Goal: Task Accomplishment & Management: Manage account settings

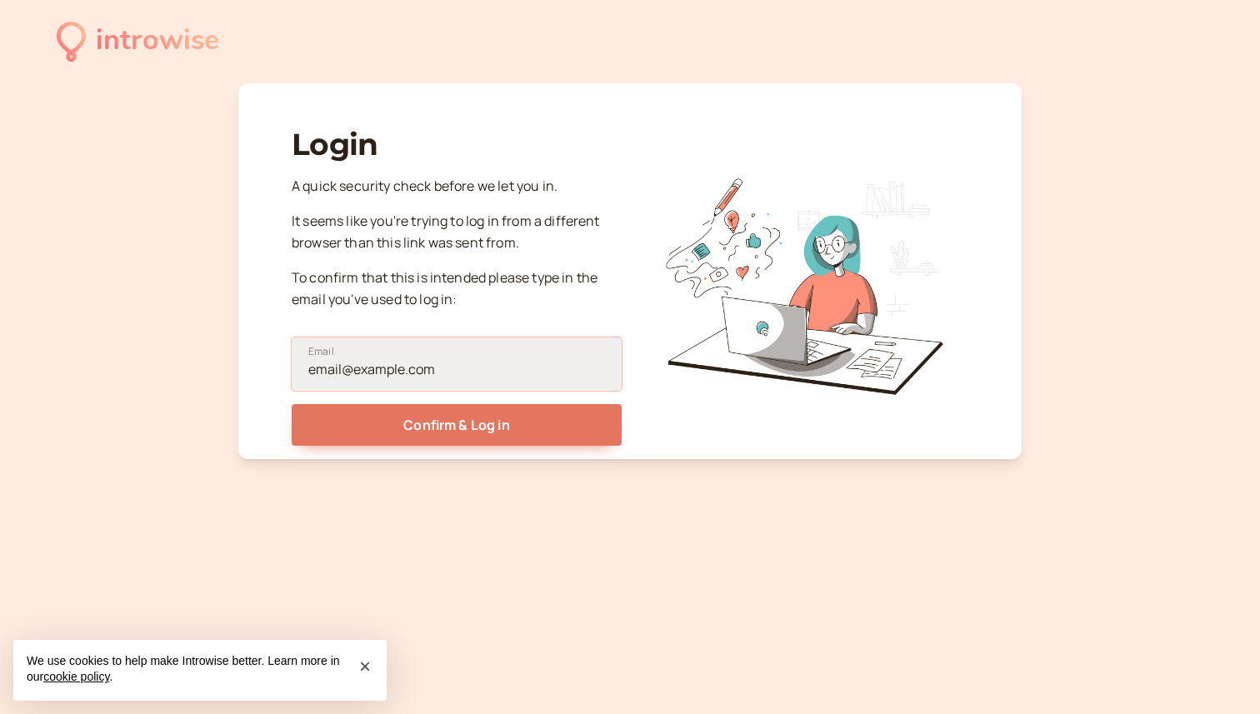
click at [483, 367] on input "Email" at bounding box center [457, 363] width 330 height 53
drag, startPoint x: 479, startPoint y: 358, endPoint x: 308, endPoint y: 347, distance: 171.1
click at [309, 348] on label "Email" at bounding box center [457, 363] width 330 height 53
click at [309, 348] on input "Email" at bounding box center [457, 363] width 330 height 53
type input "[PERSON_NAME][EMAIL_ADDRESS][PERSON_NAME][DOMAIN_NAME]"
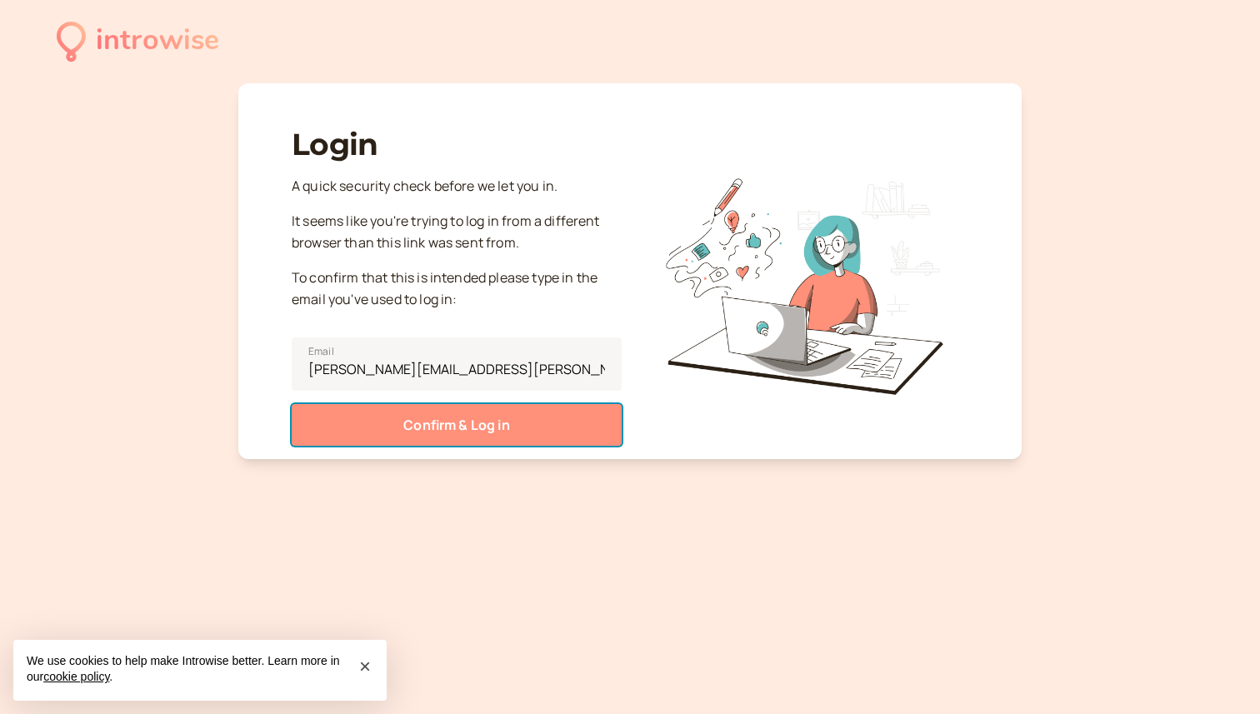
click at [407, 426] on button "Confirm & Log in" at bounding box center [457, 425] width 330 height 42
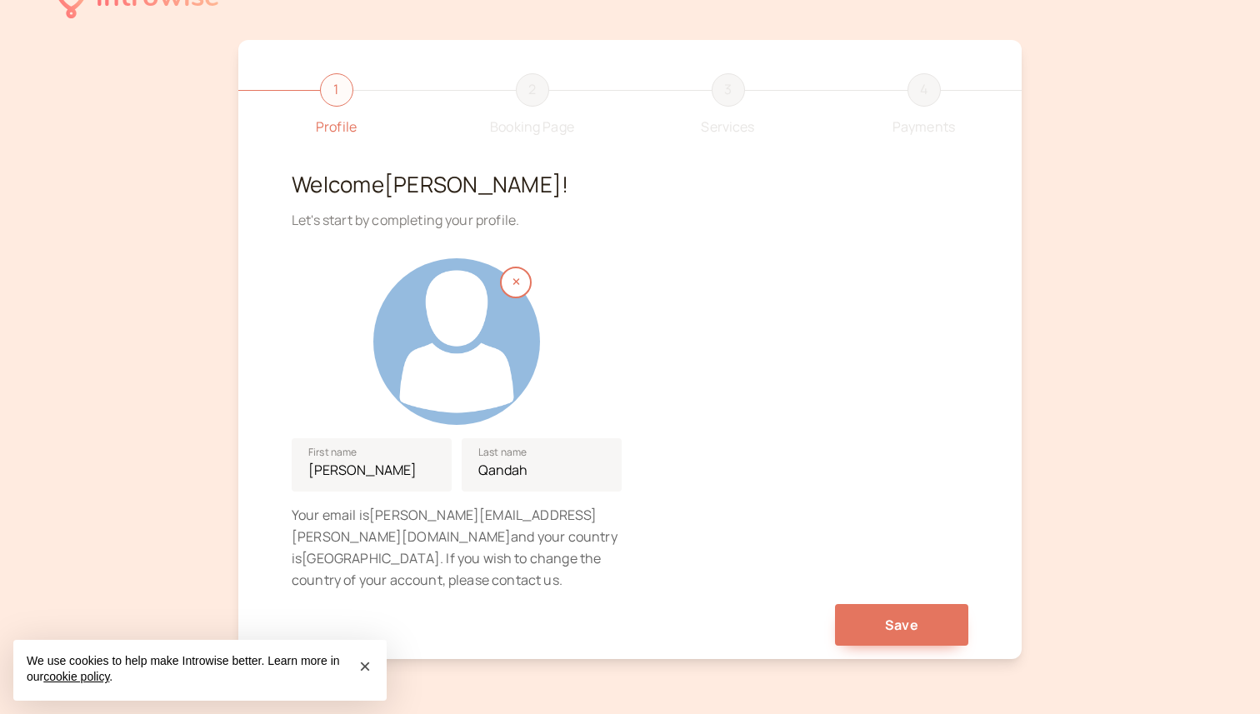
scroll to position [88, 0]
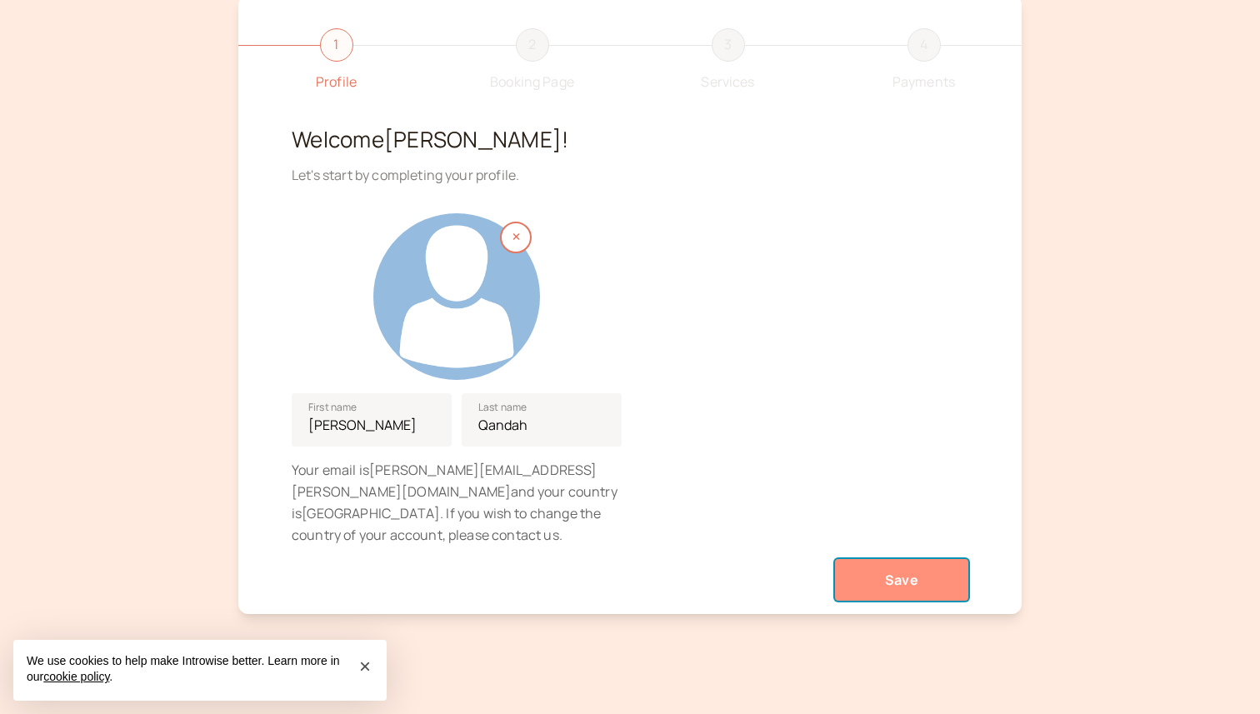
click at [907, 571] on span "Save" at bounding box center [901, 580] width 33 height 18
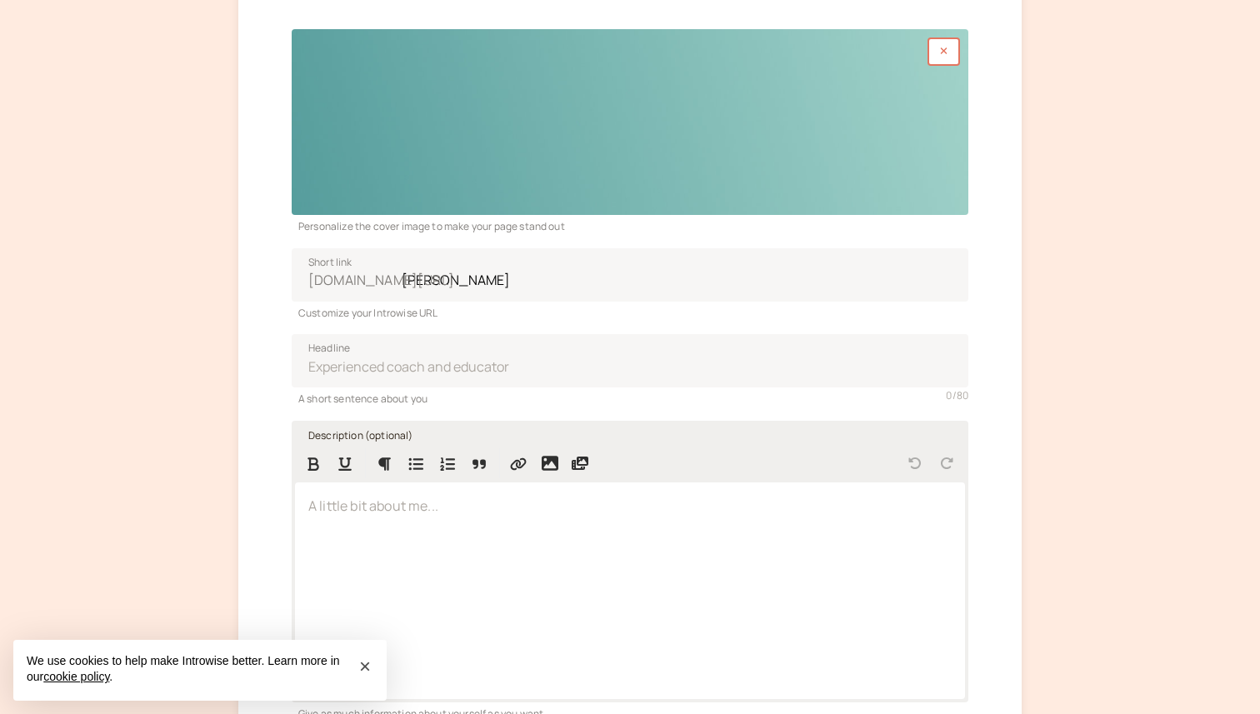
scroll to position [197, 0]
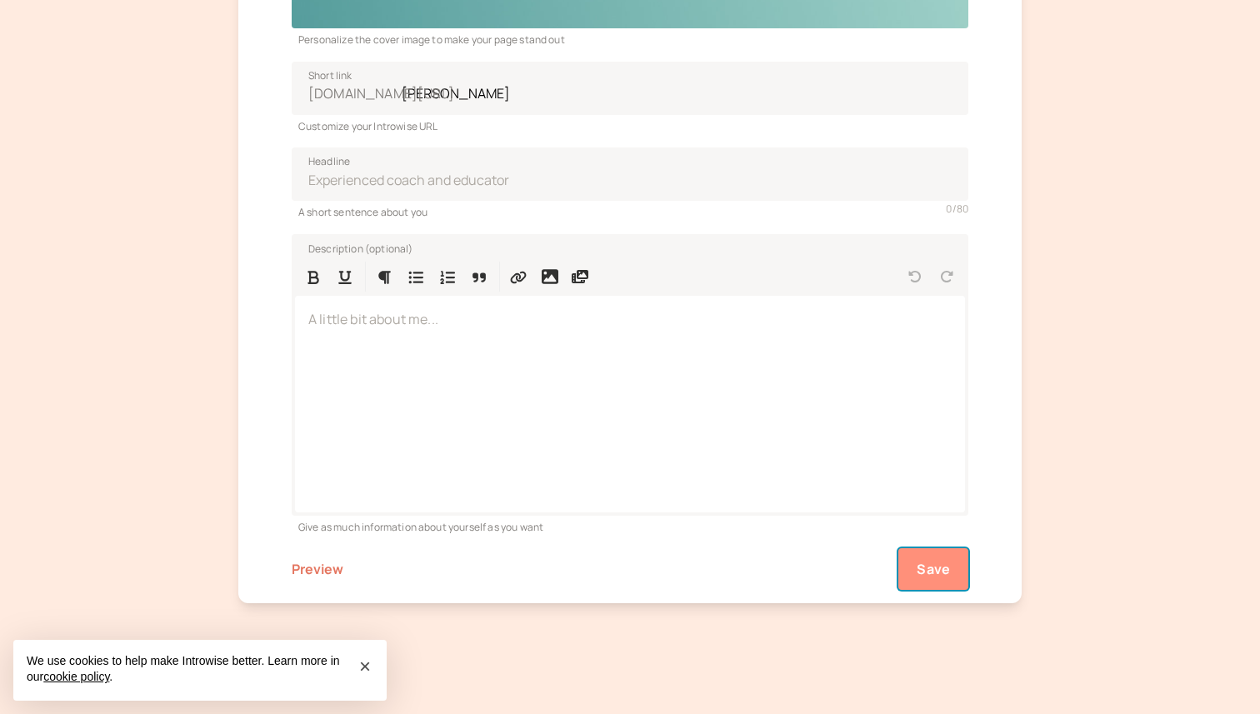
click at [921, 579] on button "Save" at bounding box center [933, 569] width 70 height 42
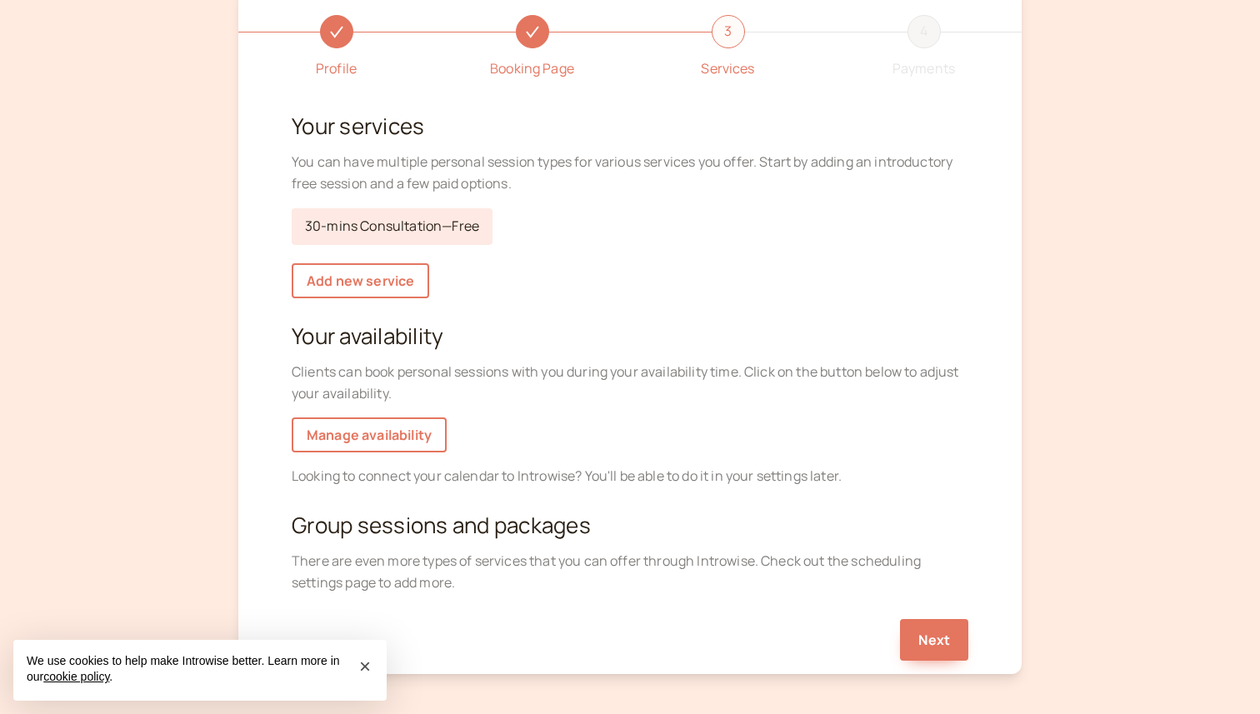
scroll to position [112, 0]
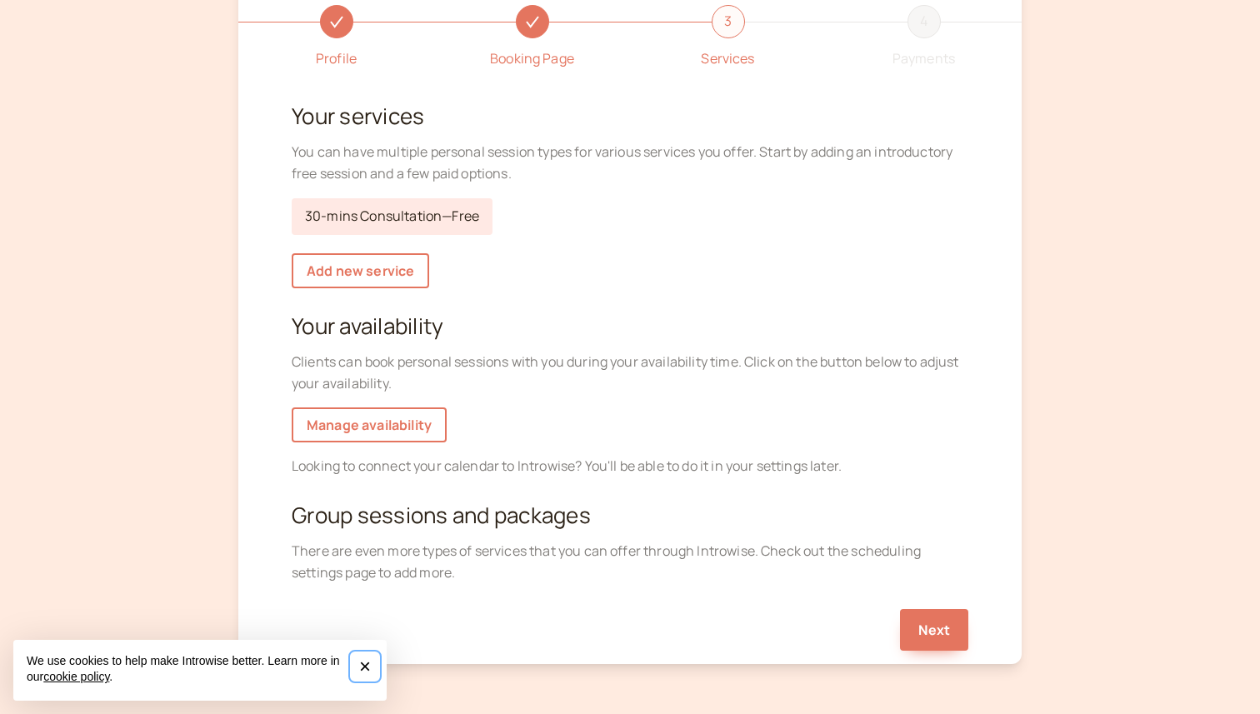
click at [366, 669] on span "×" at bounding box center [365, 666] width 12 height 22
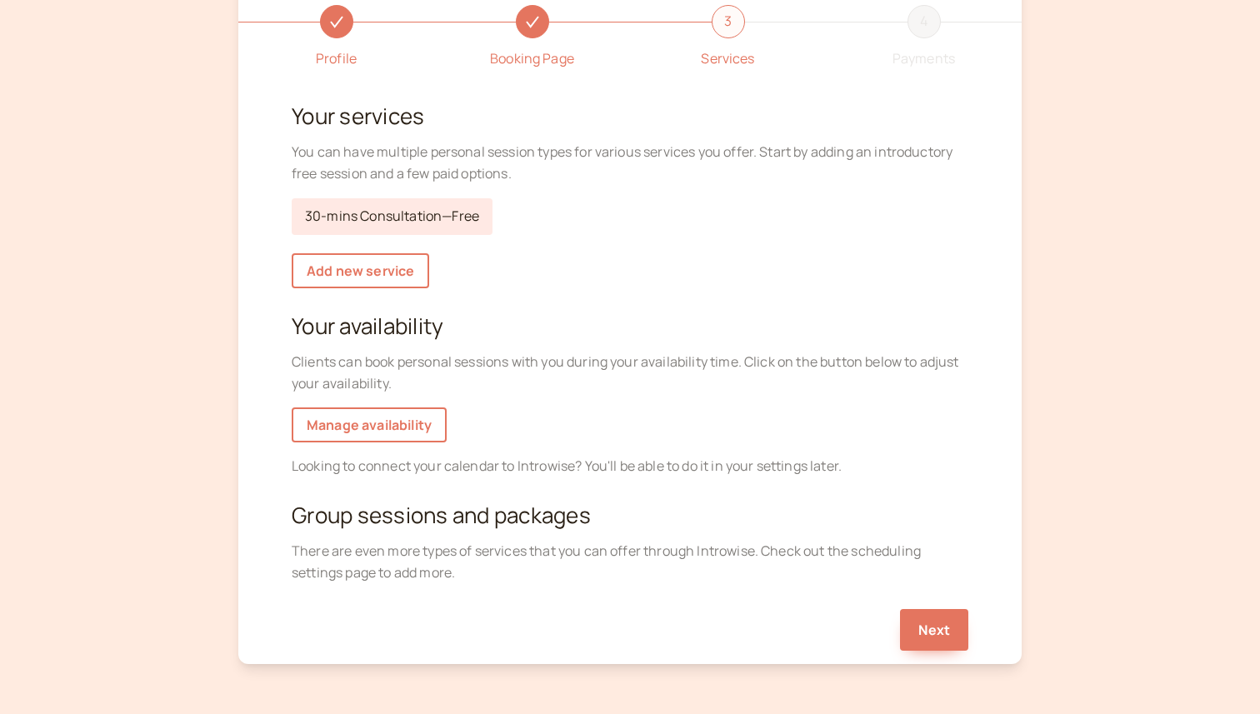
scroll to position [87, 0]
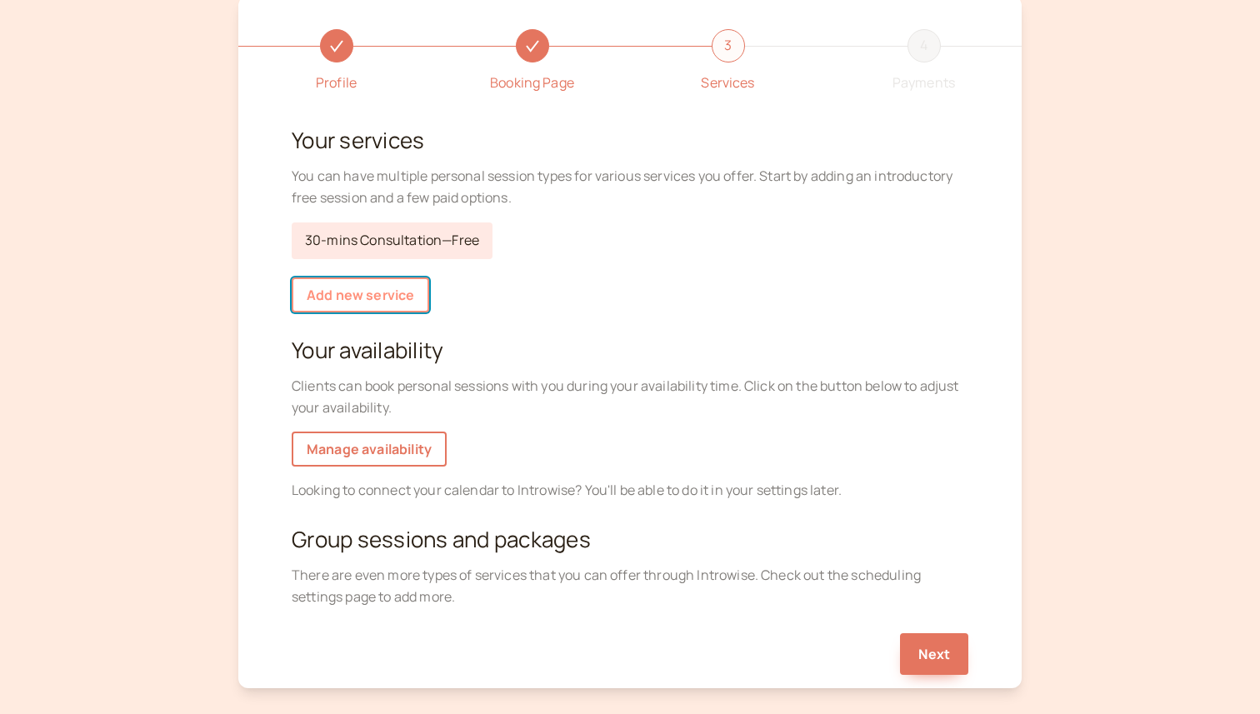
click at [351, 298] on link "Add new service" at bounding box center [360, 294] width 137 height 35
select select "30"
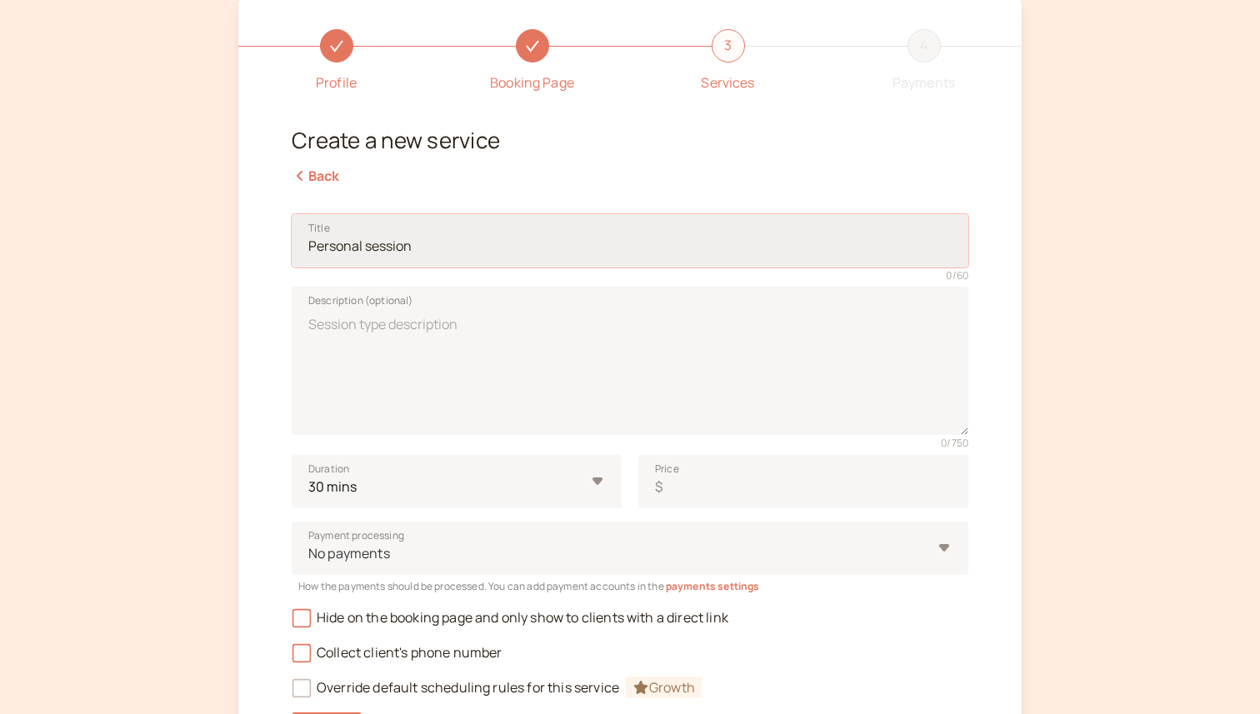
click at [392, 248] on input "Title" at bounding box center [630, 240] width 676 height 53
drag, startPoint x: 426, startPoint y: 247, endPoint x: 315, endPoint y: 247, distance: 110.8
click at [315, 247] on input "Title" at bounding box center [630, 240] width 676 height 53
drag, startPoint x: 315, startPoint y: 247, endPoint x: 441, endPoint y: 247, distance: 125.8
click at [442, 247] on input "Title" at bounding box center [630, 240] width 676 height 53
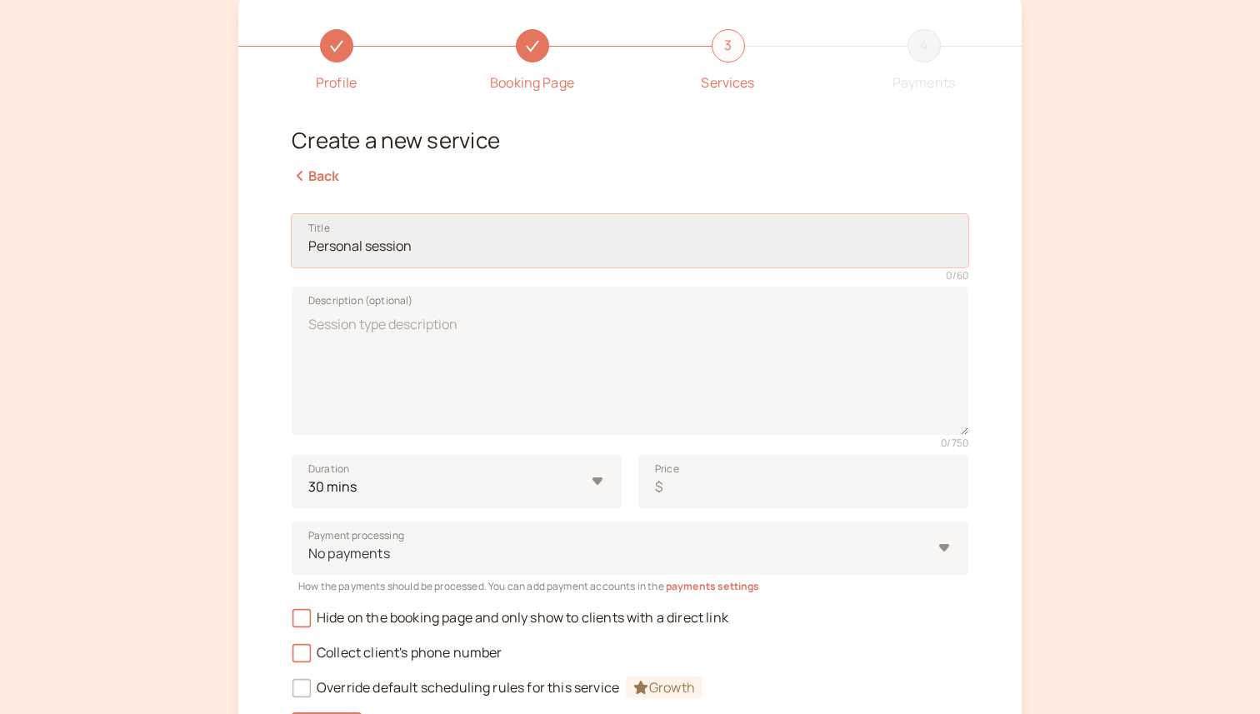
click at [441, 247] on input "Title" at bounding box center [630, 240] width 676 height 53
type input "O"
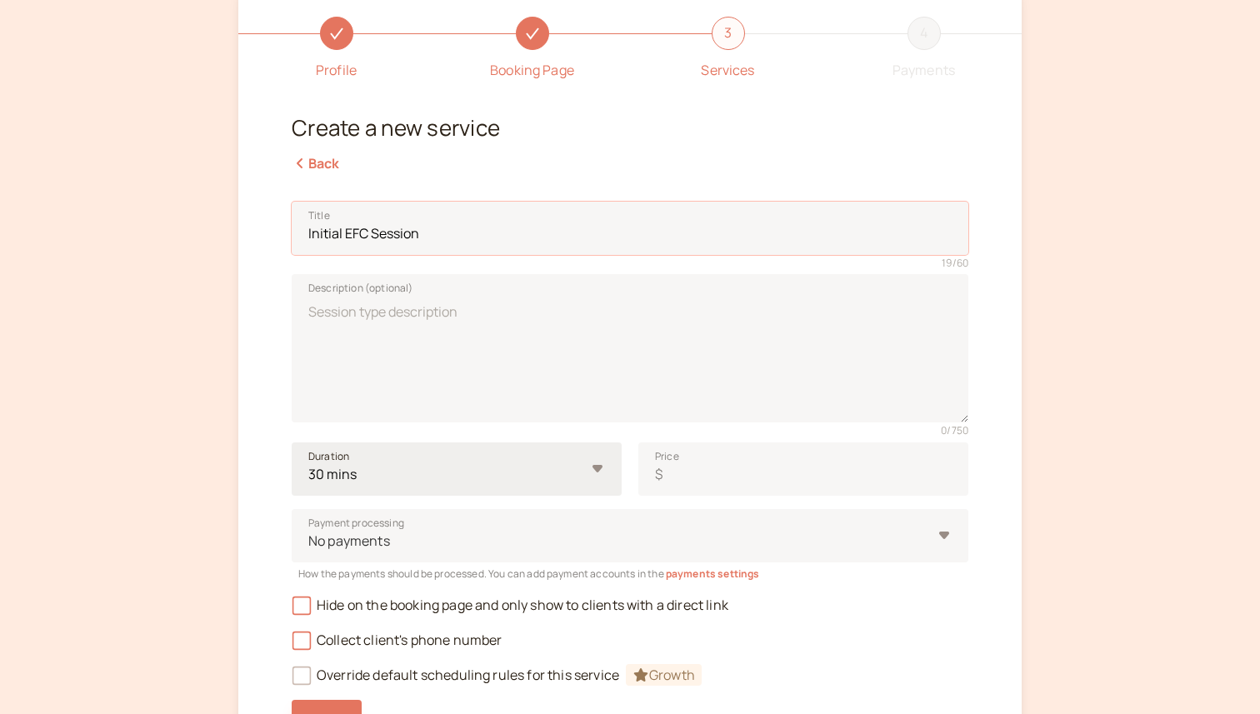
type input "Initial EFC Session"
click at [471, 462] on select "10 mins 15 mins 30 mins 45 mins 1 hour 1.5 hours 2 hours Custom…" at bounding box center [457, 468] width 330 height 53
select select "45"
click at [292, 442] on select "10 mins 15 mins 30 mins 45 mins 1 hour 1.5 hours 2 hours Custom…" at bounding box center [457, 468] width 330 height 53
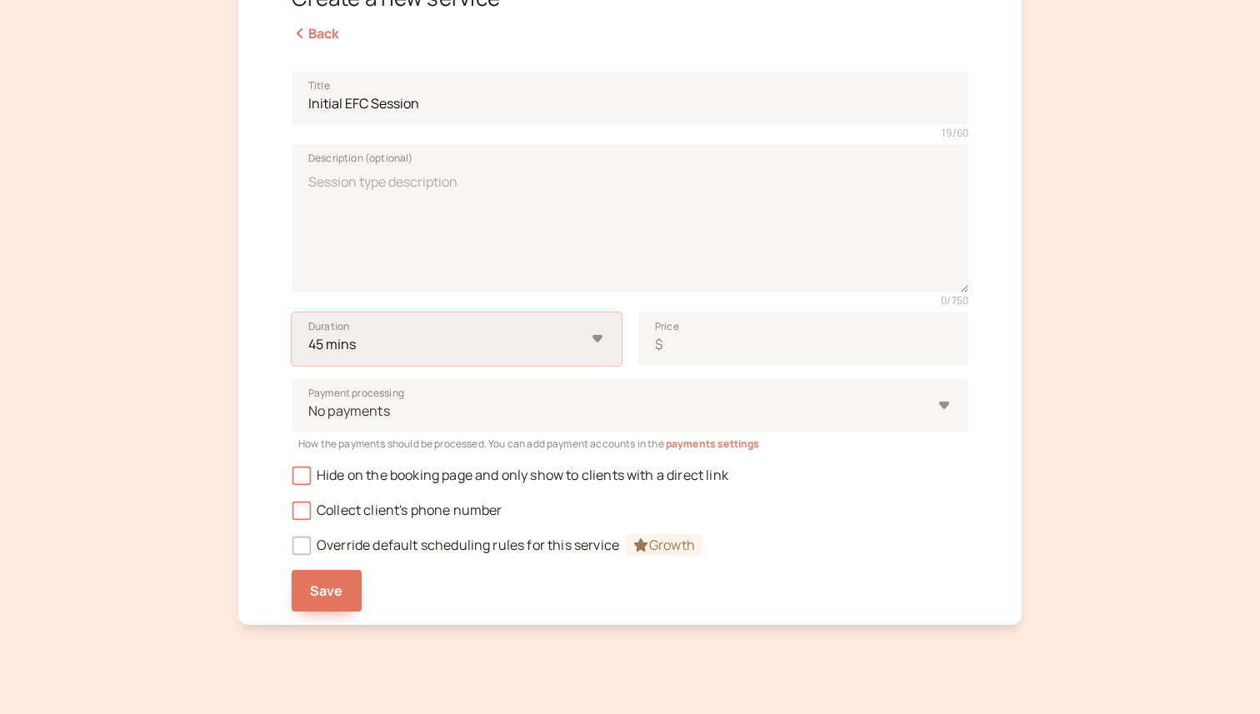
scroll to position [240, 0]
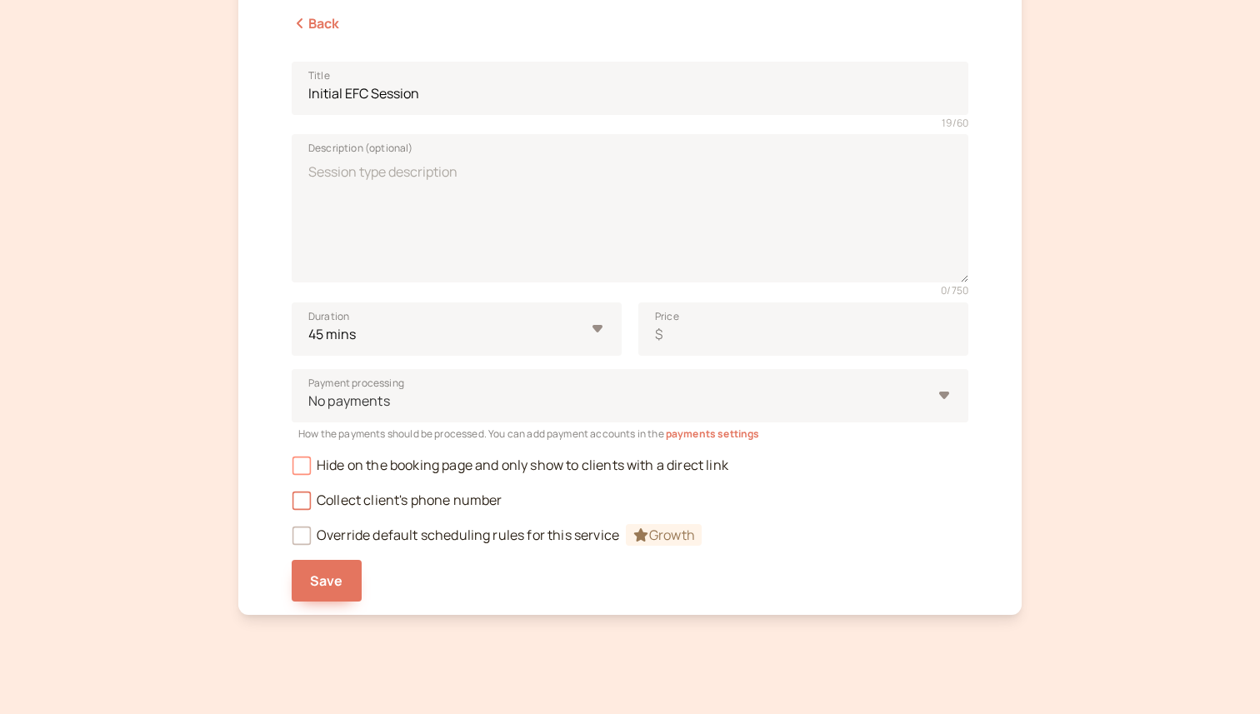
click at [370, 467] on span "Hide on the booking page and only show to clients with a direct link" at bounding box center [510, 465] width 437 height 18
click at [292, 470] on input "Hide on the booking page and only show to clients with a direct link" at bounding box center [292, 470] width 0 height 0
click at [331, 588] on span "Save" at bounding box center [326, 580] width 33 height 18
type input "0"
click at [343, 570] on button "Save" at bounding box center [327, 581] width 70 height 42
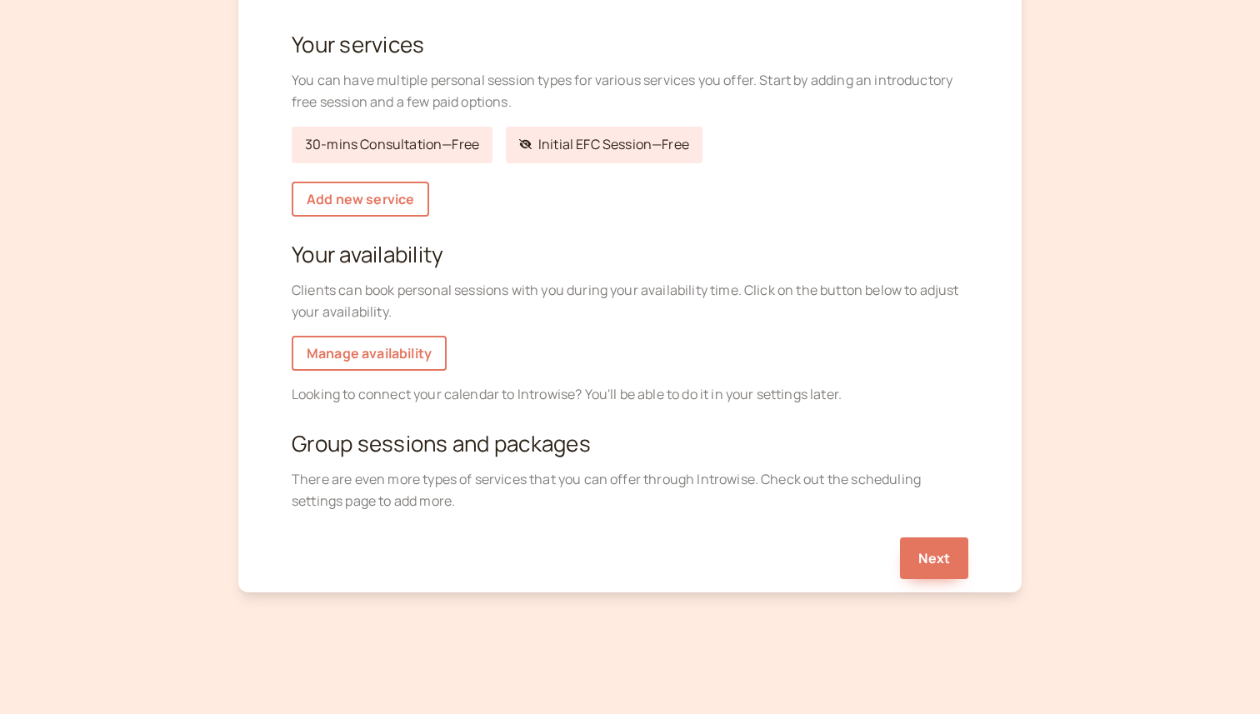
scroll to position [162, 0]
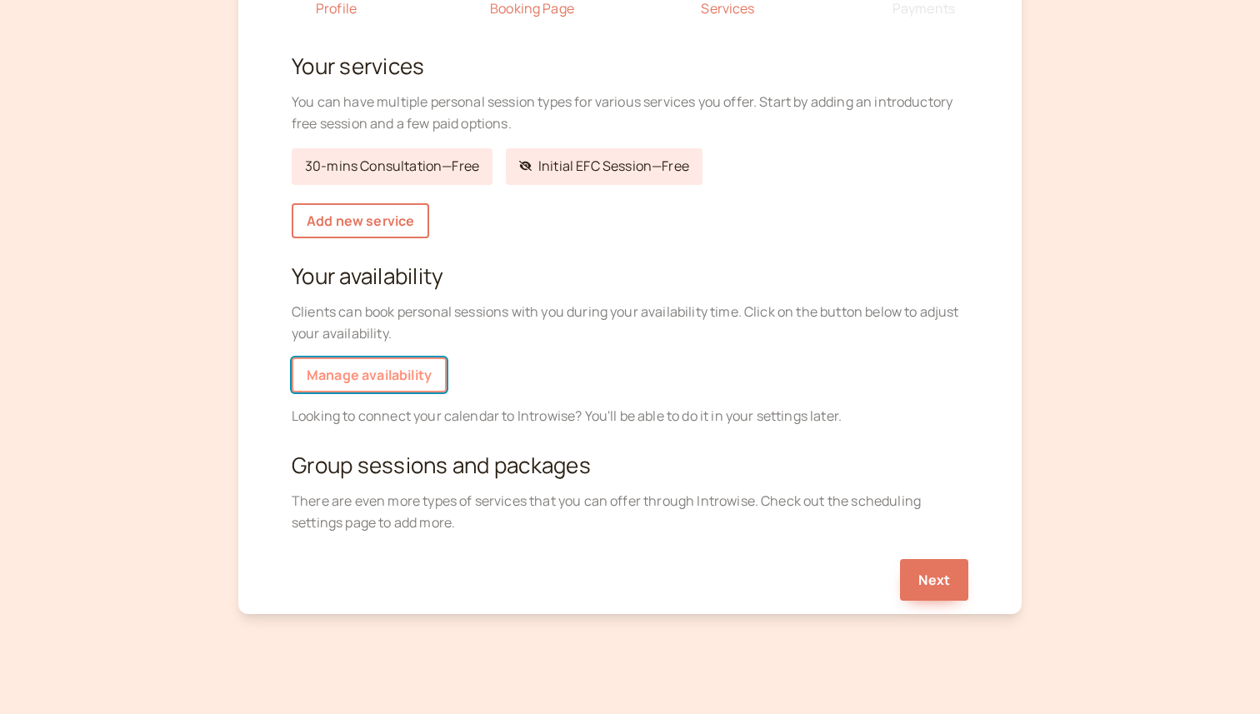
click at [425, 367] on link "Manage availability" at bounding box center [369, 374] width 155 height 35
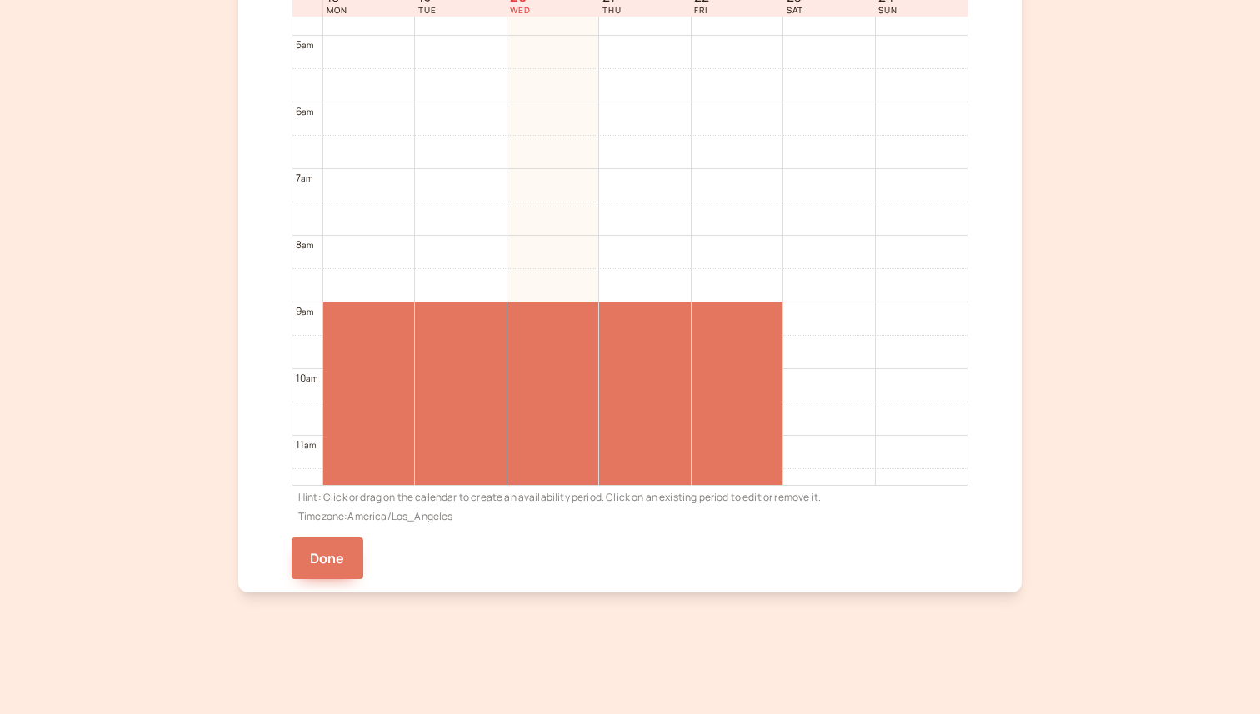
scroll to position [313, 0]
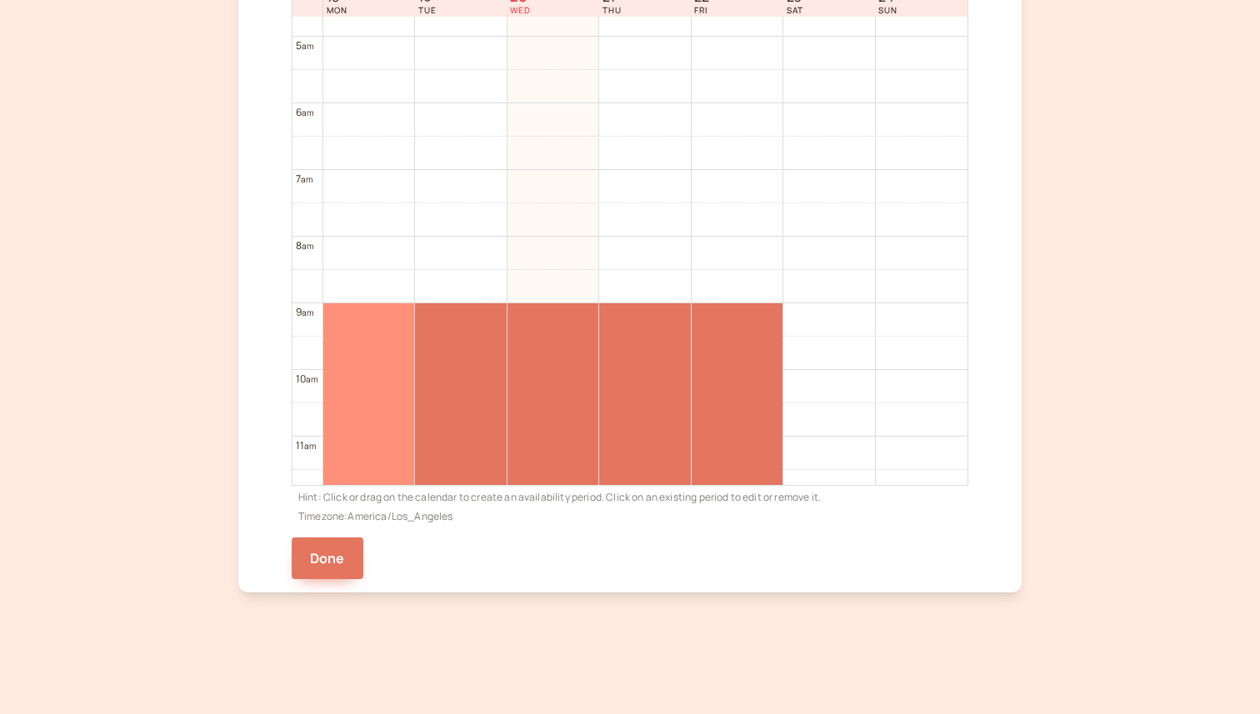
click at [347, 365] on div at bounding box center [369, 569] width 92 height 532
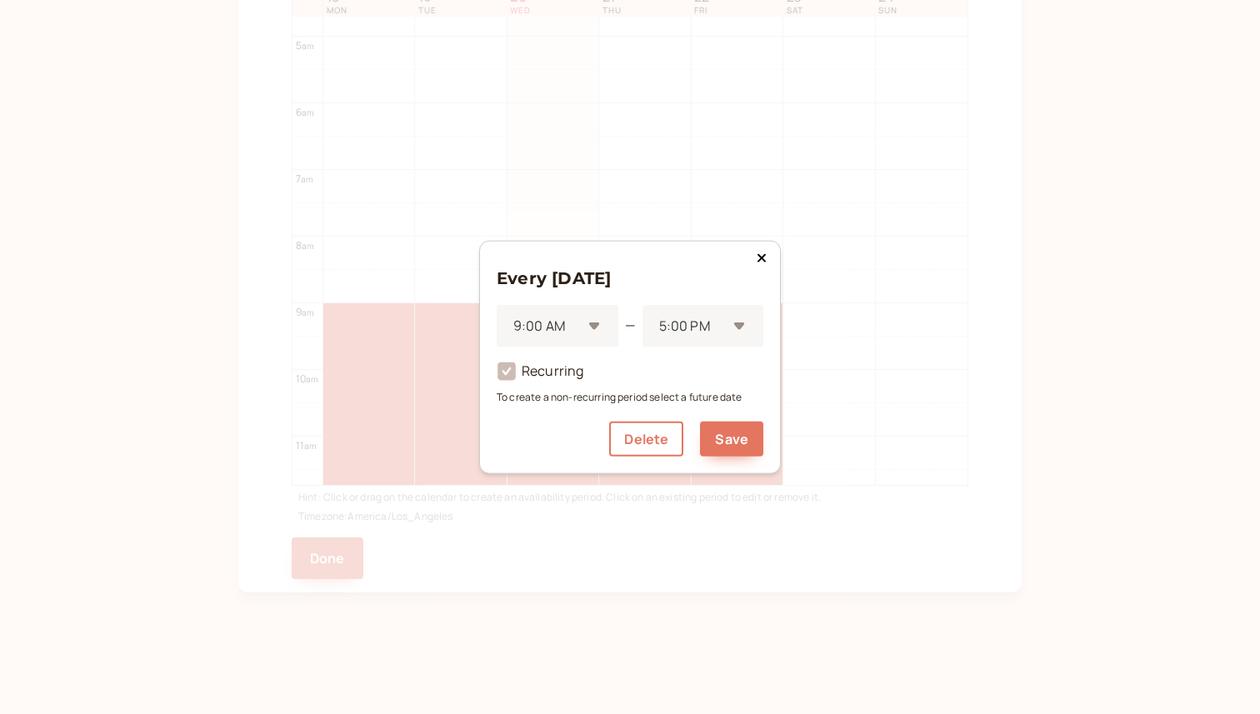
click at [494, 377] on icon at bounding box center [506, 371] width 28 height 28
click at [506, 372] on icon at bounding box center [506, 371] width 28 height 28
click at [517, 373] on icon at bounding box center [506, 371] width 28 height 28
click at [684, 343] on div "5:00 PM" at bounding box center [702, 326] width 121 height 42
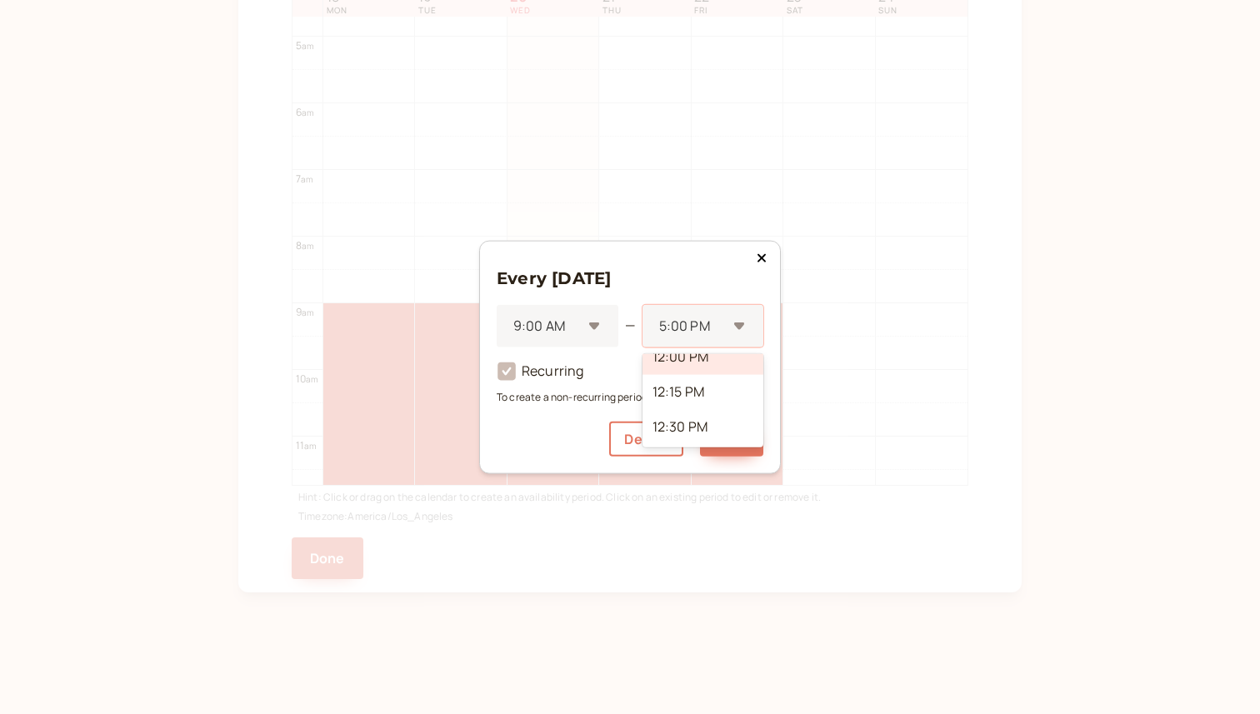
click at [686, 360] on div "12:00 PM" at bounding box center [702, 357] width 121 height 35
click at [716, 443] on button "Save" at bounding box center [731, 439] width 63 height 35
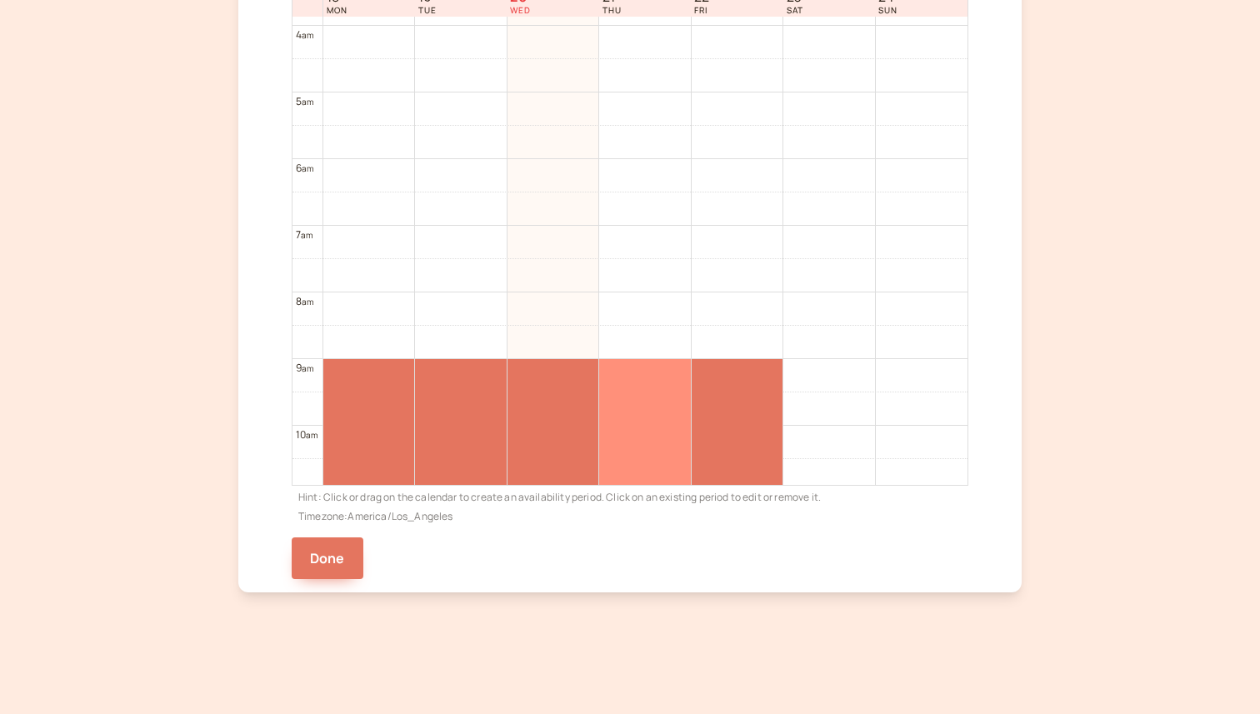
scroll to position [259, 0]
click at [656, 368] on div at bounding box center [645, 623] width 92 height 532
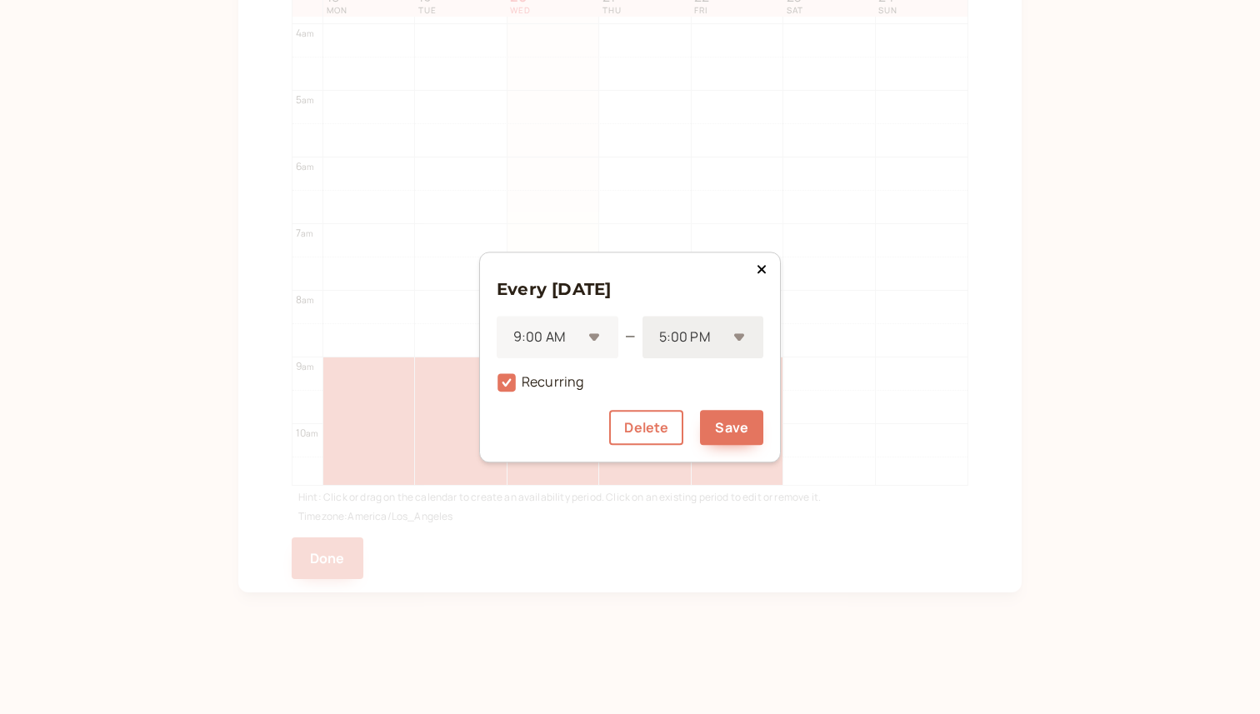
click at [691, 338] on div at bounding box center [691, 337] width 69 height 22
click at [691, 397] on div "12:15 PM" at bounding box center [702, 389] width 121 height 35
click at [691, 397] on div "Every Thursday 9:00 AM — option 12:15 PM focused, 12 of 59. 59 results availabl…" at bounding box center [630, 357] width 267 height 176
click at [726, 430] on button "Save" at bounding box center [731, 427] width 63 height 35
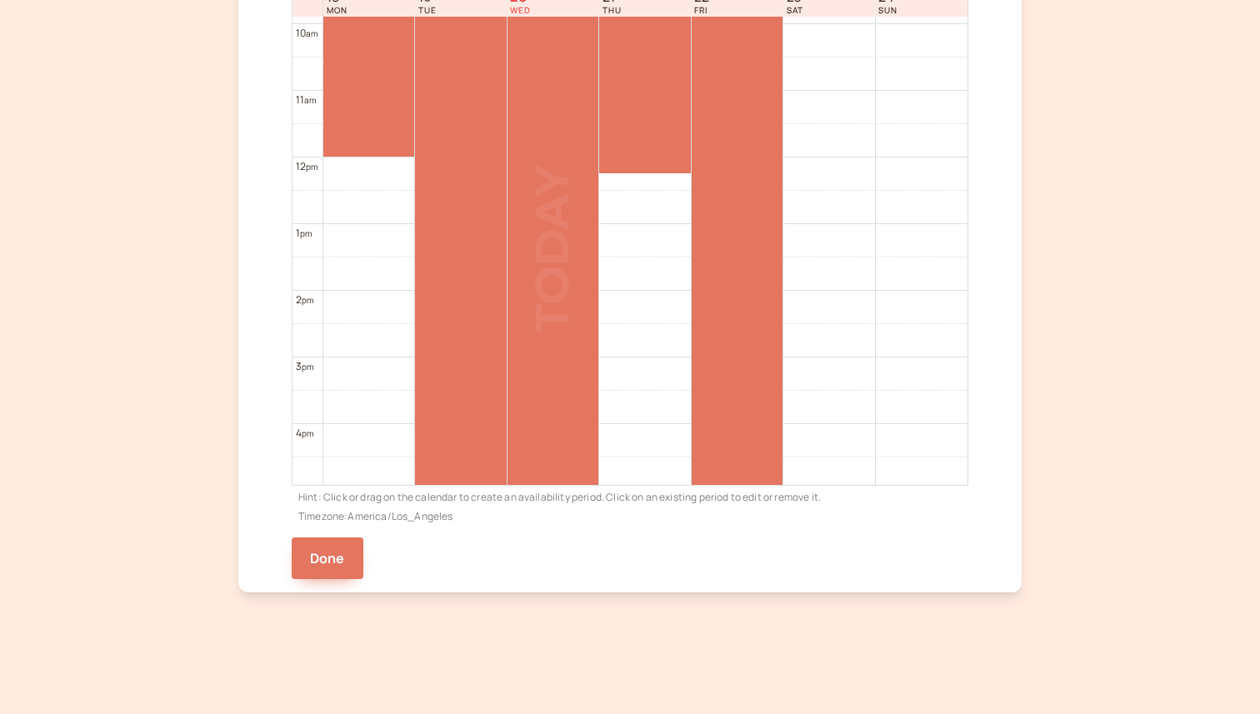
scroll to position [766, 0]
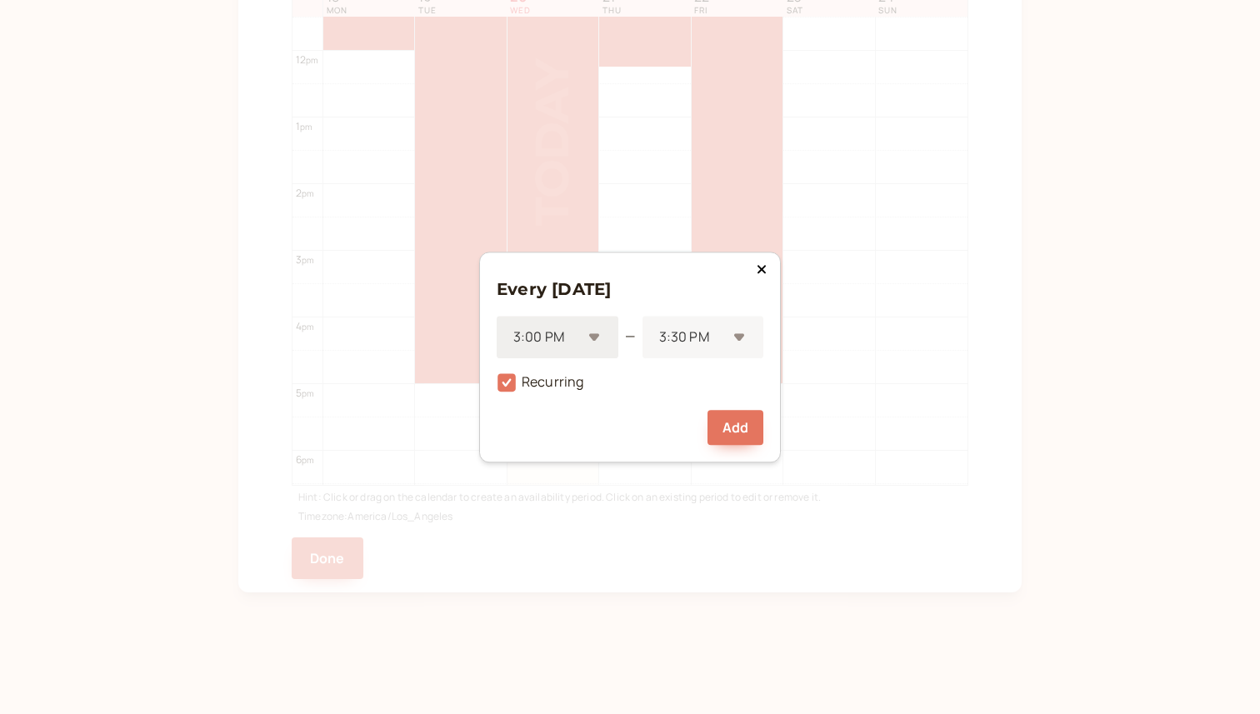
click at [567, 344] on div at bounding box center [547, 337] width 70 height 22
click at [564, 395] on div "6:00 PM" at bounding box center [558, 389] width 122 height 35
click at [697, 334] on div at bounding box center [691, 337] width 69 height 22
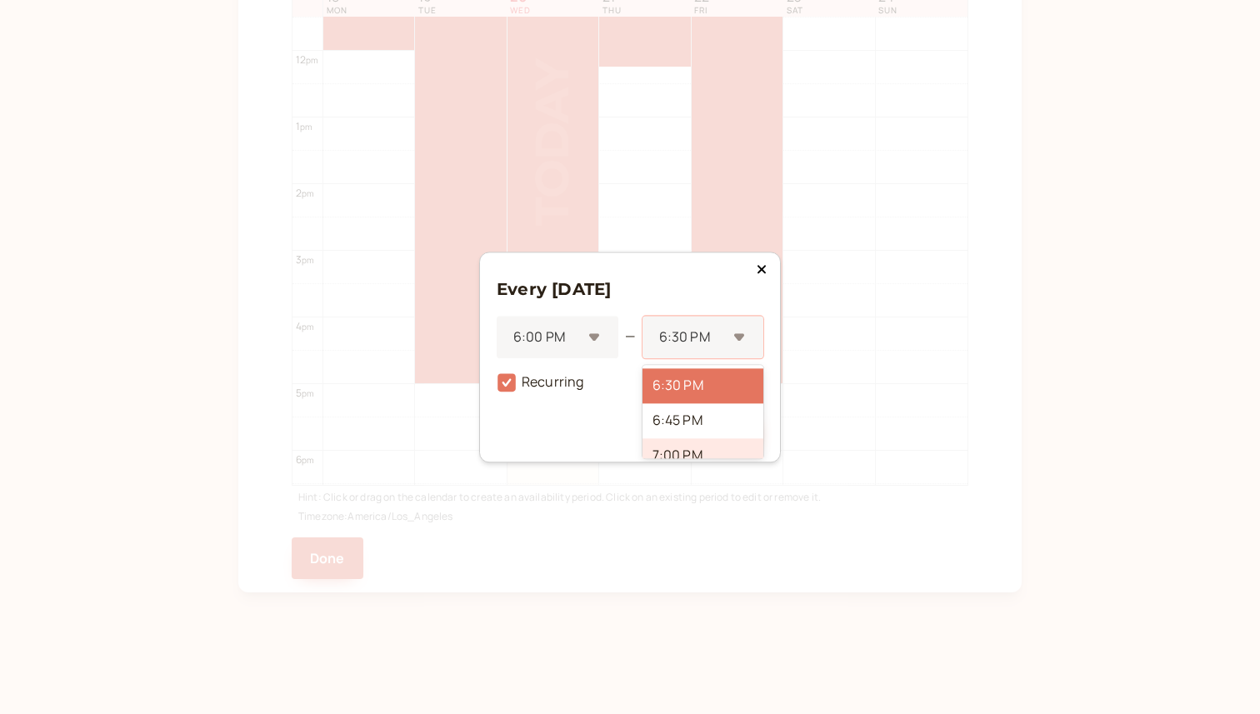
click at [683, 452] on div "7:00 PM" at bounding box center [702, 455] width 121 height 35
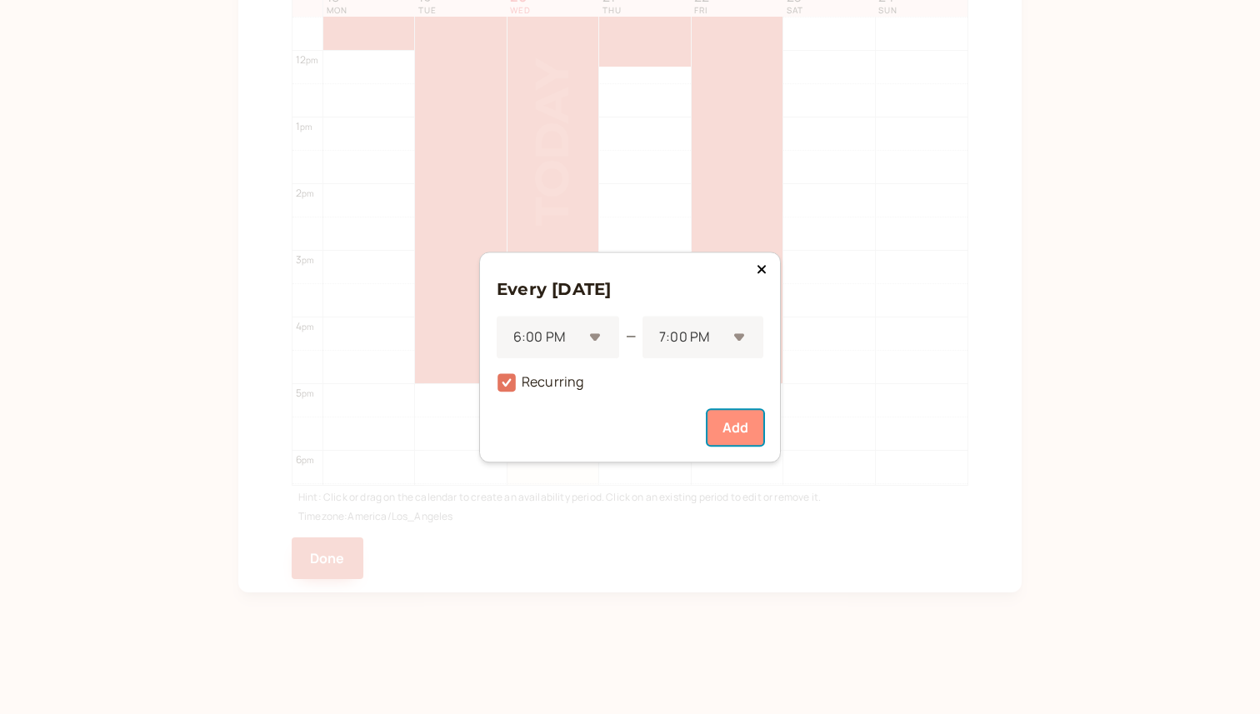
click at [730, 422] on button "Add" at bounding box center [735, 427] width 56 height 35
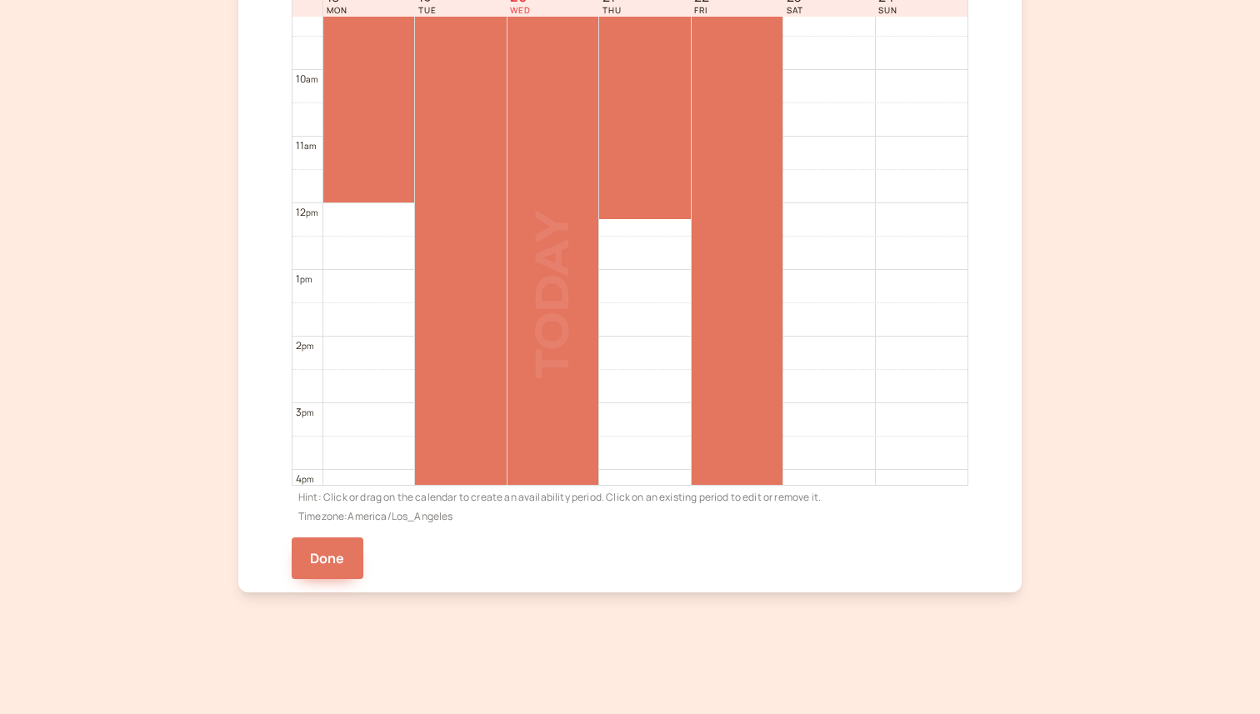
scroll to position [555, 0]
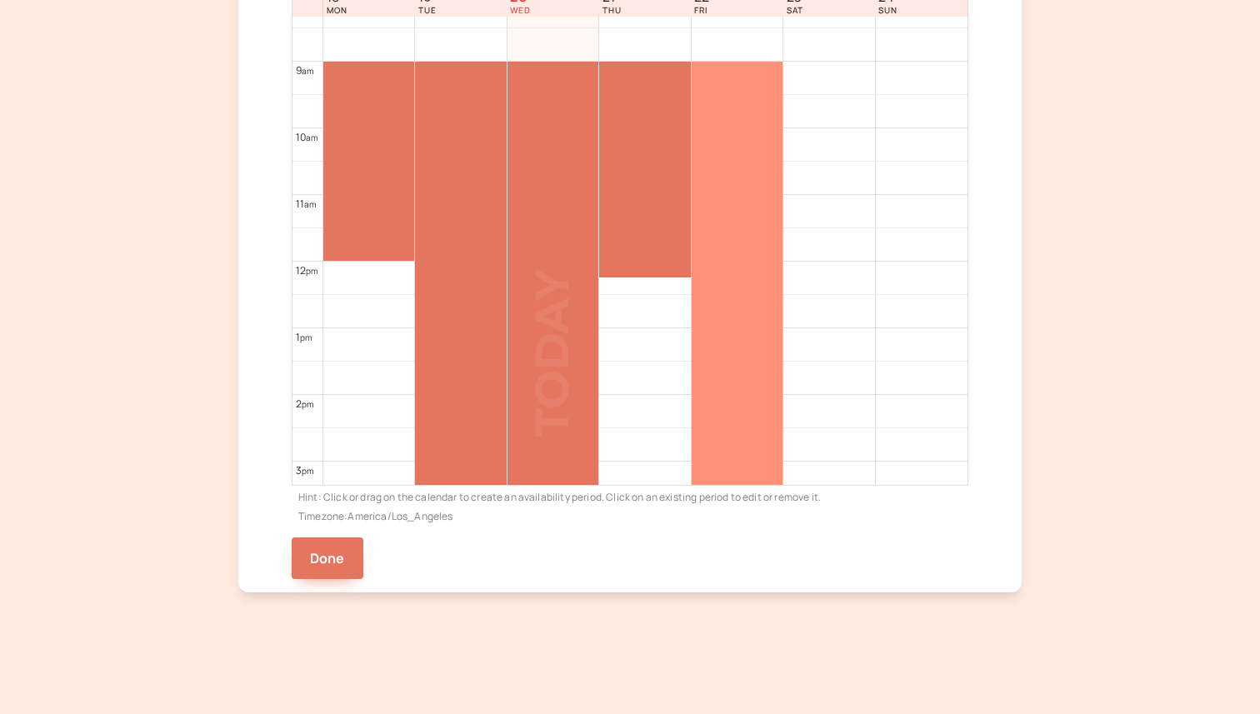
click at [760, 277] on div at bounding box center [737, 328] width 92 height 532
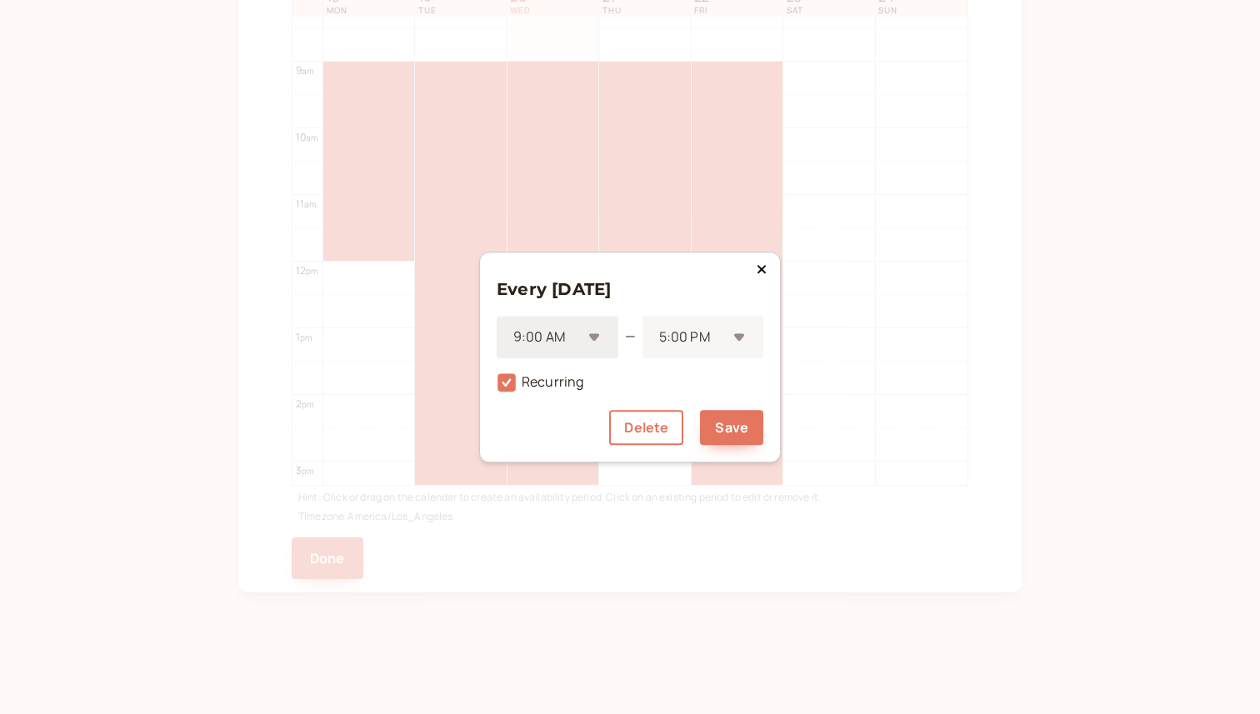
click at [593, 343] on div "9:00 AM" at bounding box center [558, 337] width 122 height 42
click at [686, 337] on div at bounding box center [691, 337] width 69 height 22
click at [680, 402] on div "12:00 PM" at bounding box center [702, 399] width 121 height 35
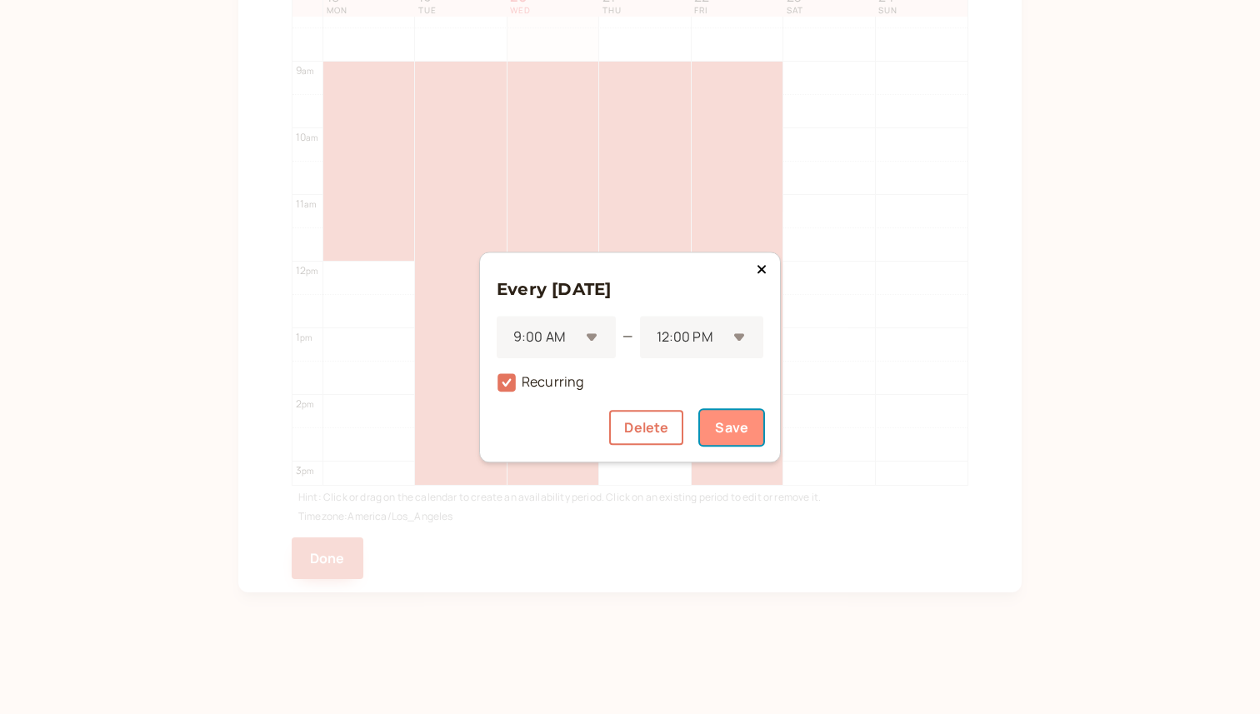
click at [726, 427] on button "Save" at bounding box center [731, 427] width 63 height 35
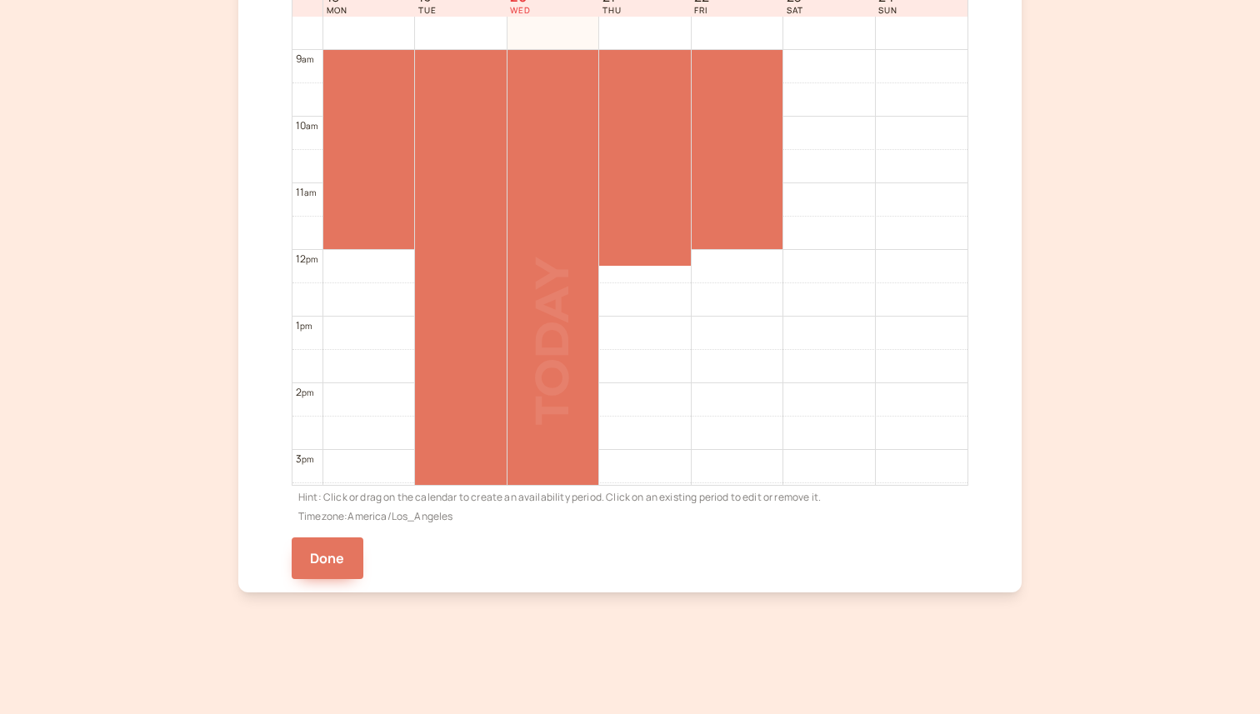
scroll to position [568, 0]
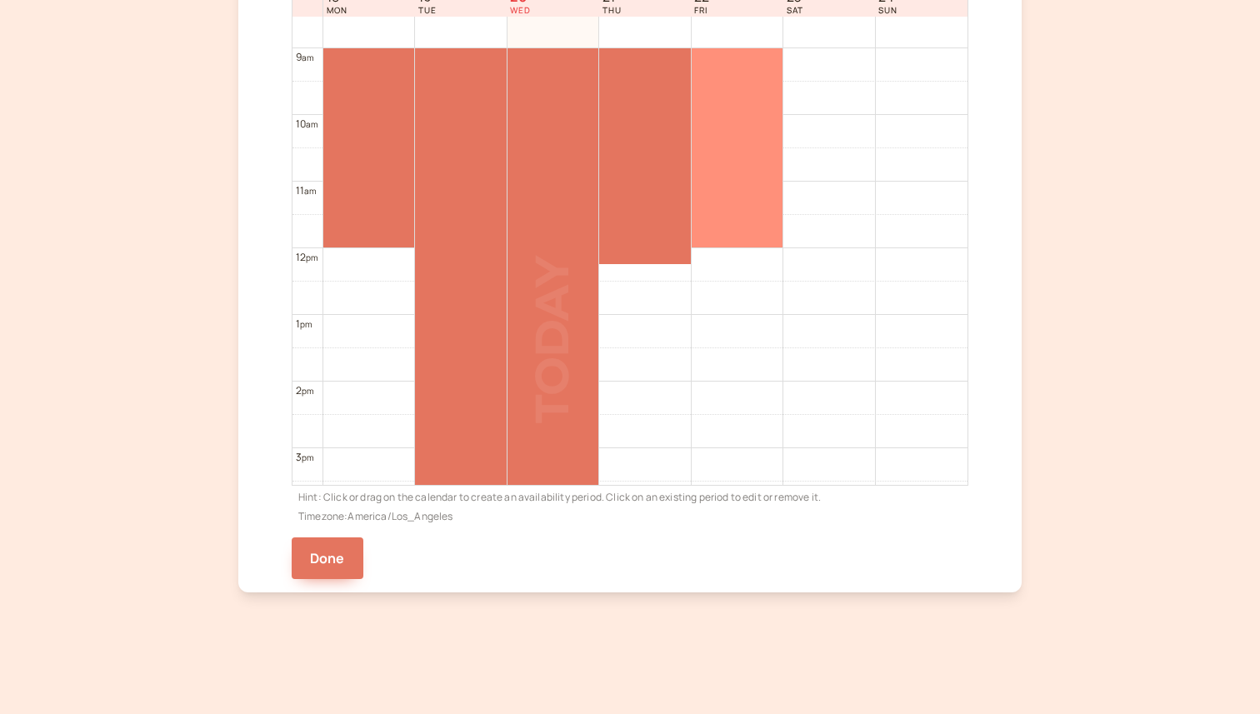
click at [745, 192] on div at bounding box center [737, 147] width 92 height 199
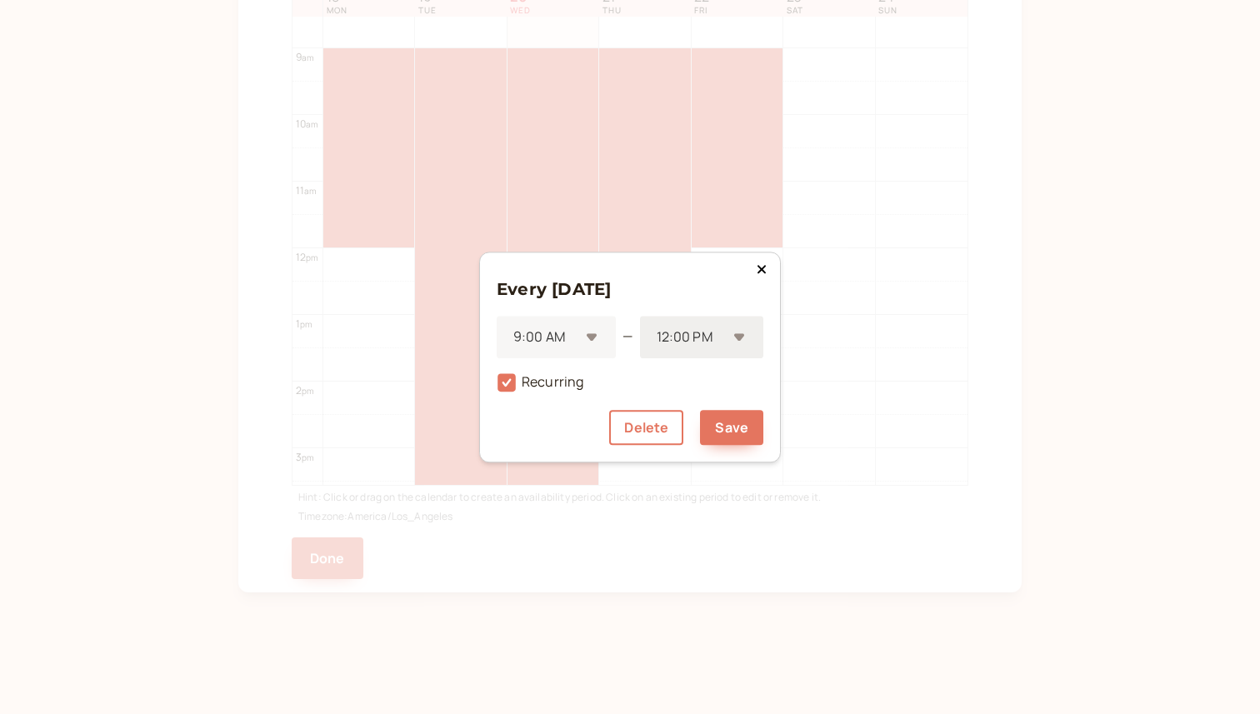
click at [713, 347] on div at bounding box center [691, 337] width 72 height 22
click at [701, 429] on div "12:15 PM" at bounding box center [702, 437] width 124 height 35
click at [726, 420] on button "Save" at bounding box center [731, 427] width 63 height 35
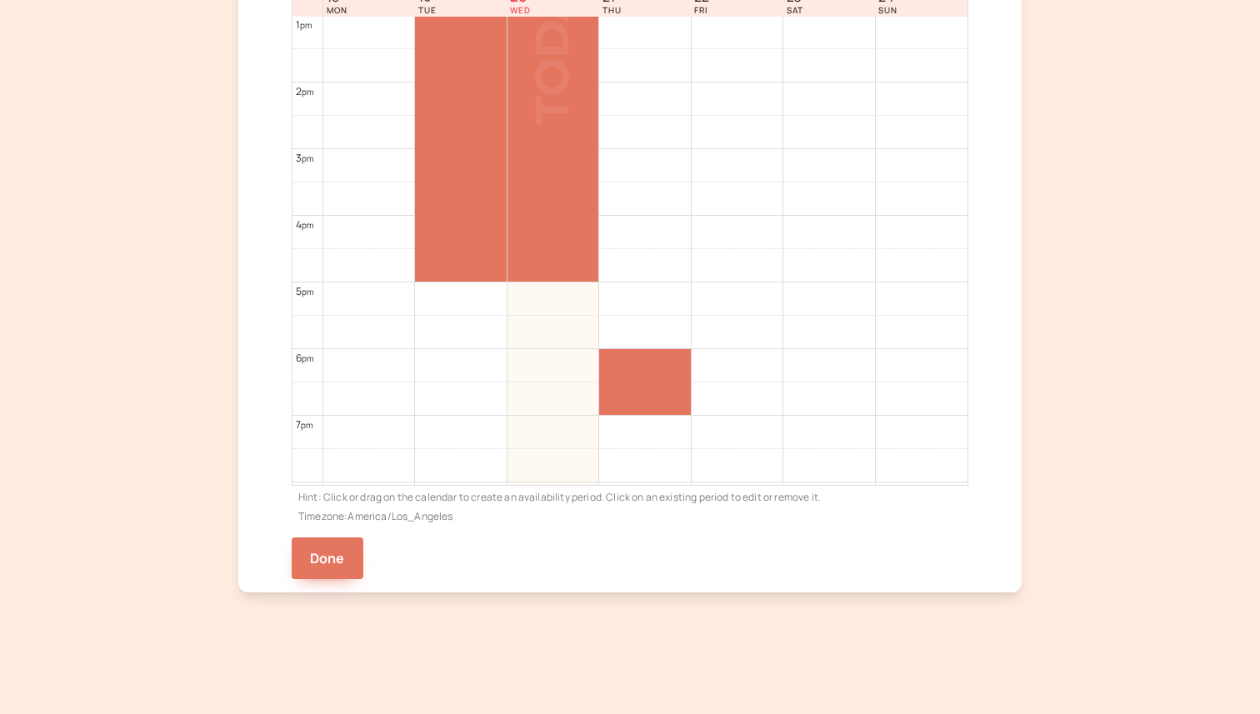
scroll to position [940, 0]
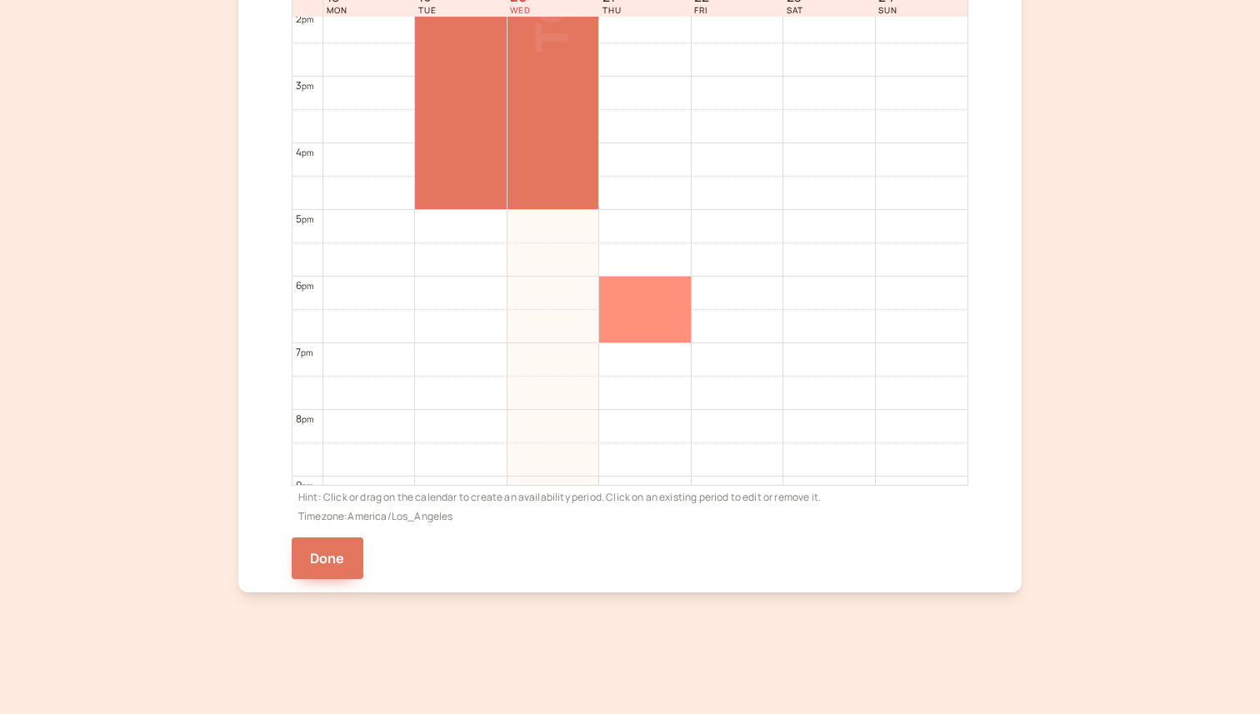
click at [649, 301] on div at bounding box center [645, 310] width 92 height 66
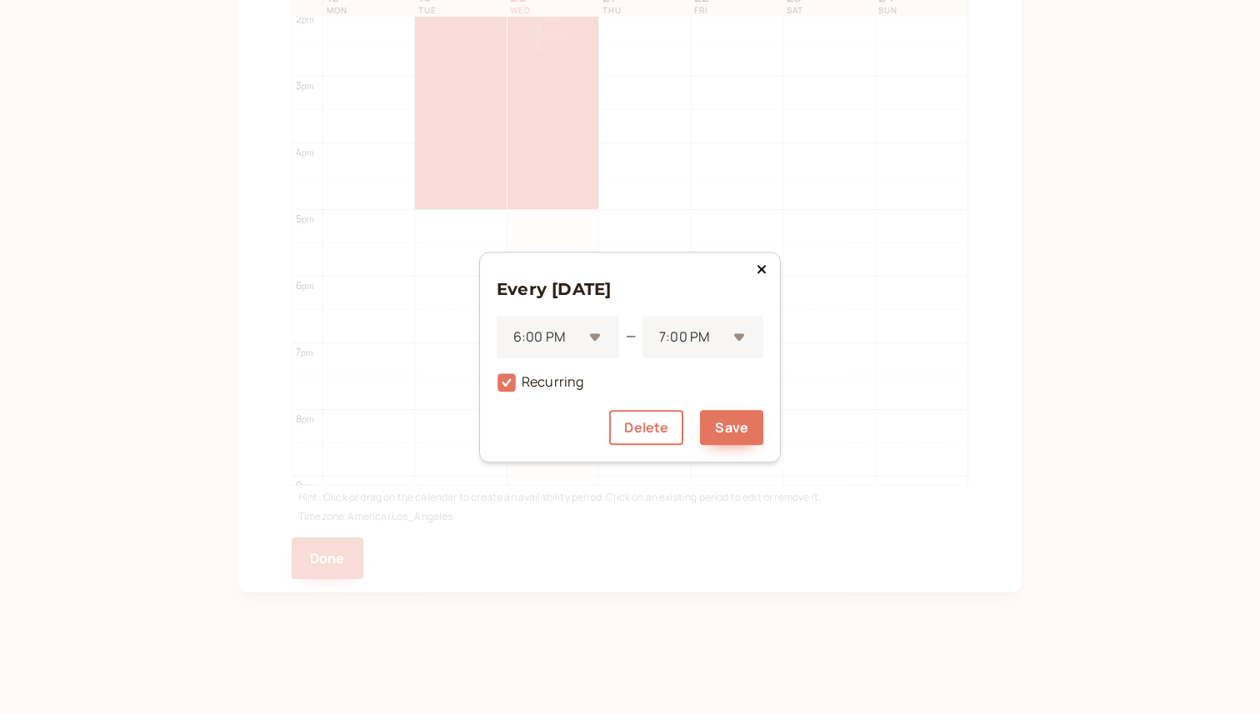
click at [757, 273] on icon at bounding box center [761, 268] width 10 height 13
click at [699, 337] on div at bounding box center [691, 337] width 69 height 22
click at [683, 403] on div "7:00 PM" at bounding box center [702, 396] width 121 height 35
click at [733, 429] on button "Add" at bounding box center [735, 427] width 56 height 35
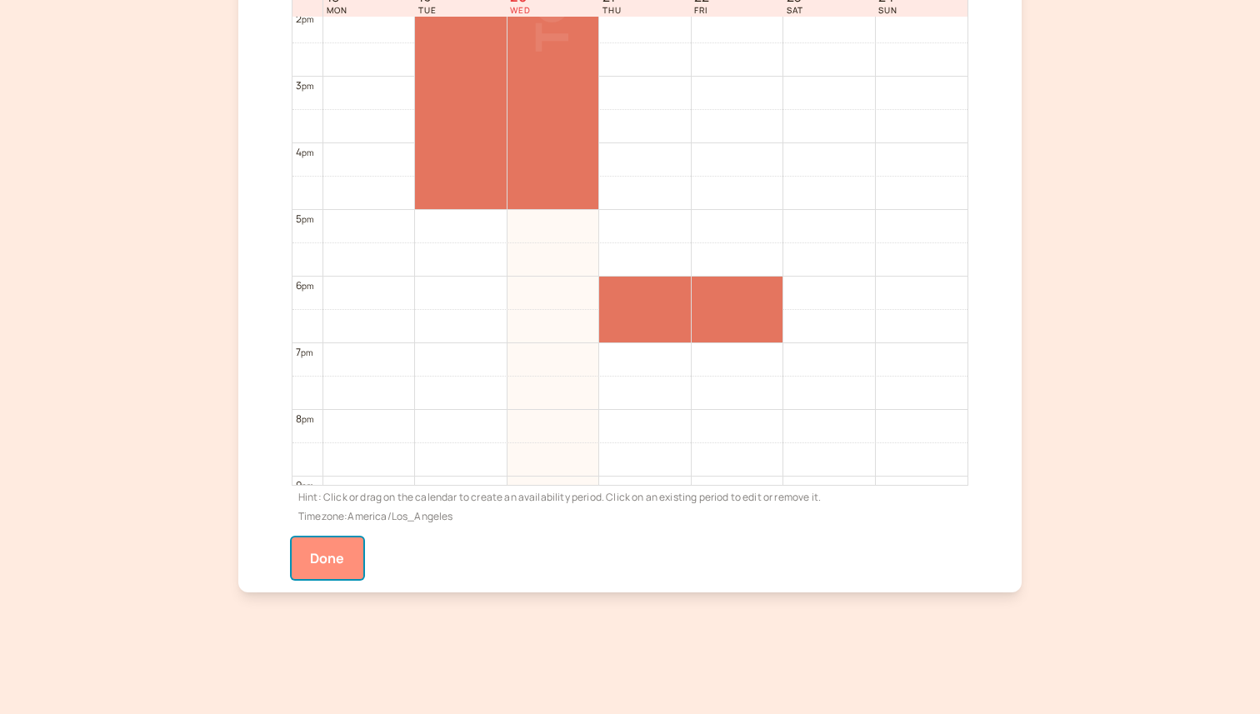
click at [345, 556] on button "Done" at bounding box center [328, 558] width 72 height 42
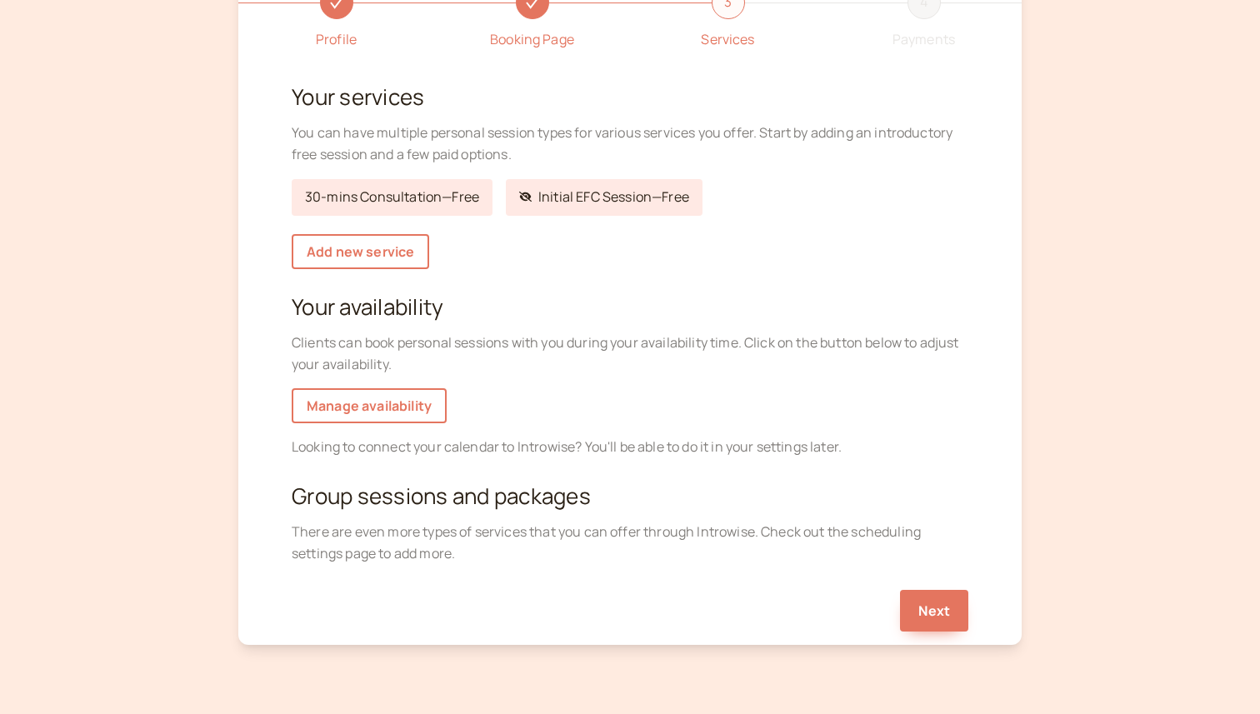
scroll to position [183, 0]
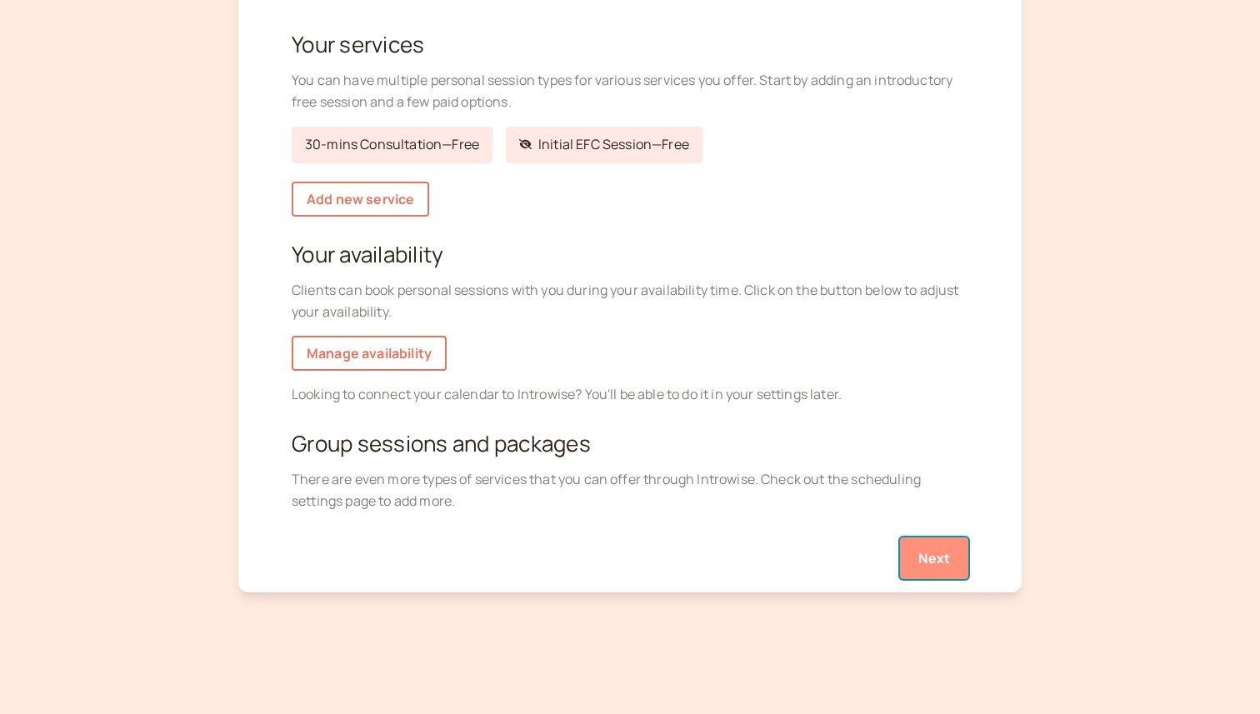
click at [951, 561] on button "Next" at bounding box center [934, 558] width 68 height 42
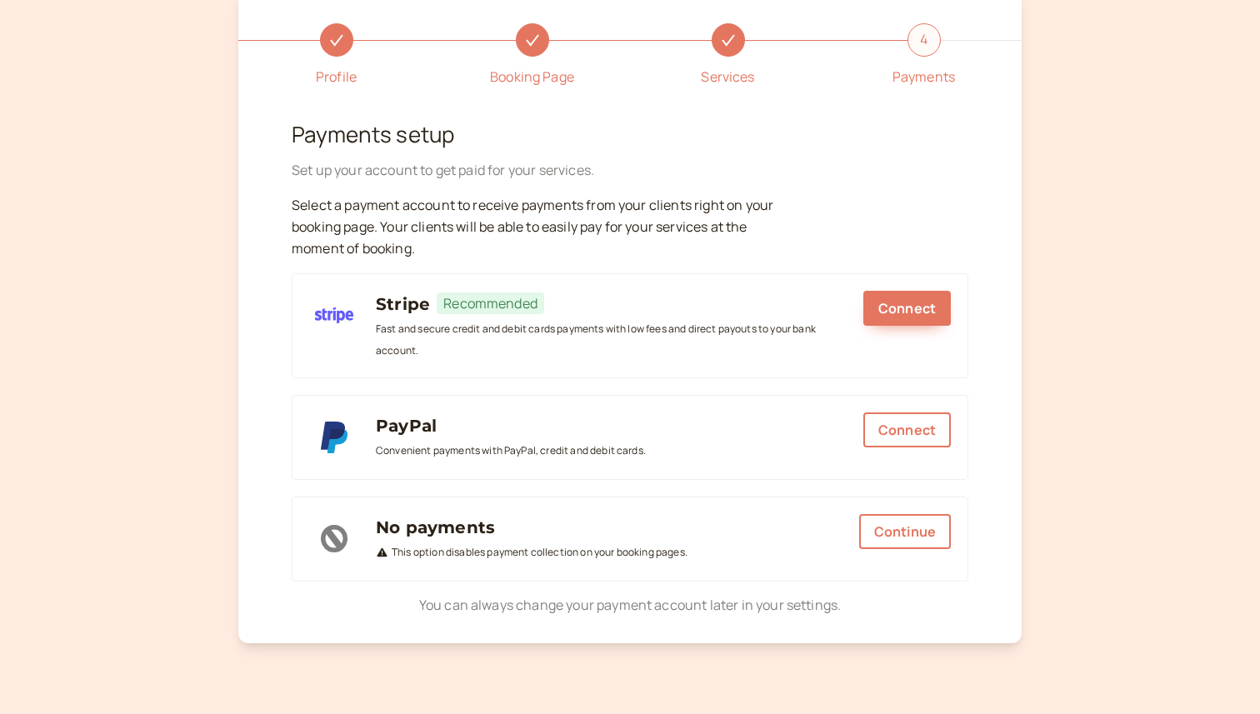
scroll to position [143, 0]
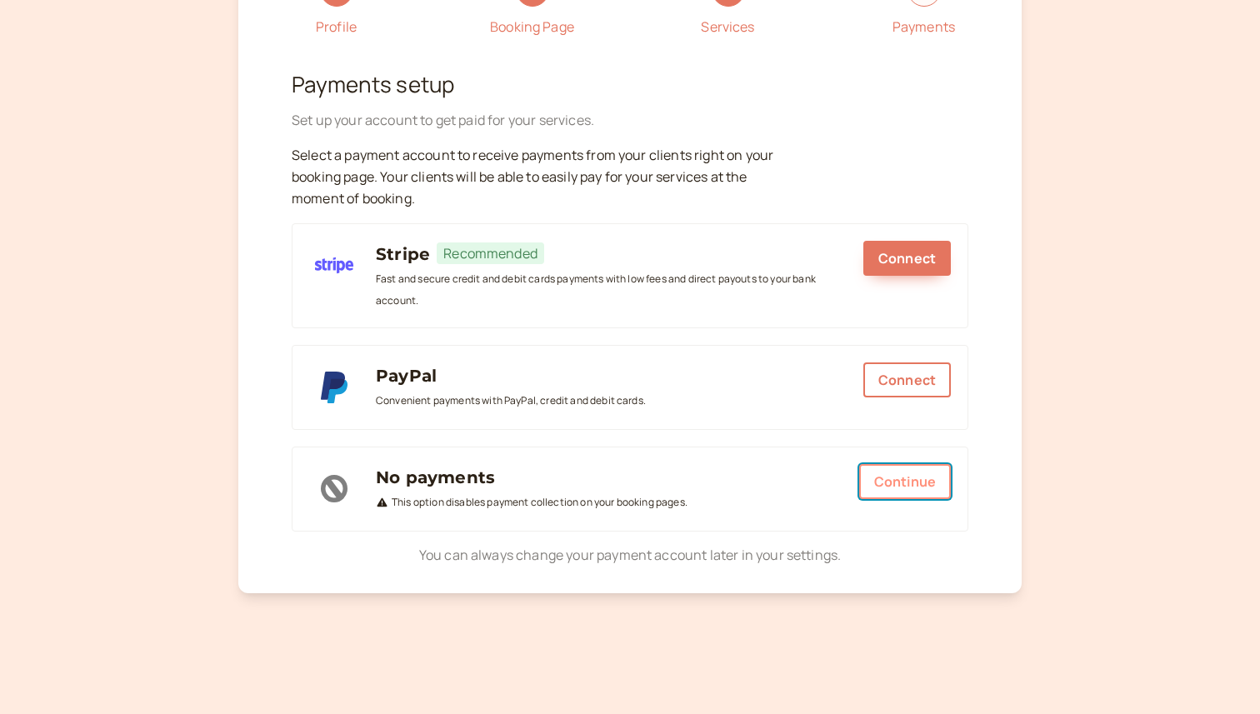
click at [935, 494] on button "Continue" at bounding box center [905, 481] width 92 height 35
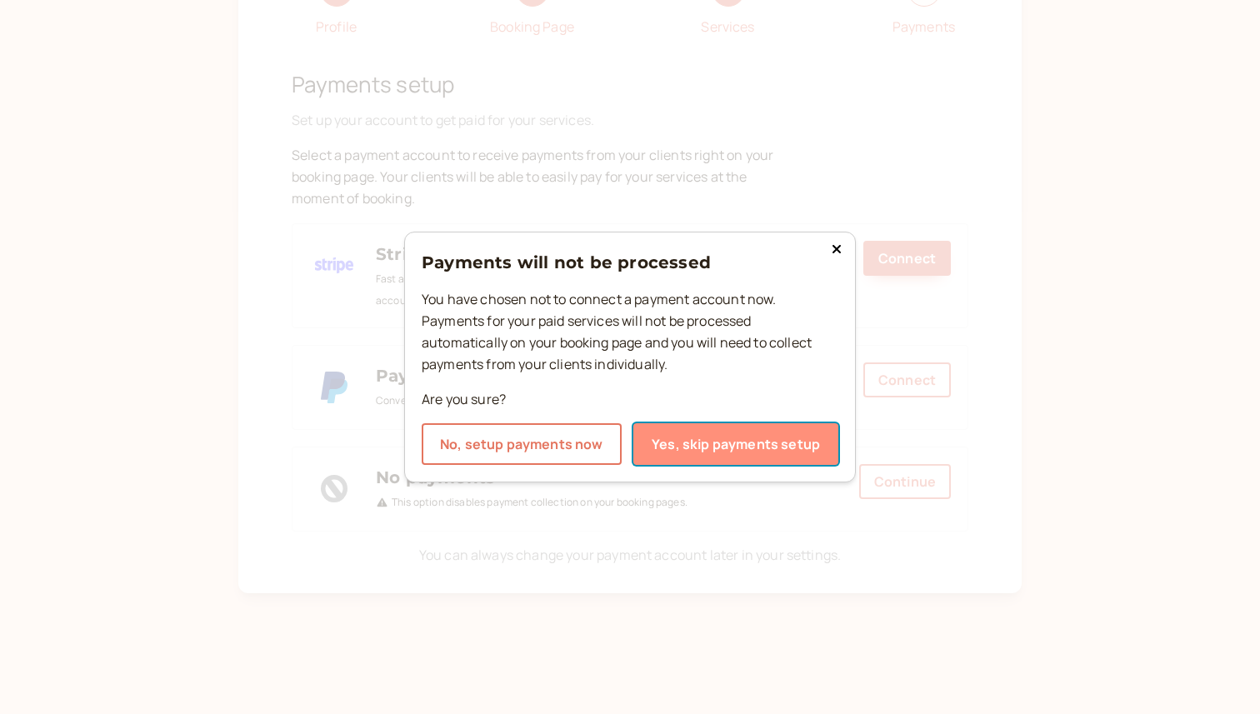
click at [709, 456] on button "Yes, skip payments setup" at bounding box center [735, 444] width 205 height 42
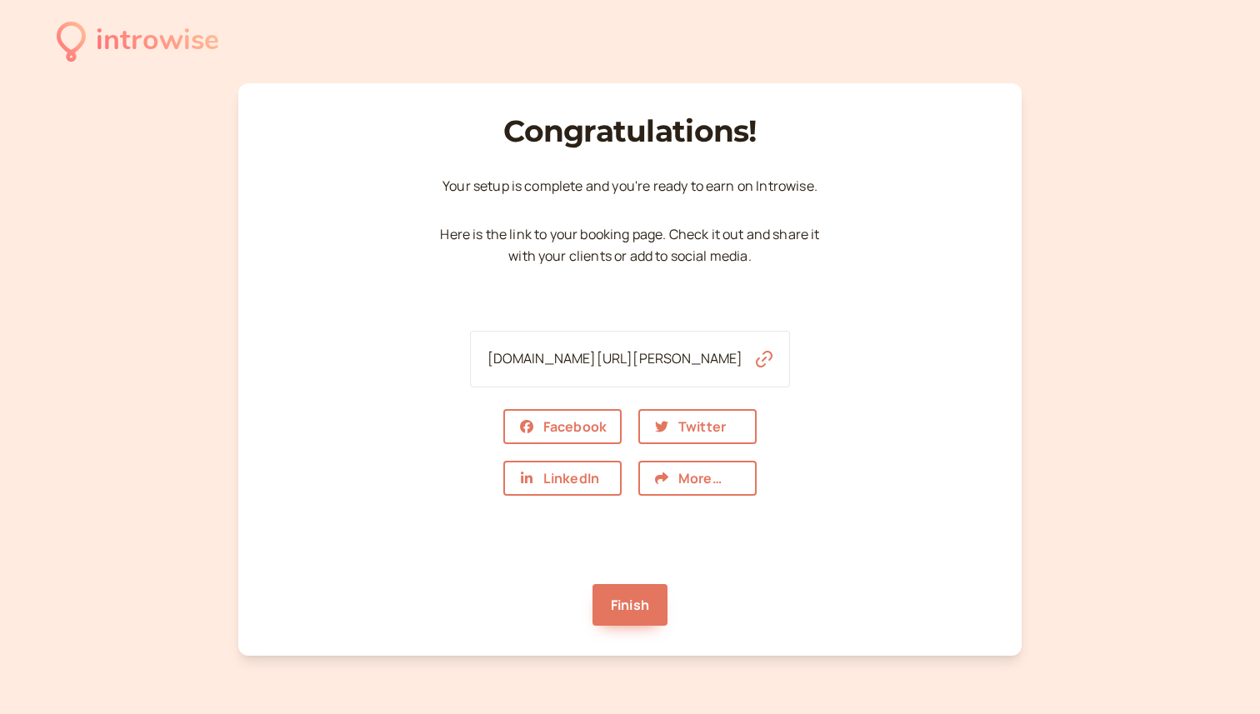
click at [671, 355] on link "introwise.com/heidi-qandah" at bounding box center [615, 358] width 256 height 18
click at [680, 497] on div "Facebook Twitter LinkedIn More…" at bounding box center [630, 452] width 254 height 130
click at [680, 487] on button "More…" at bounding box center [697, 478] width 118 height 35
click at [861, 461] on div "Congratulations! Your setup is complete and you ' re ready to earn on Introwise…" at bounding box center [630, 370] width 676 height 546
click at [611, 599] on link "Finish" at bounding box center [629, 605] width 75 height 42
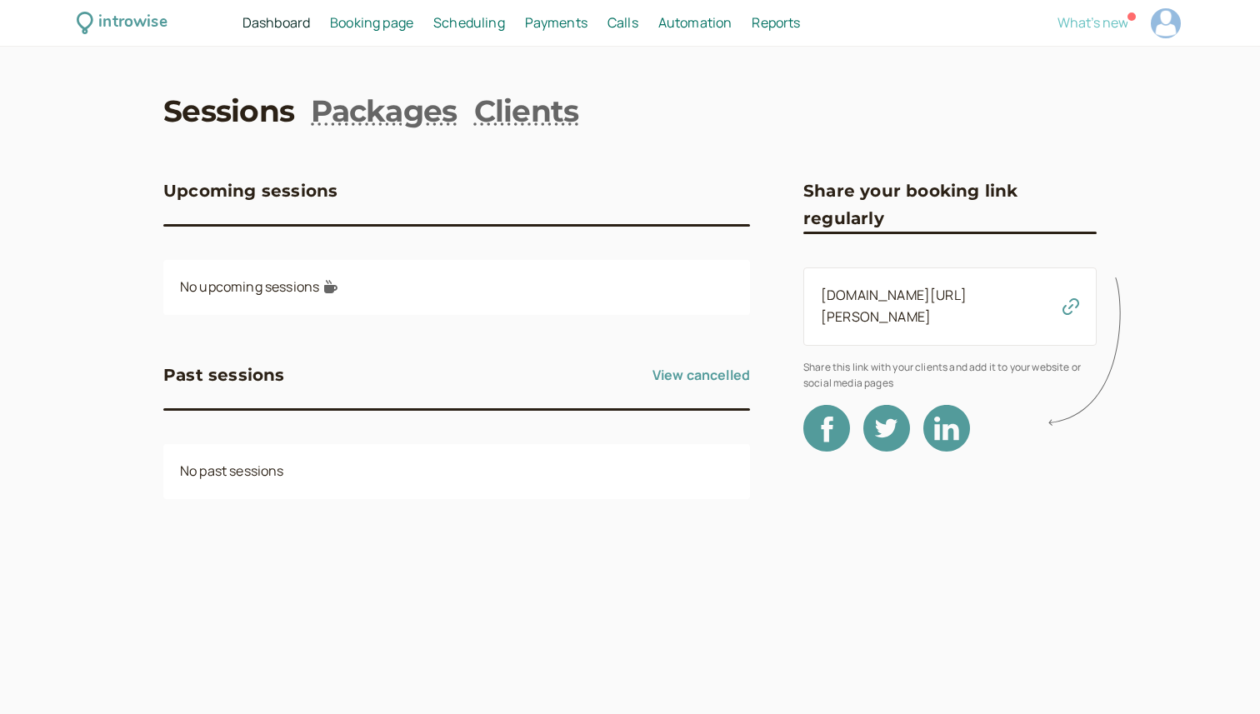
click at [1090, 22] on span "What's new" at bounding box center [1092, 22] width 71 height 18
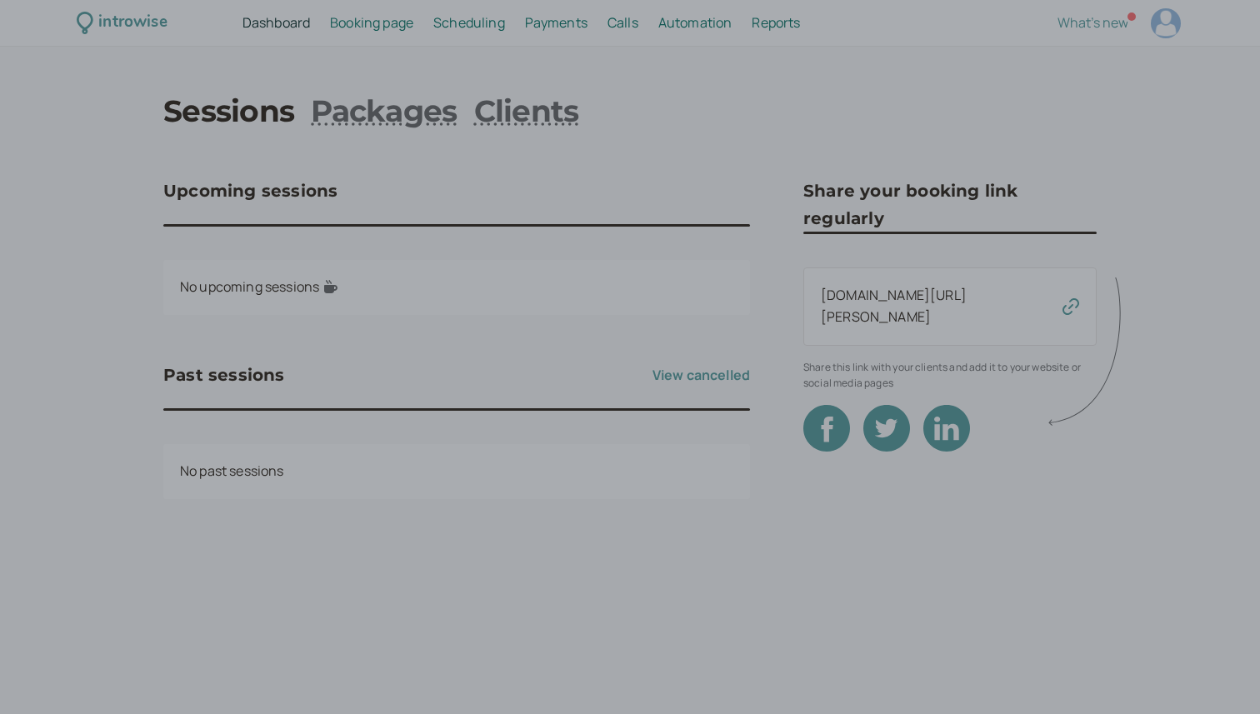
click at [771, 75] on div at bounding box center [630, 357] width 1260 height 714
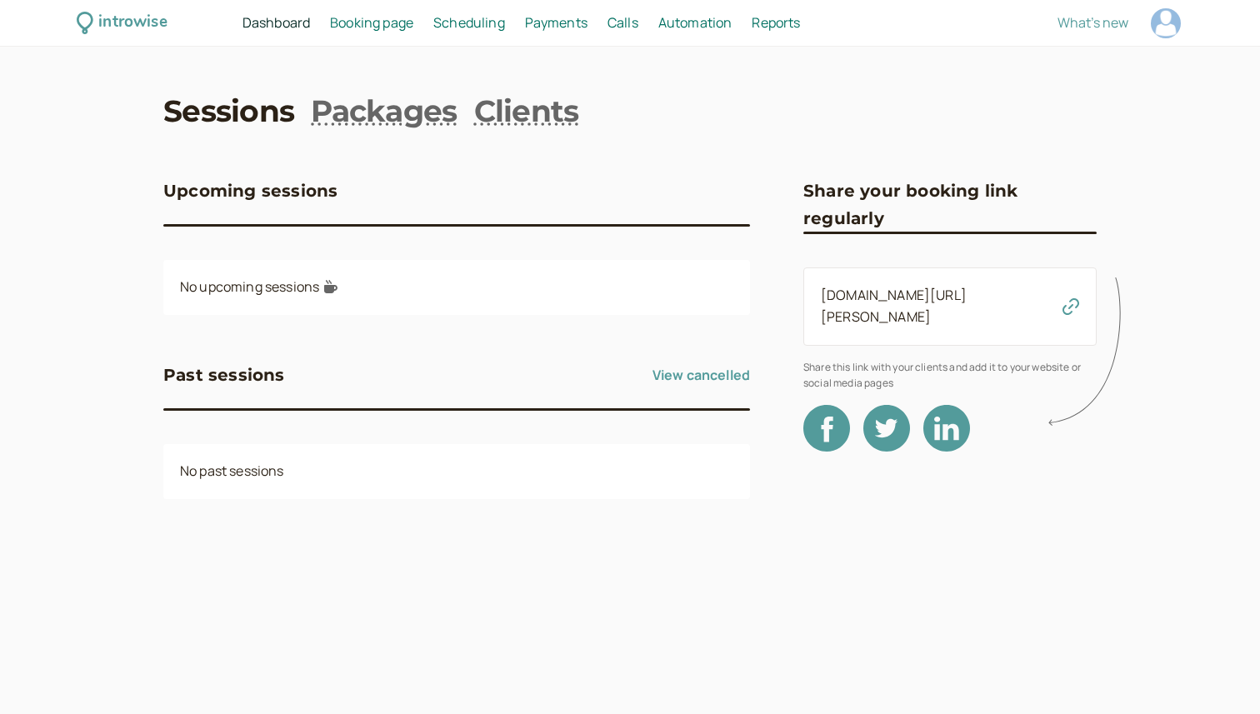
click at [685, 32] on link "Automation Automation" at bounding box center [695, 23] width 74 height 22
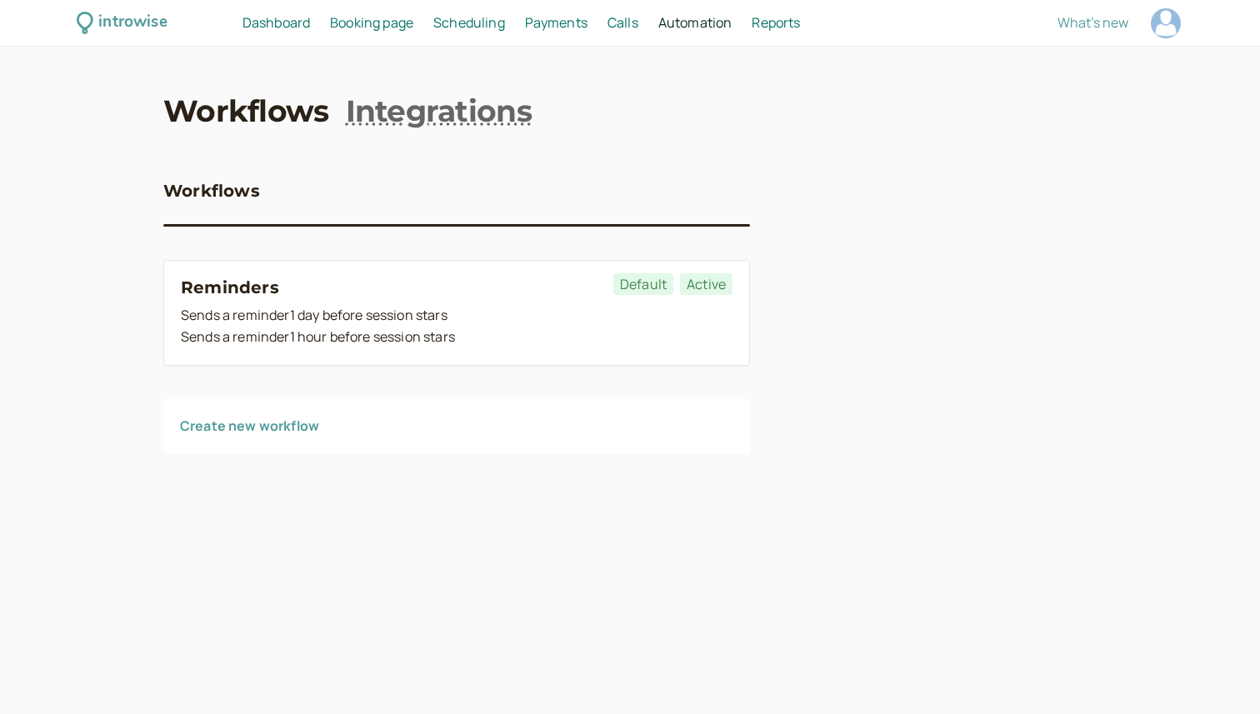
click at [477, 24] on span "Scheduling" at bounding box center [469, 22] width 72 height 18
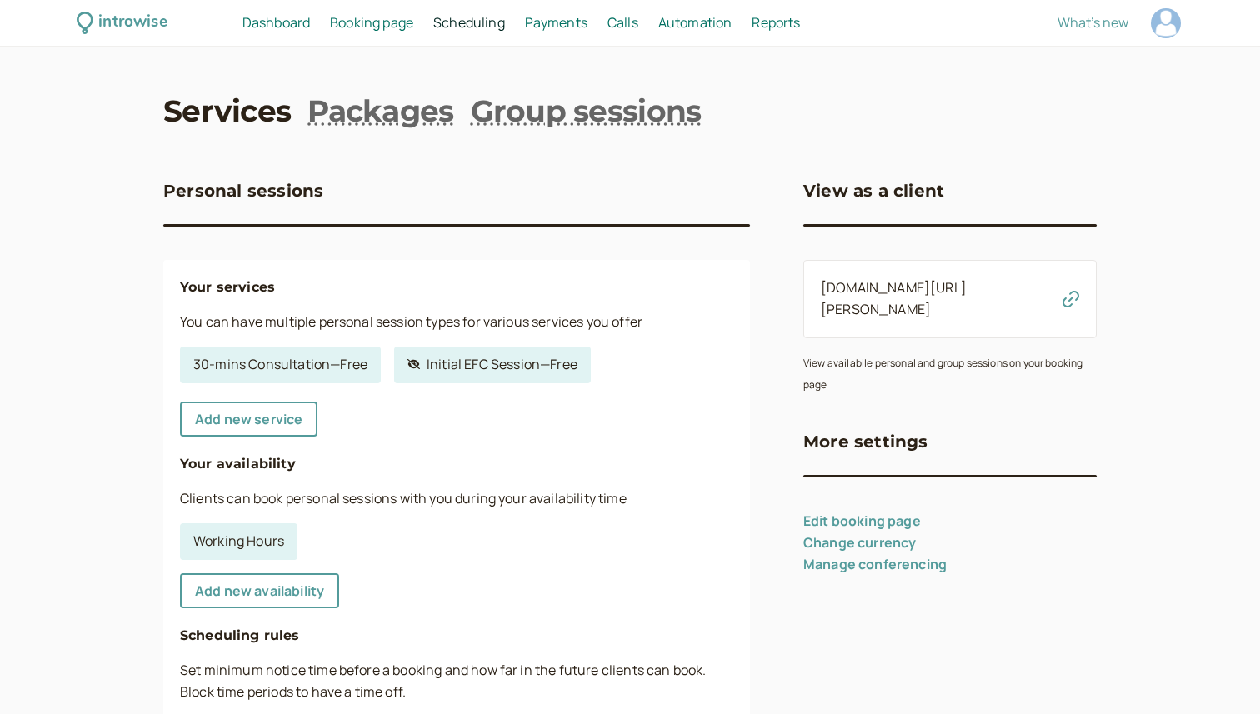
click at [286, 12] on link "Dashboard Dashboard" at bounding box center [275, 23] width 67 height 22
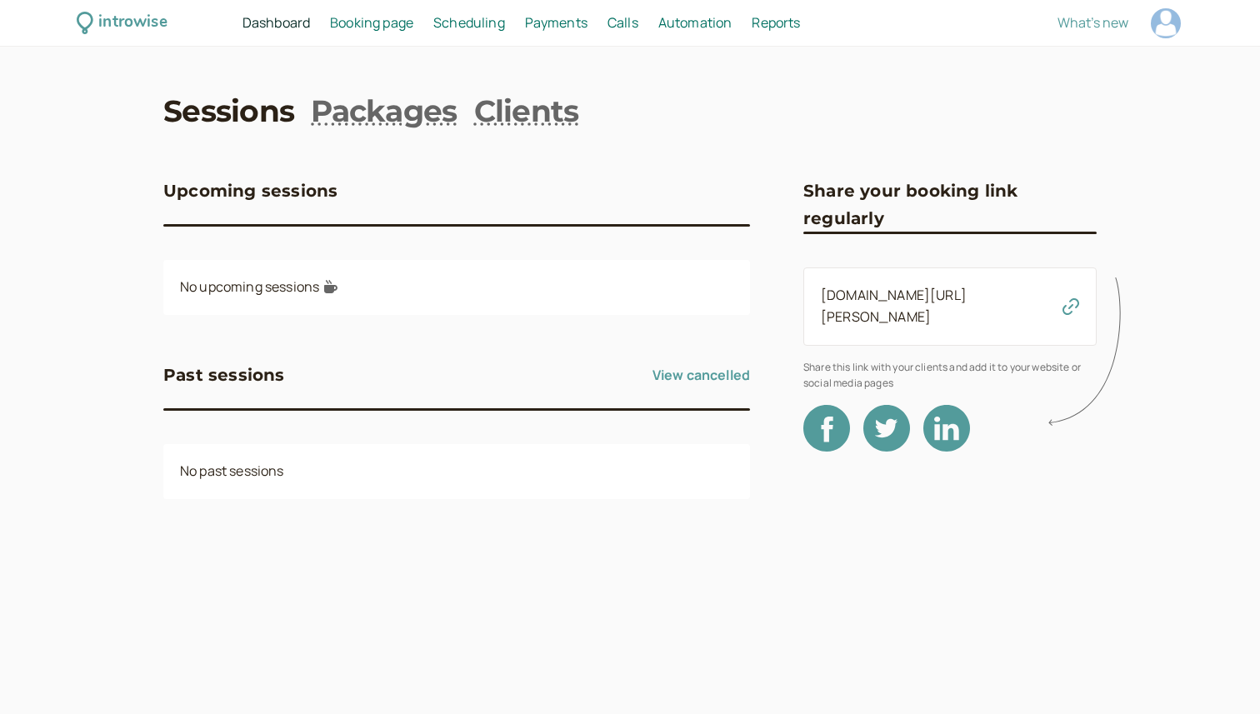
click at [342, 31] on span "Booking page" at bounding box center [371, 22] width 83 height 18
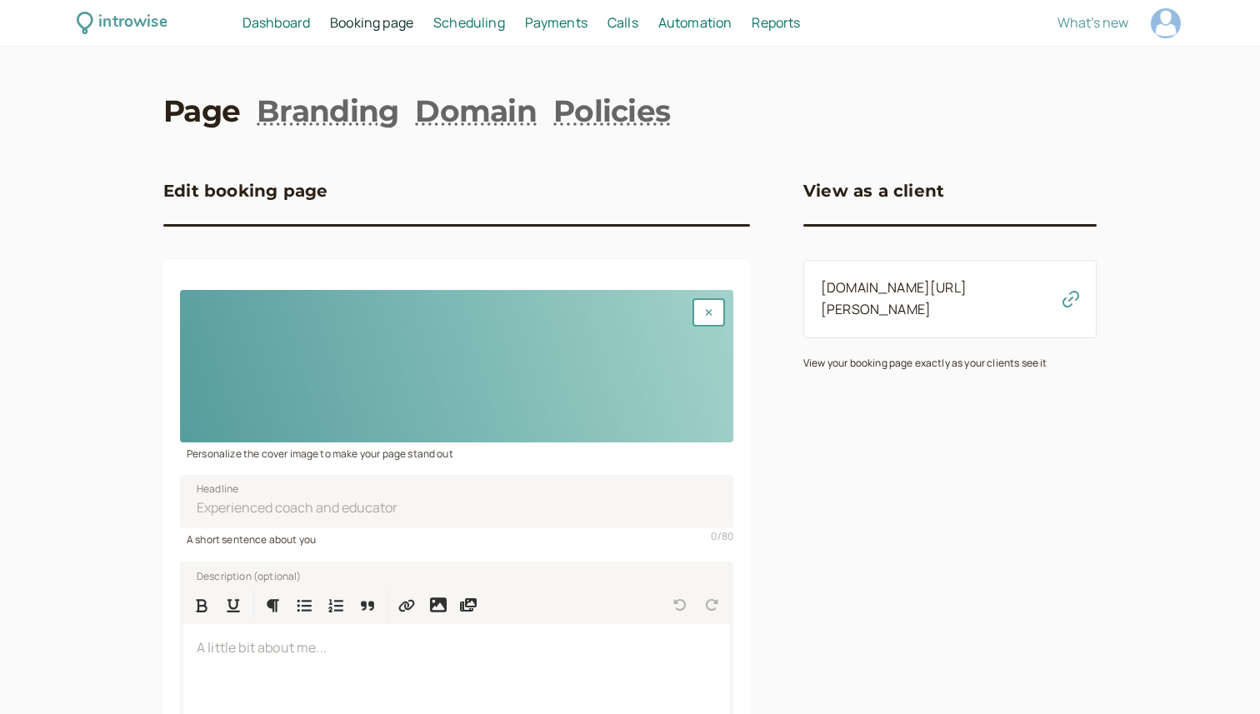
click at [458, 12] on link "Scheduling Scheduling" at bounding box center [469, 23] width 72 height 22
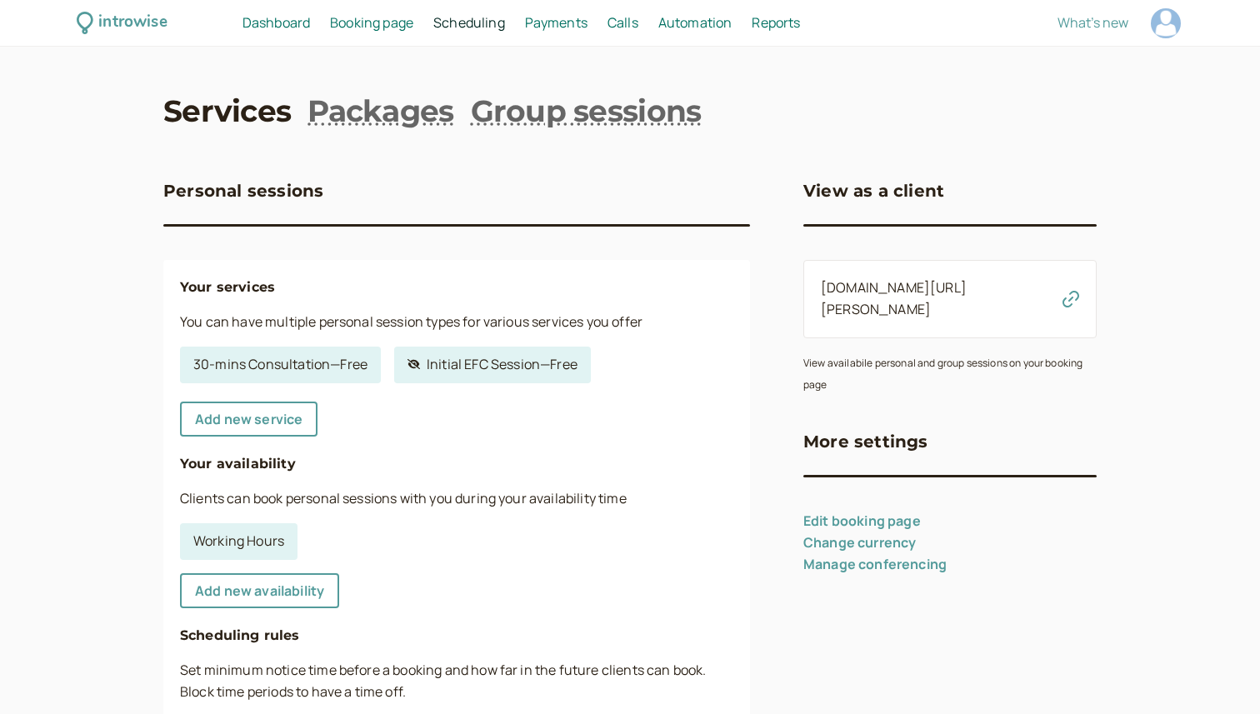
click at [1070, 291] on icon "button" at bounding box center [1070, 299] width 17 height 17
click at [248, 27] on span "Dashboard" at bounding box center [275, 22] width 67 height 18
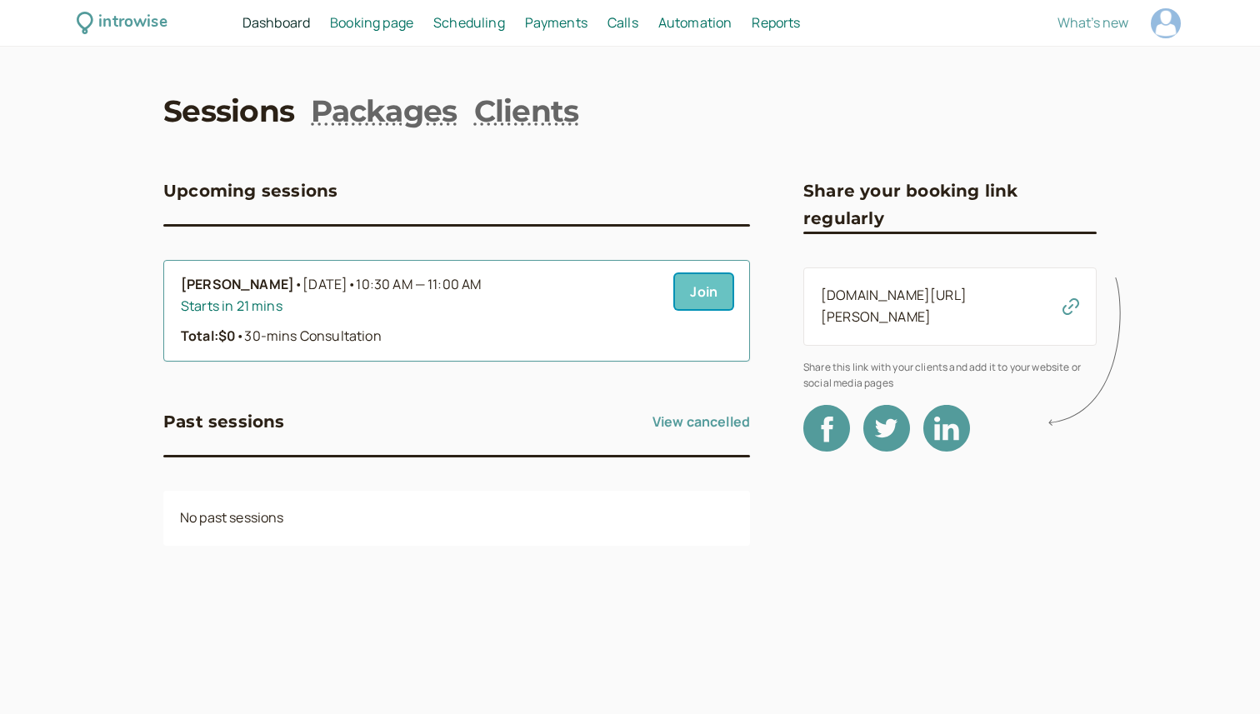
click at [689, 294] on link "Join" at bounding box center [703, 291] width 57 height 35
click at [774, 17] on span "Reports" at bounding box center [775, 22] width 48 height 18
select select "last30Days"
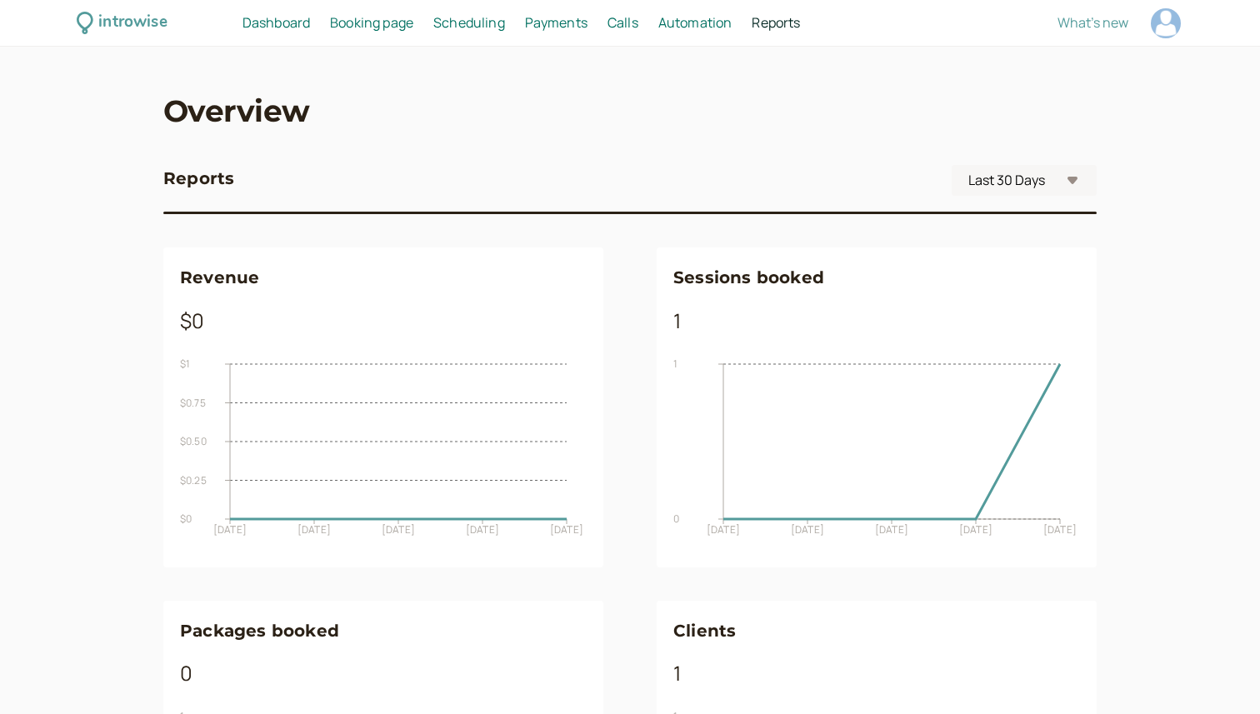
click at [620, 27] on span "Calls" at bounding box center [622, 22] width 31 height 18
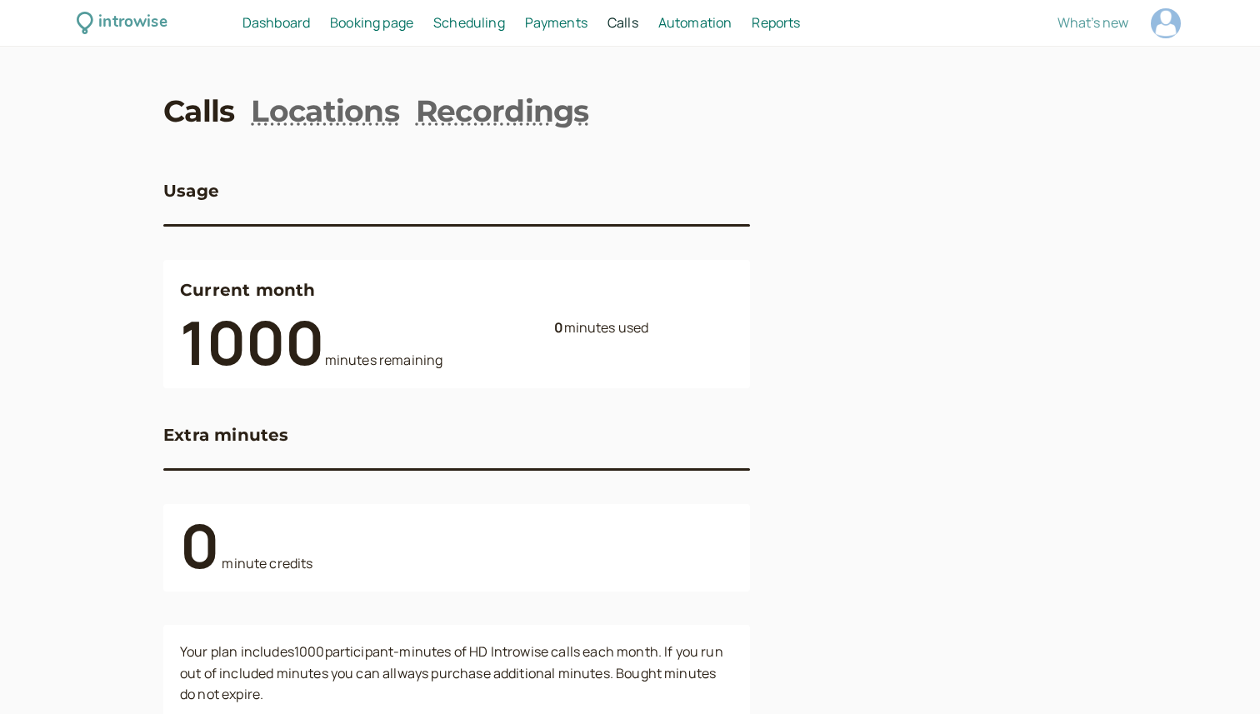
click at [764, 20] on span "Reports" at bounding box center [775, 22] width 48 height 18
select select "last30Days"
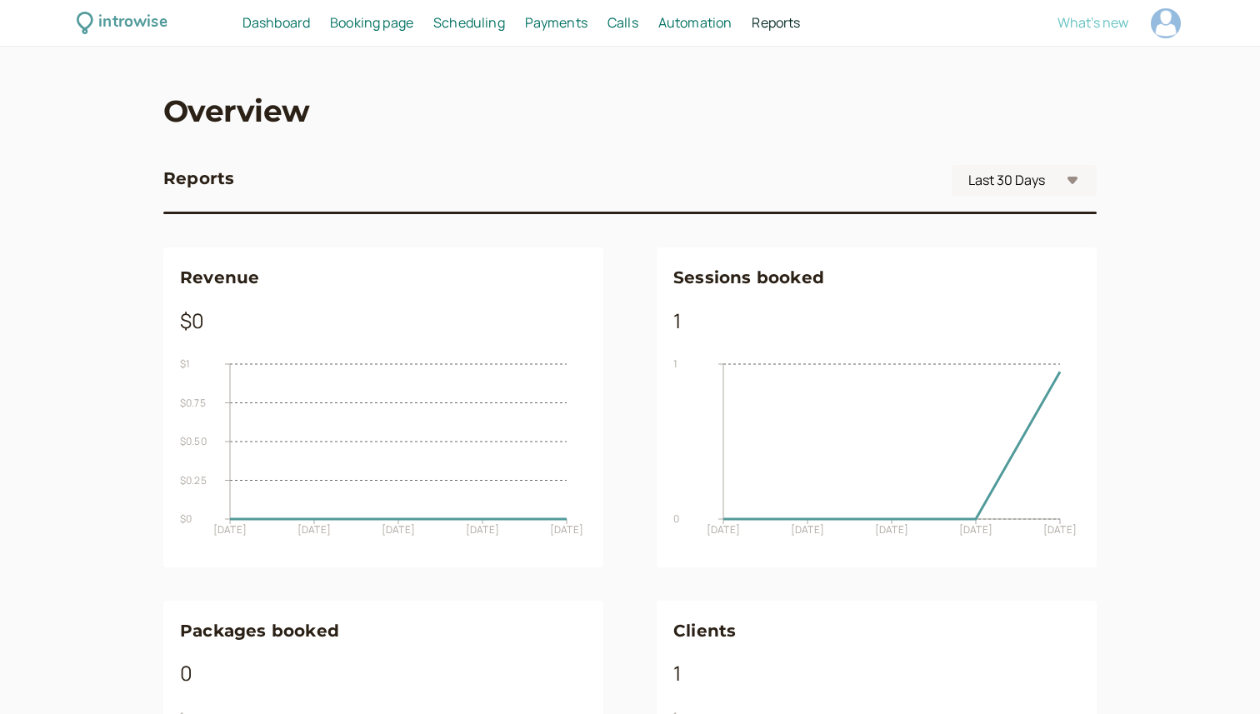
click at [1110, 24] on span "What's new" at bounding box center [1092, 22] width 71 height 18
click at [272, 16] on span "Dashboard" at bounding box center [275, 22] width 67 height 18
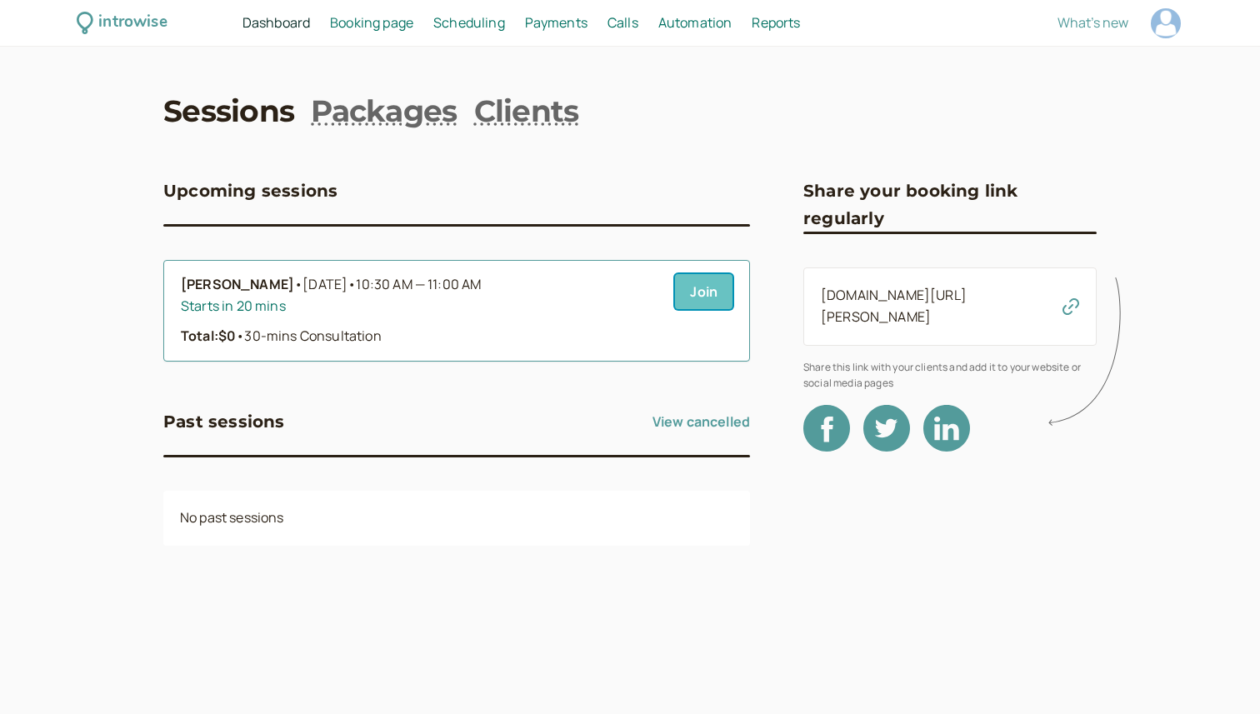
click at [690, 292] on link "Join" at bounding box center [703, 291] width 57 height 35
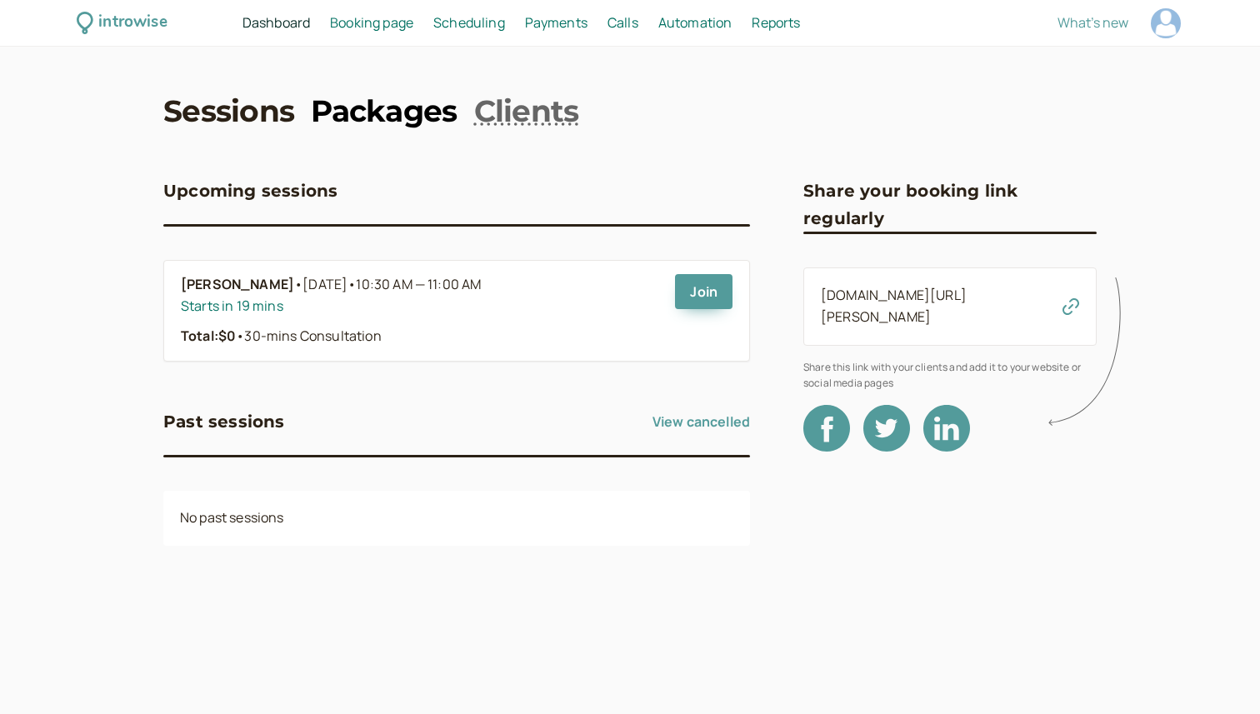
click at [440, 109] on link "Packages" at bounding box center [384, 111] width 146 height 42
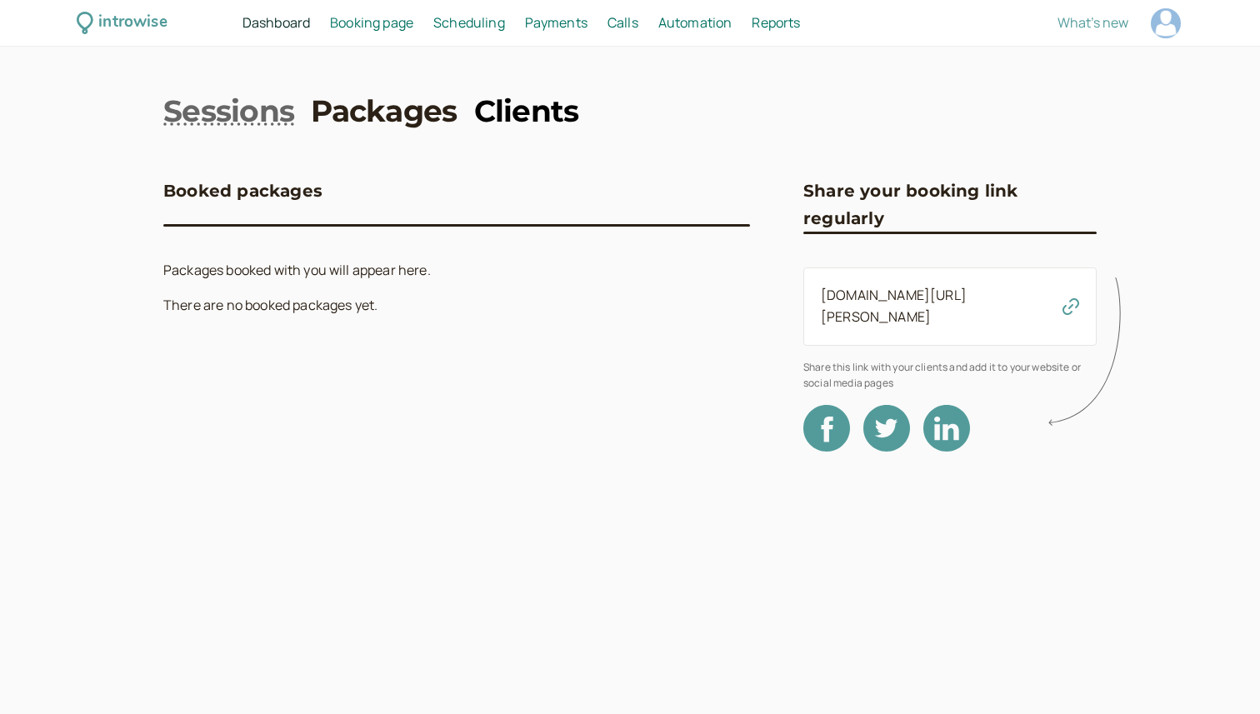
click at [508, 111] on link "Clients" at bounding box center [526, 111] width 105 height 42
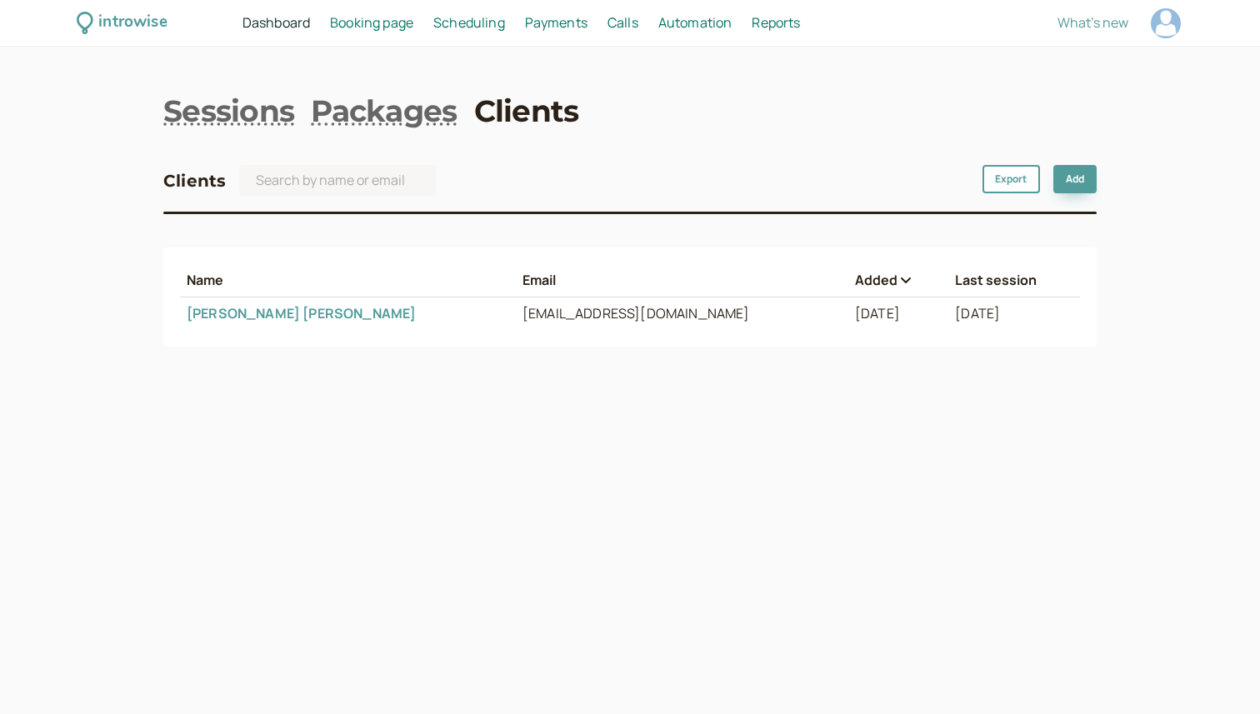
click at [682, 22] on span "Automation" at bounding box center [695, 22] width 74 height 18
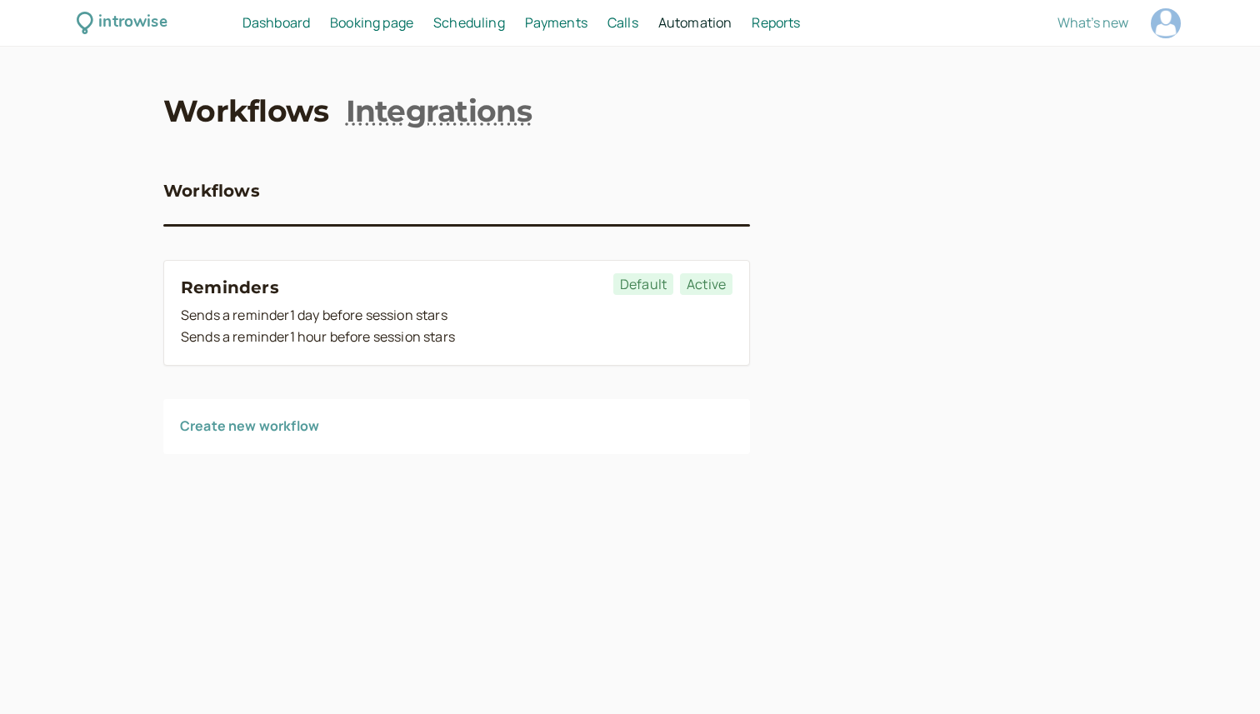
click at [208, 421] on link "Create new workflow" at bounding box center [249, 426] width 139 height 18
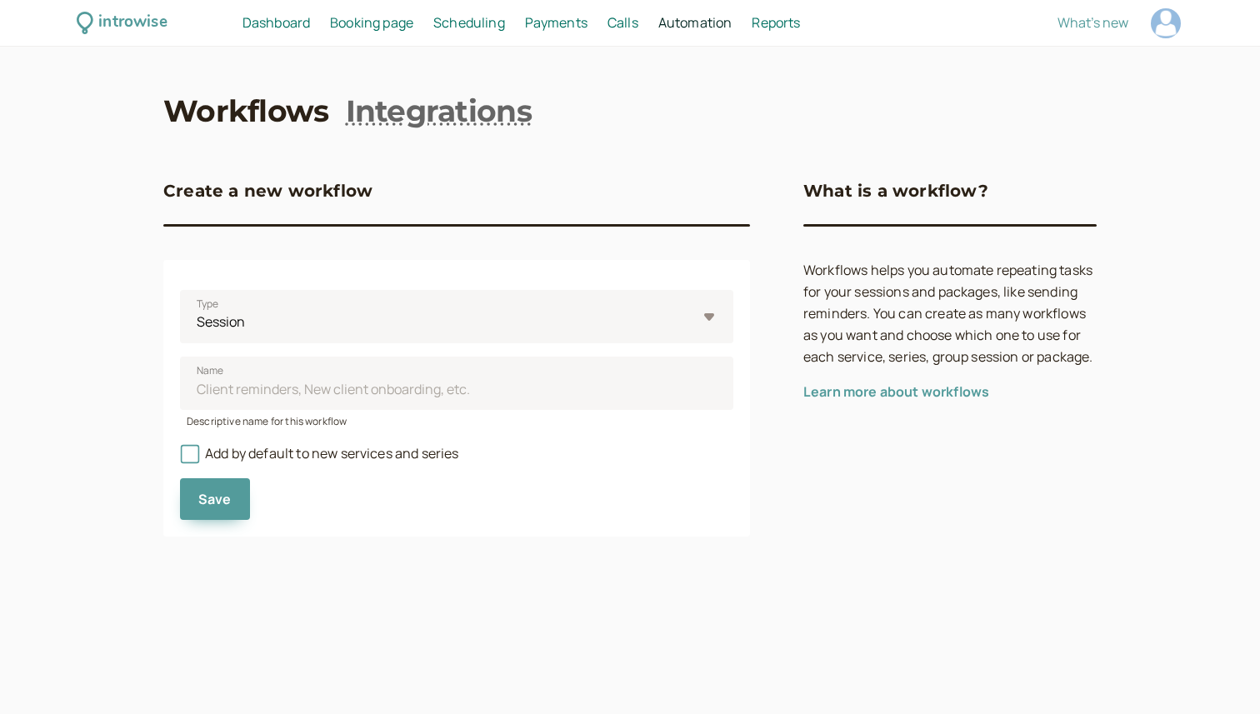
click at [294, 22] on span "Dashboard" at bounding box center [275, 22] width 67 height 18
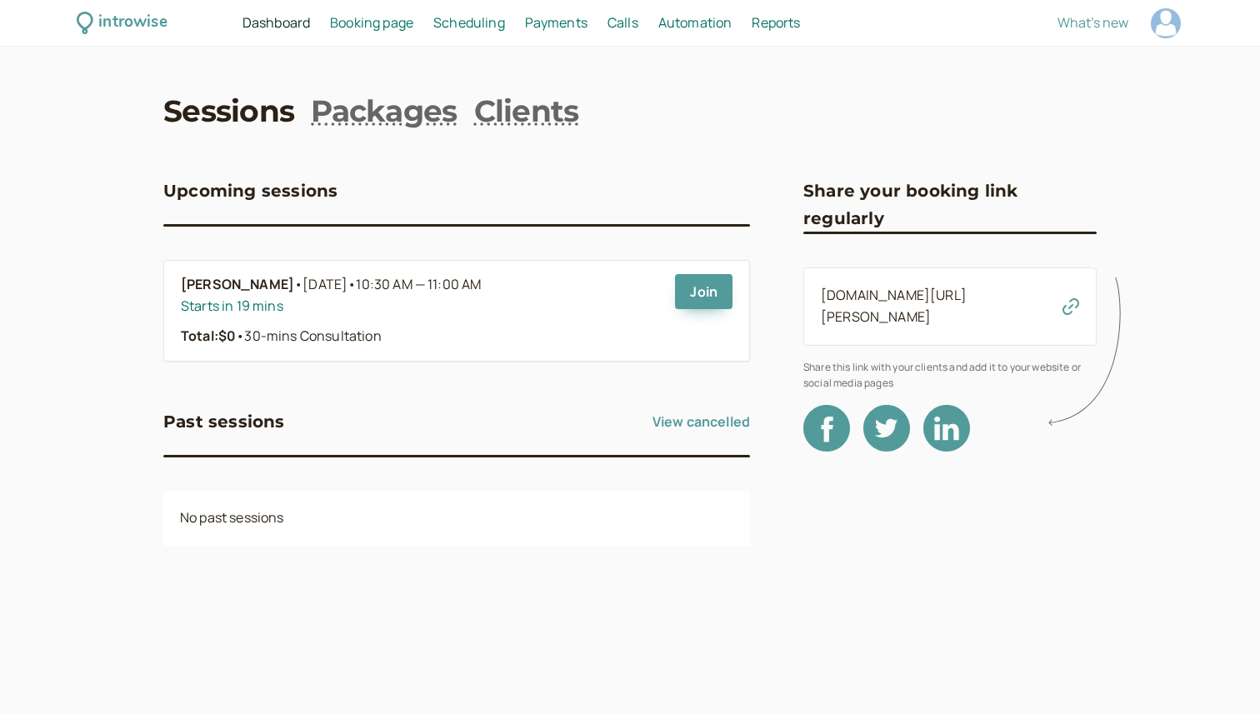
click at [477, 18] on span "Scheduling" at bounding box center [469, 22] width 72 height 18
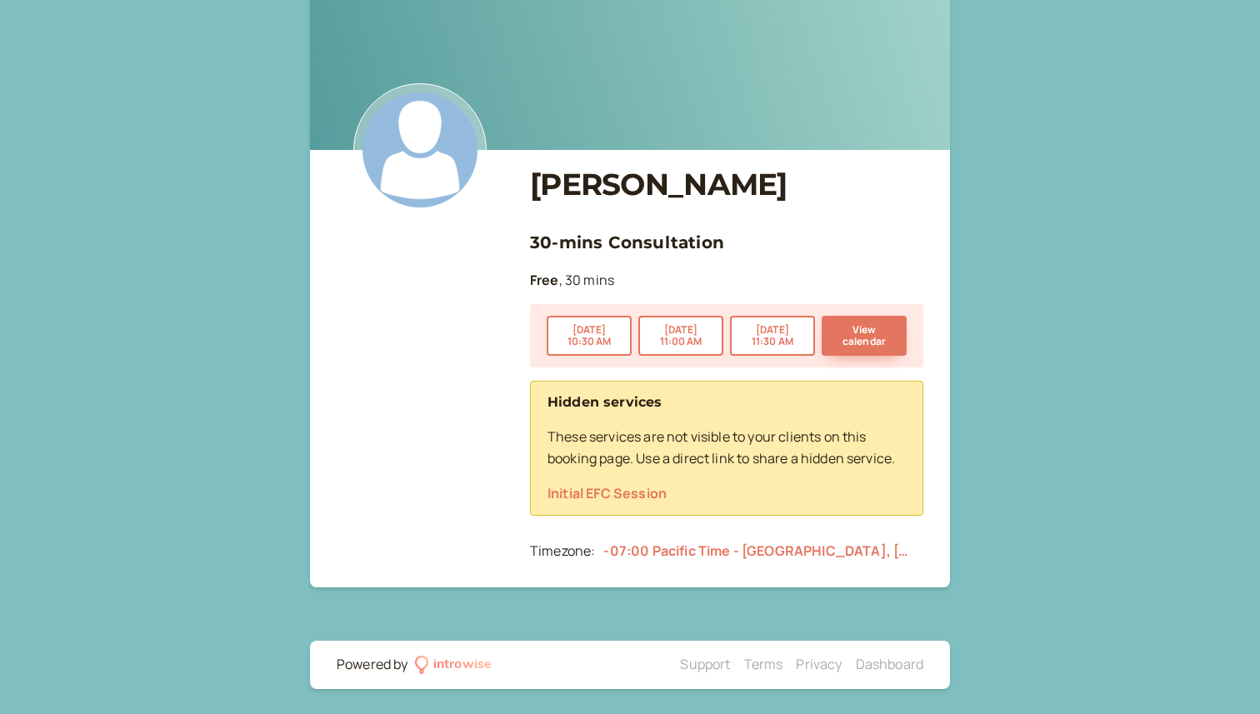
scroll to position [58, 0]
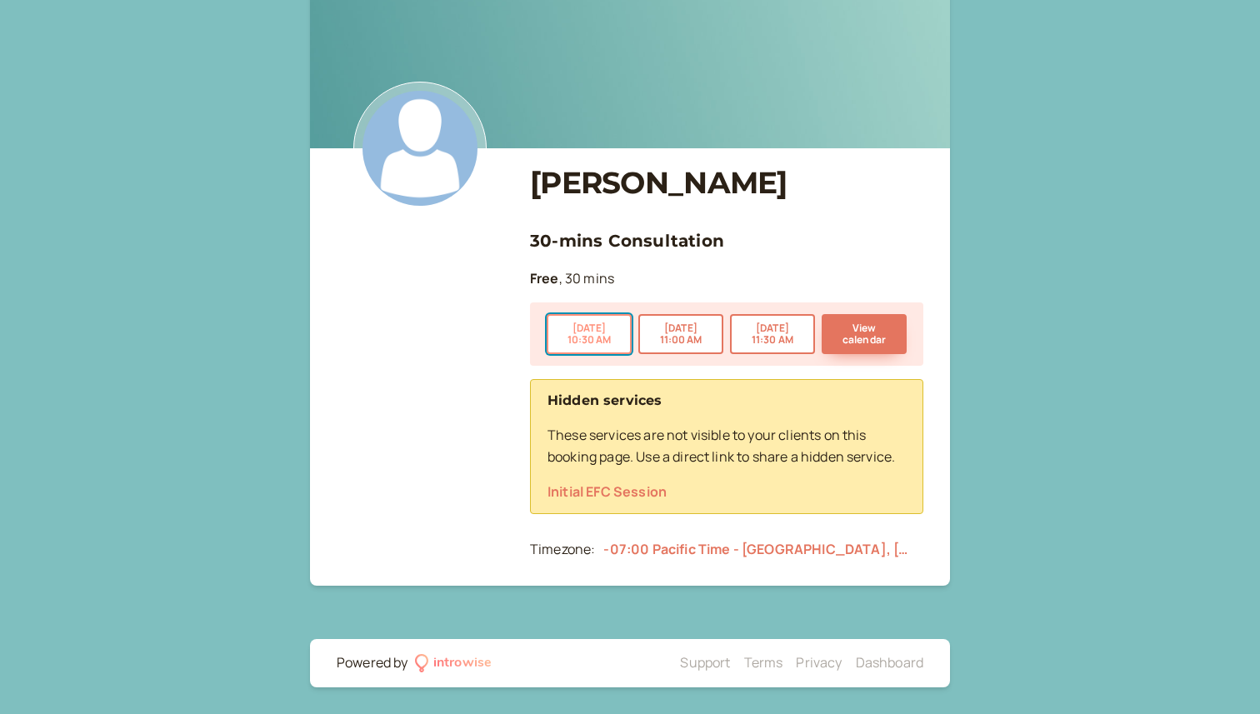
click at [556, 330] on button "Aug 20 10:30 AM" at bounding box center [588, 334] width 85 height 40
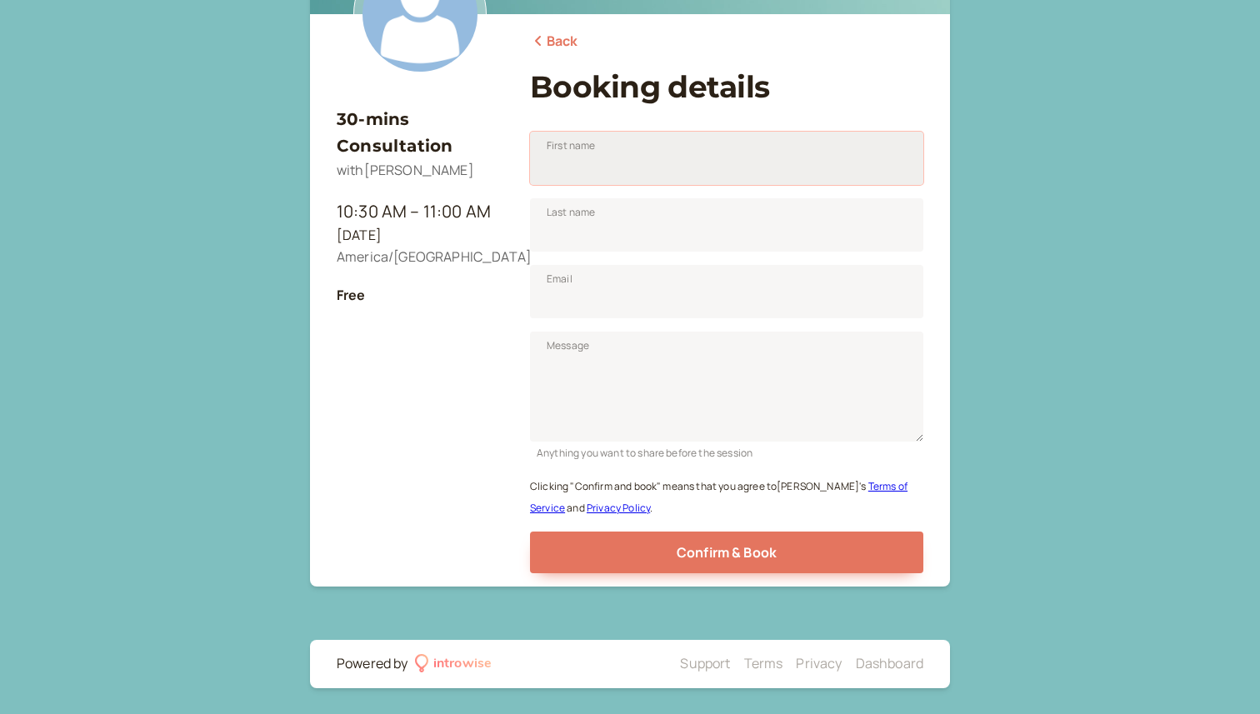
click at [586, 156] on input "First name" at bounding box center [726, 158] width 393 height 53
type input "[PERSON_NAME]"
click at [643, 231] on input "Last name" at bounding box center [726, 224] width 393 height 53
type input "[PERSON_NAME]"
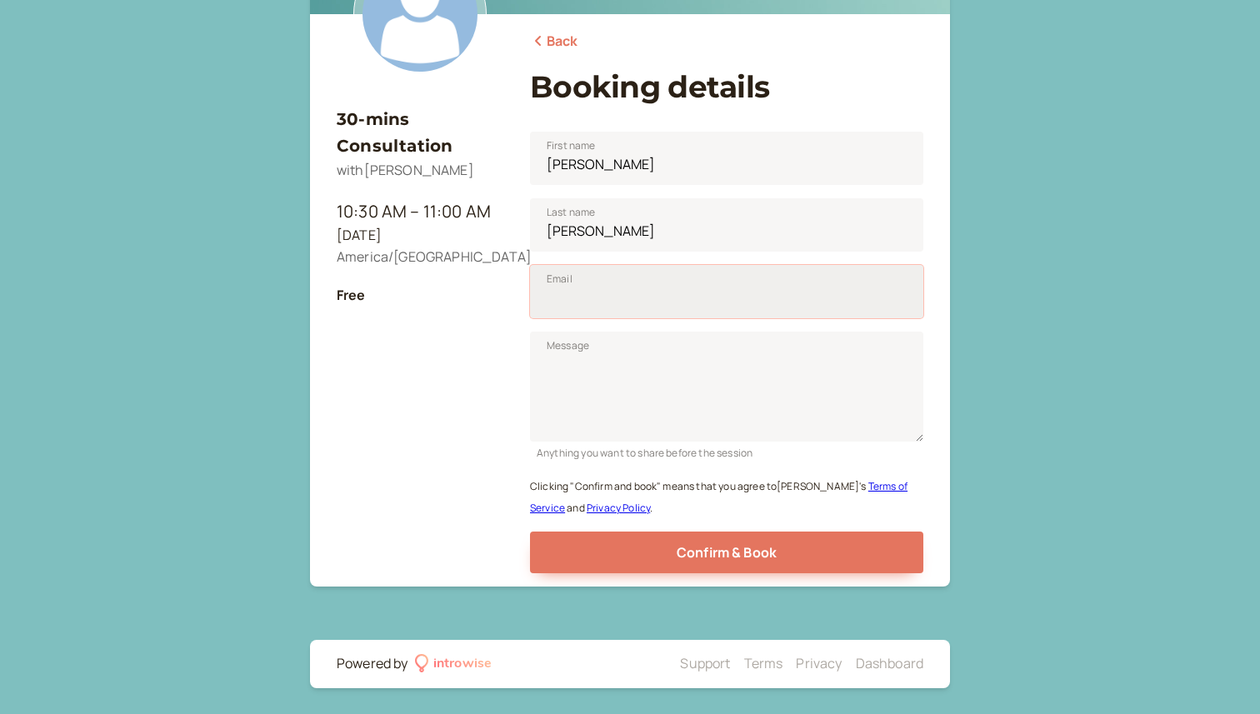
click at [611, 286] on input "Email" at bounding box center [726, 291] width 393 height 53
type input "[EMAIL_ADDRESS][DOMAIN_NAME]"
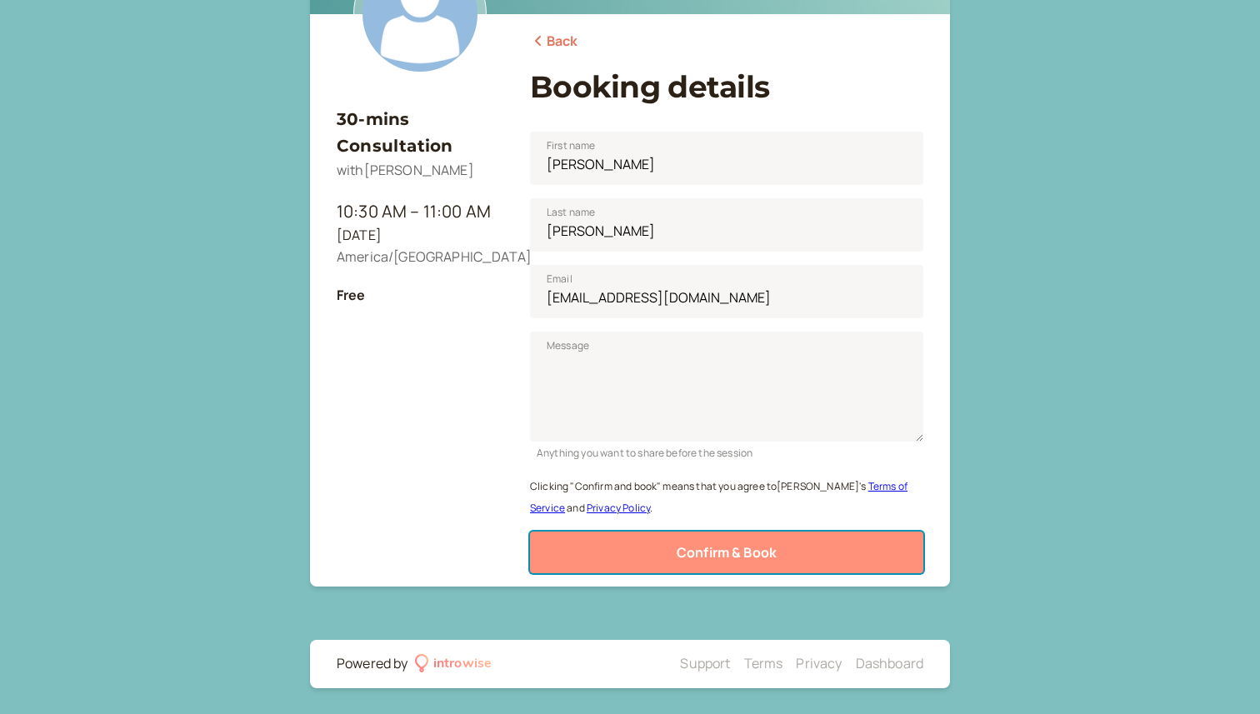
click at [711, 551] on span "Confirm & Book" at bounding box center [726, 552] width 100 height 18
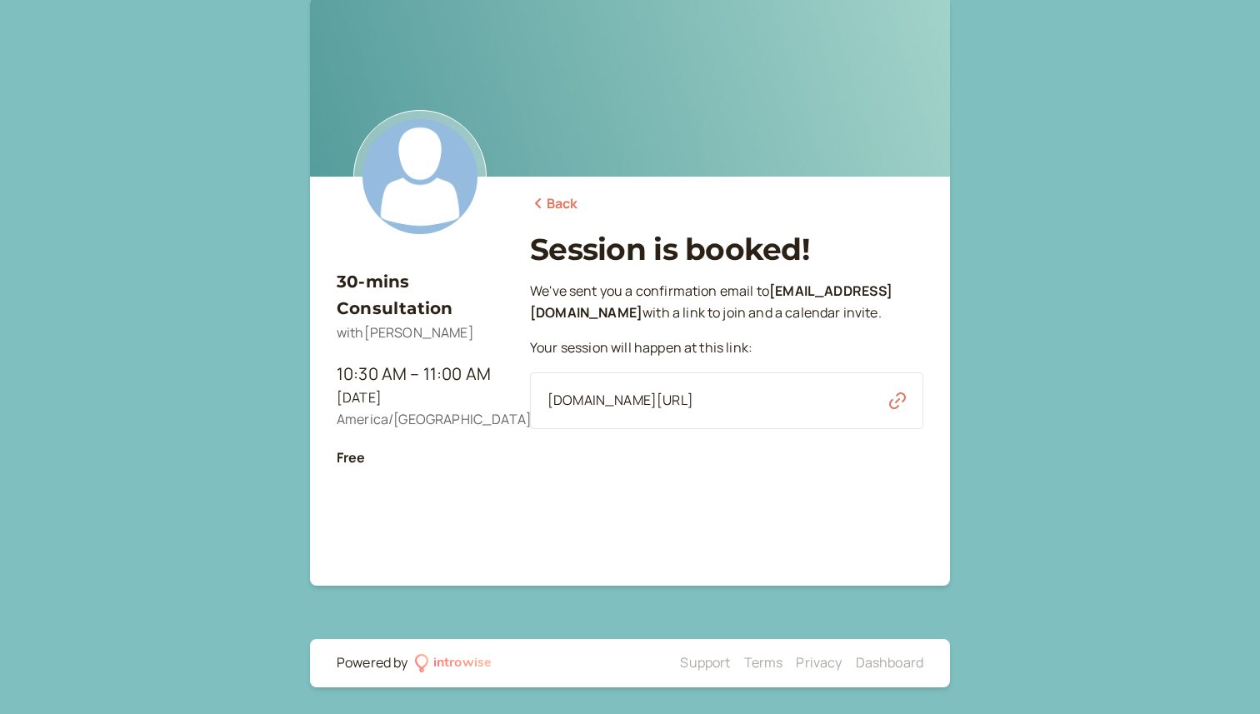
scroll to position [30, 0]
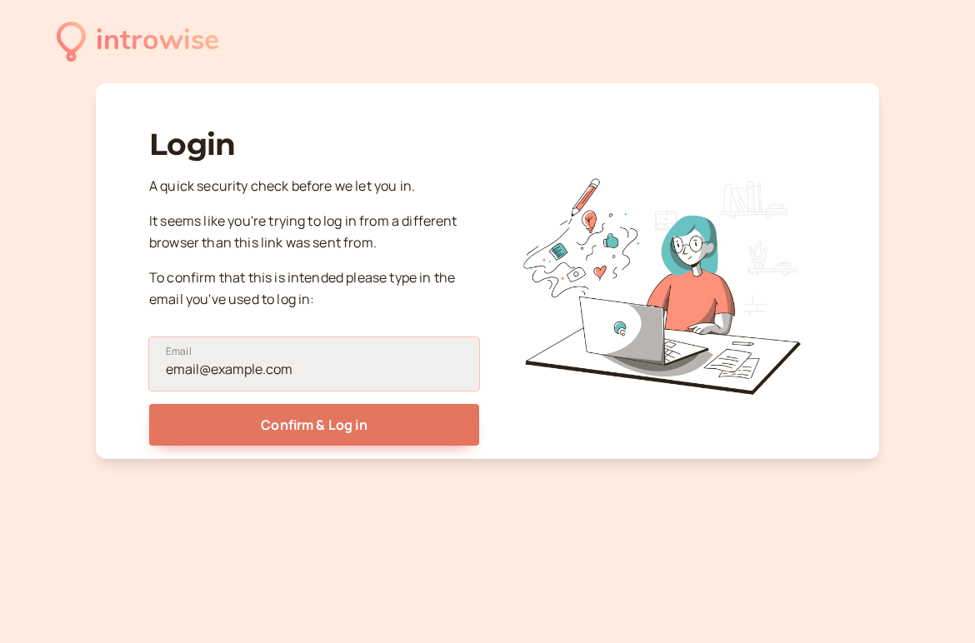
click at [298, 367] on input "Email" at bounding box center [314, 363] width 330 height 53
type input "[PERSON_NAME][EMAIL_ADDRESS][PERSON_NAME][DOMAIN_NAME]"
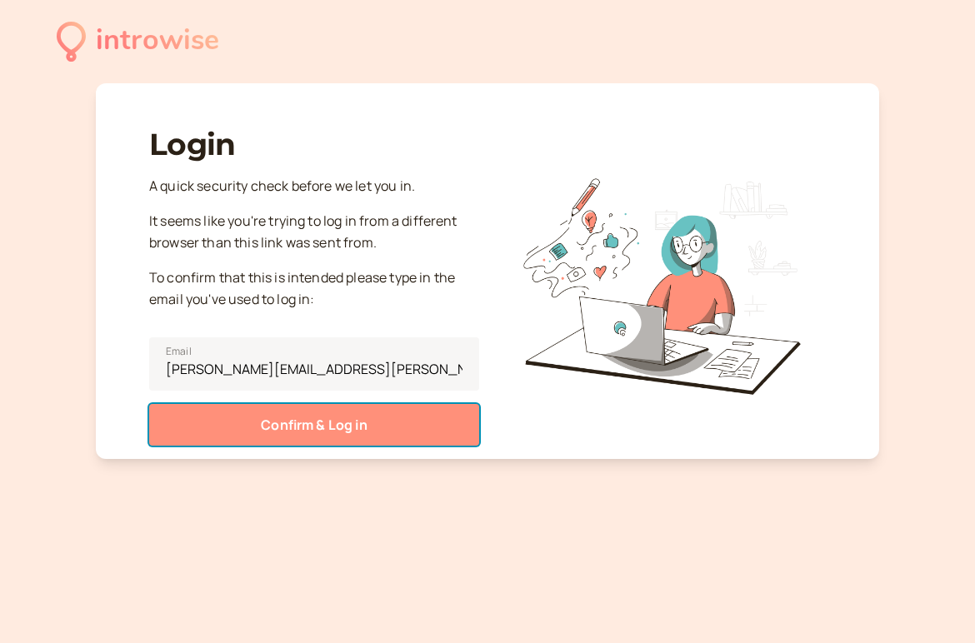
click at [280, 422] on button "Confirm & Log in" at bounding box center [314, 425] width 330 height 42
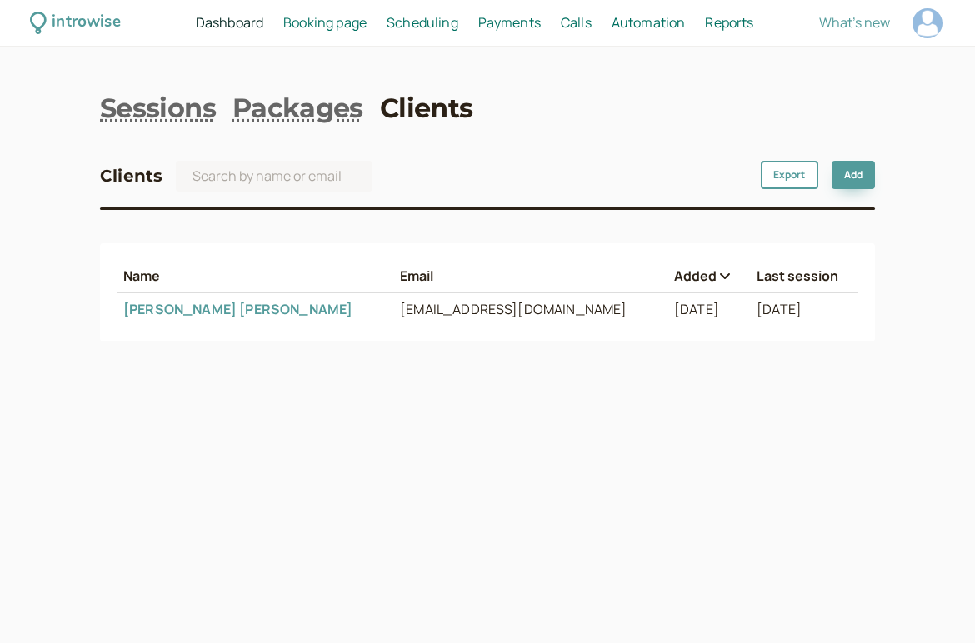
click at [172, 313] on link "[PERSON_NAME]" at bounding box center [237, 309] width 229 height 18
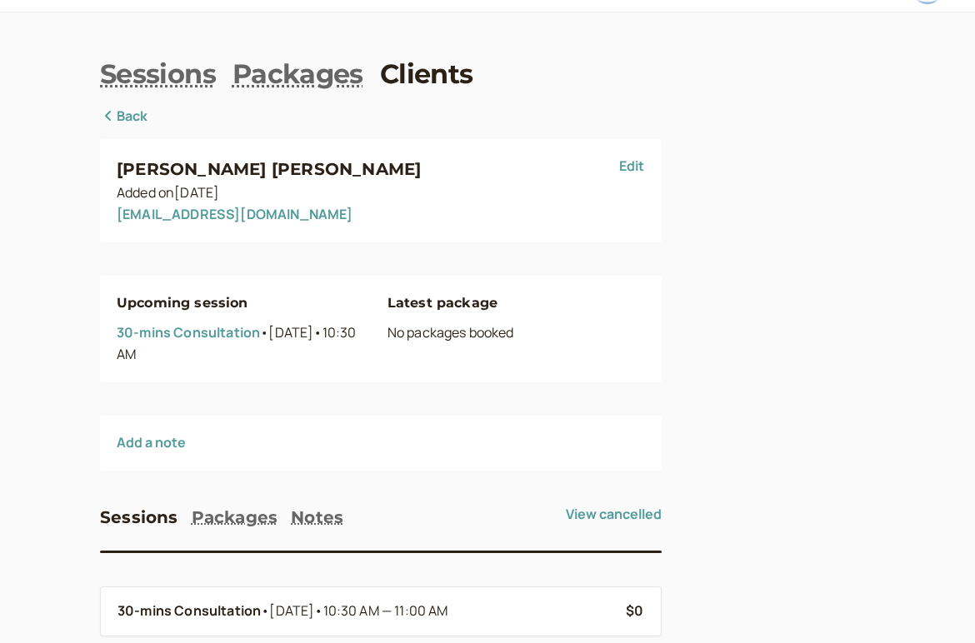
scroll to position [73, 0]
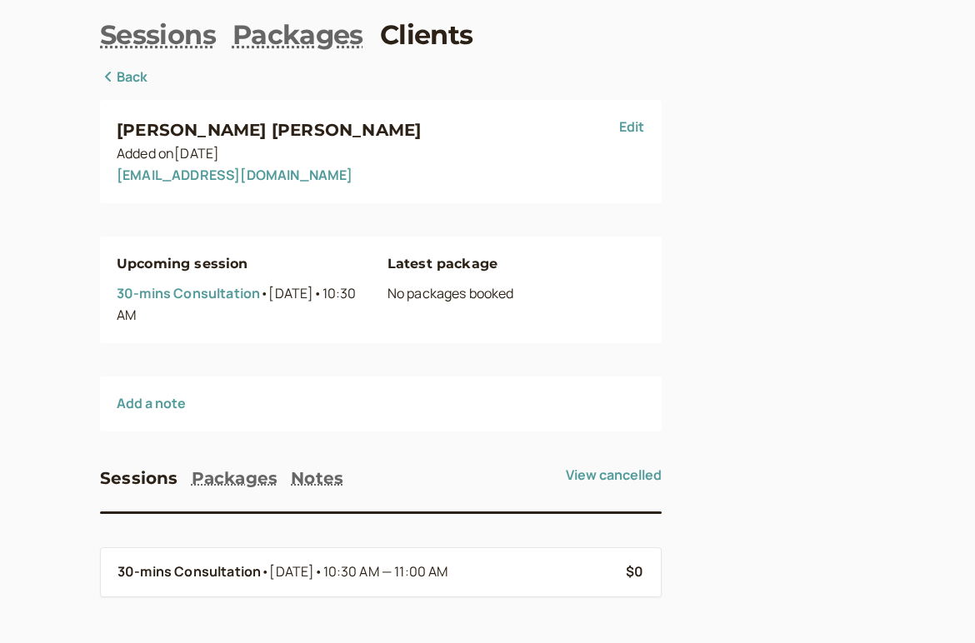
click at [664, 24] on nav "Sessions Packages Clients" at bounding box center [487, 35] width 775 height 37
click at [132, 399] on button "Add a note" at bounding box center [151, 403] width 69 height 15
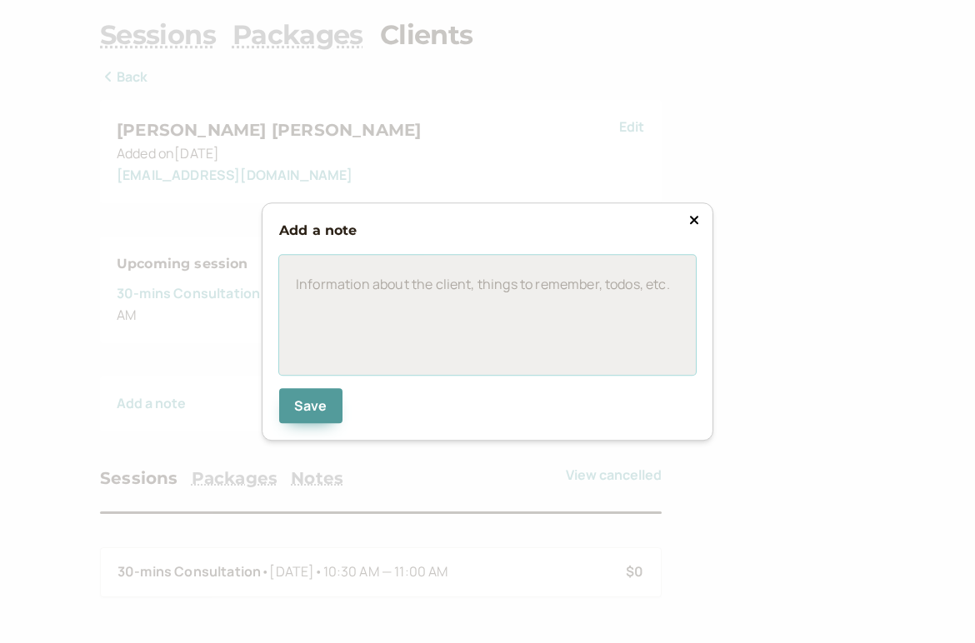
click at [462, 289] on p at bounding box center [487, 283] width 383 height 19
click at [531, 327] on div at bounding box center [487, 315] width 417 height 120
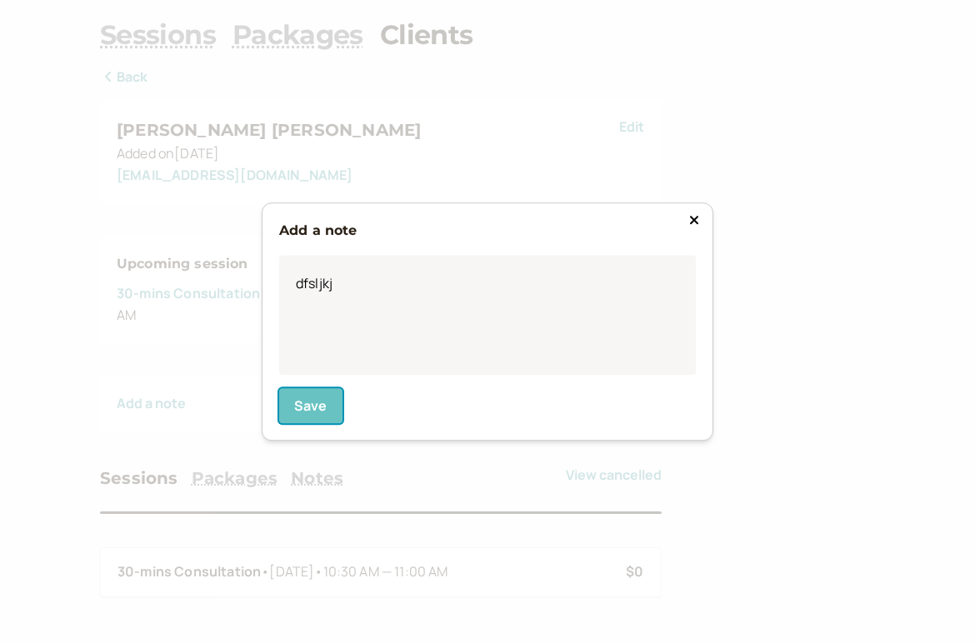
click at [320, 407] on span "Save" at bounding box center [310, 406] width 33 height 18
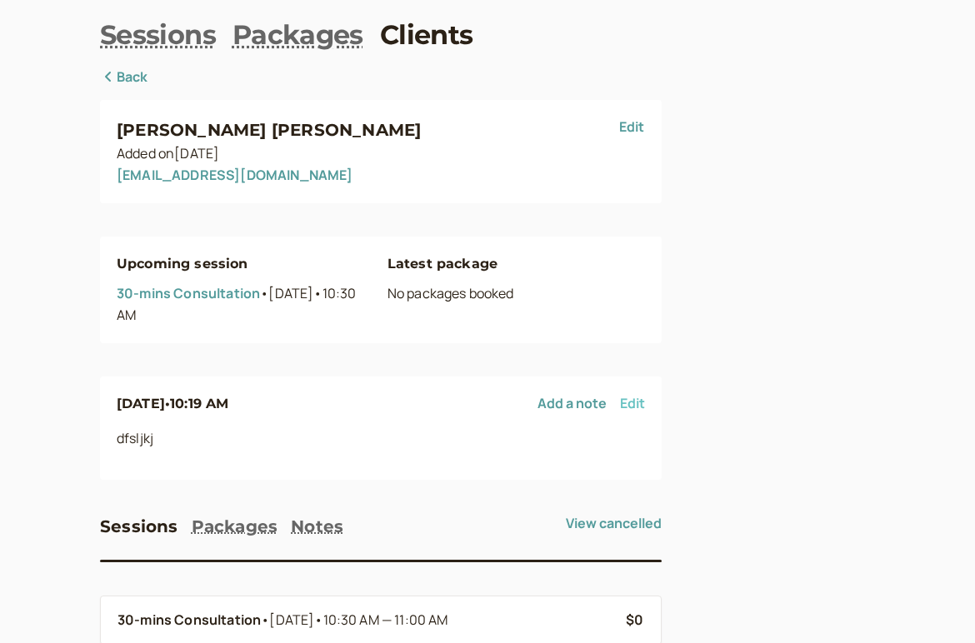
click at [635, 397] on button "Edit" at bounding box center [632, 403] width 25 height 15
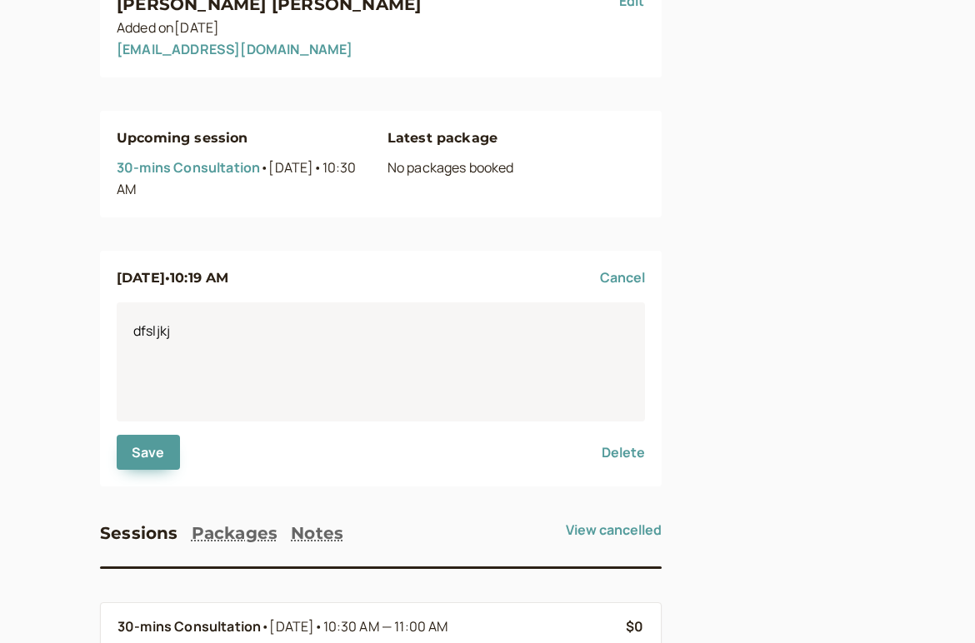
scroll to position [226, 0]
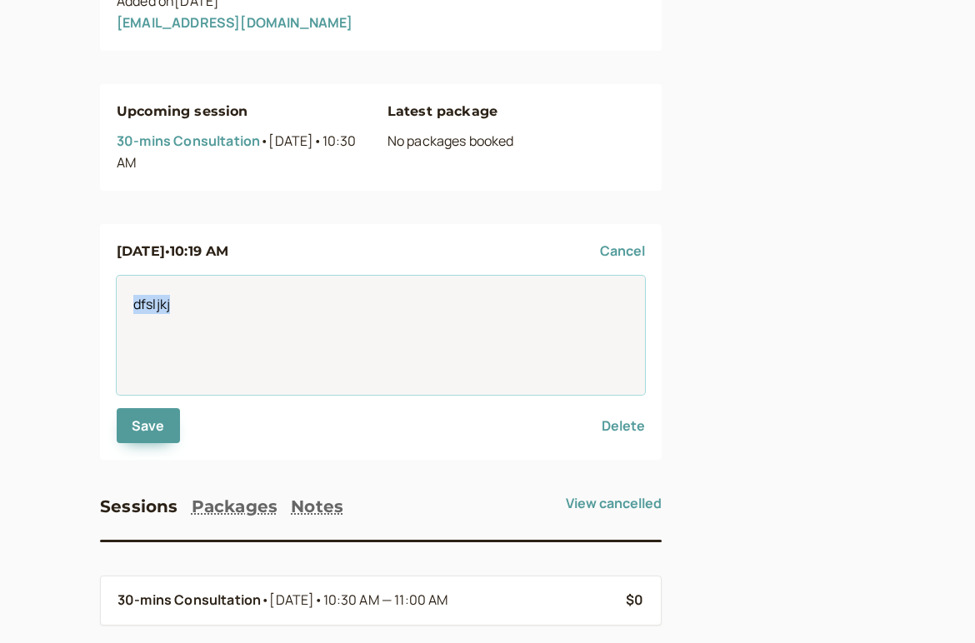
drag, startPoint x: 174, startPoint y: 311, endPoint x: 115, endPoint y: 311, distance: 59.1
click at [115, 311] on div "[DATE] • 10:19 AM Cancel dfsljkj Save Delete" at bounding box center [380, 342] width 561 height 237
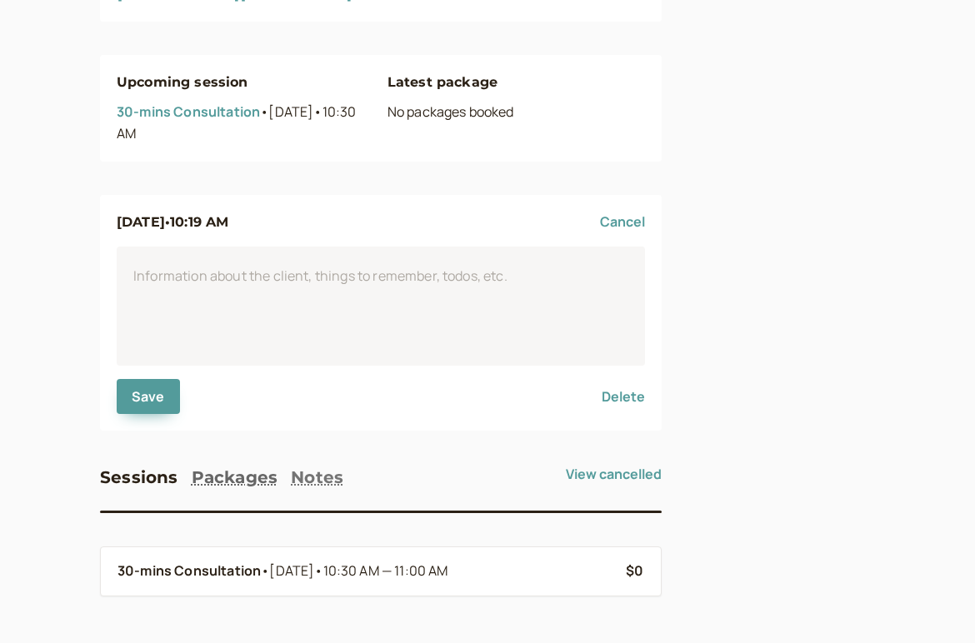
click at [332, 472] on button "Notes" at bounding box center [317, 477] width 52 height 27
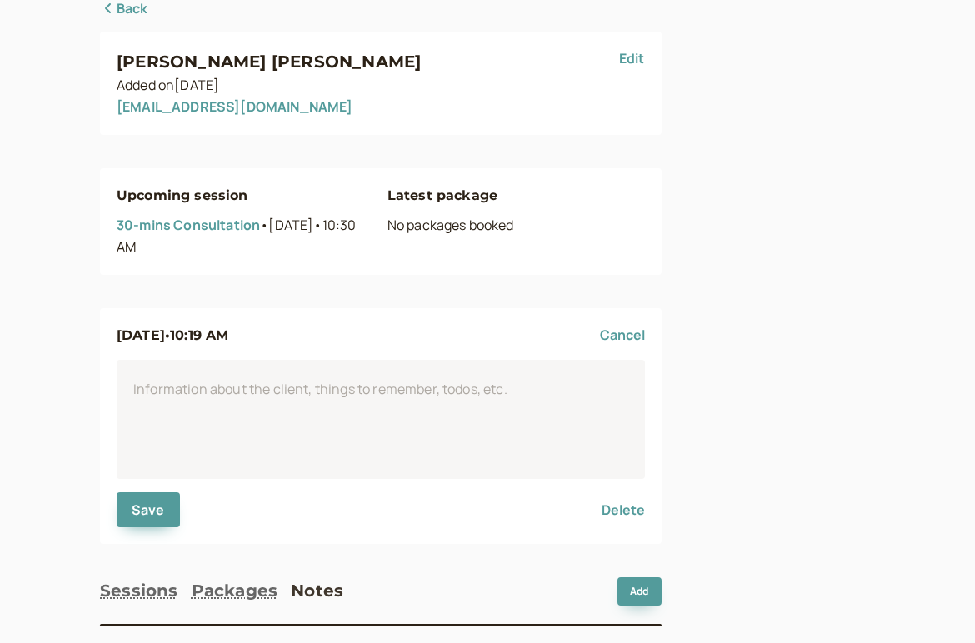
scroll to position [140, 0]
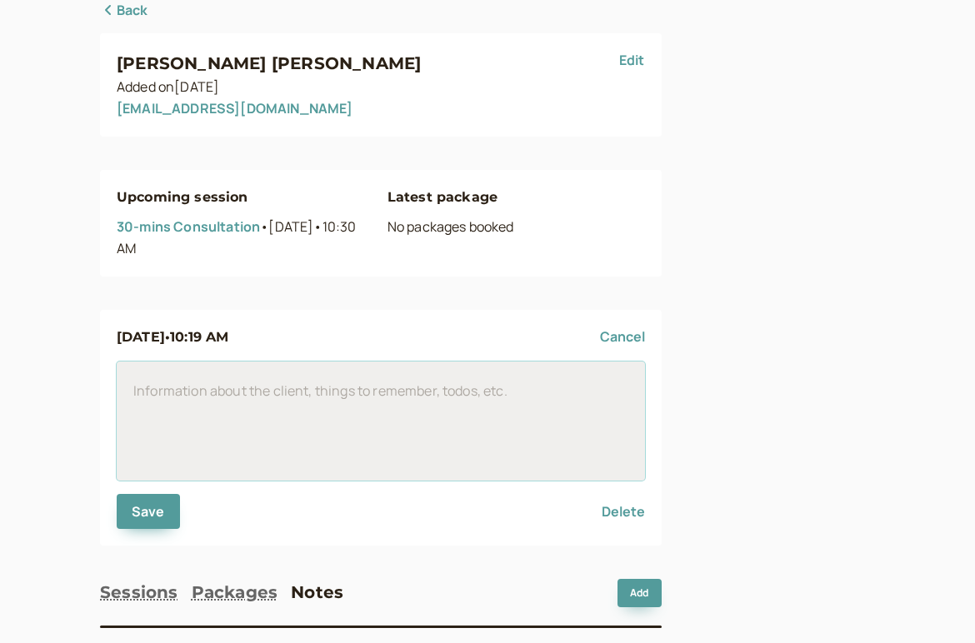
click at [250, 414] on div at bounding box center [381, 422] width 528 height 120
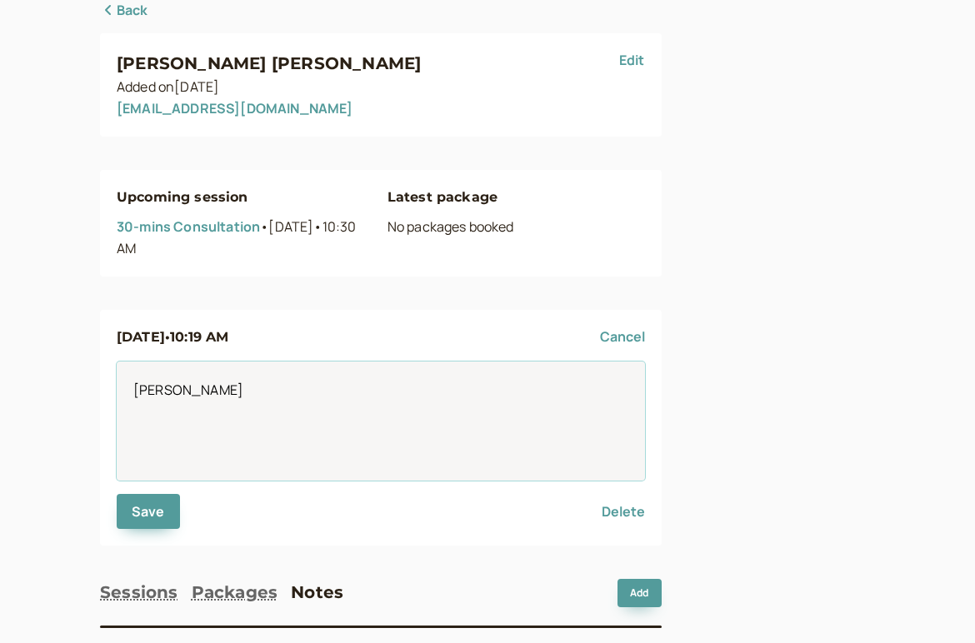
drag, startPoint x: 220, startPoint y: 405, endPoint x: 110, endPoint y: 405, distance: 110.0
click at [110, 405] on div "[DATE] • 10:19 AM Cancel [PERSON_NAME]" at bounding box center [380, 428] width 561 height 237
click at [154, 391] on span "[PERSON_NAME]" at bounding box center [188, 390] width 110 height 18
click at [156, 392] on span "Heiid" at bounding box center [149, 390] width 32 height 18
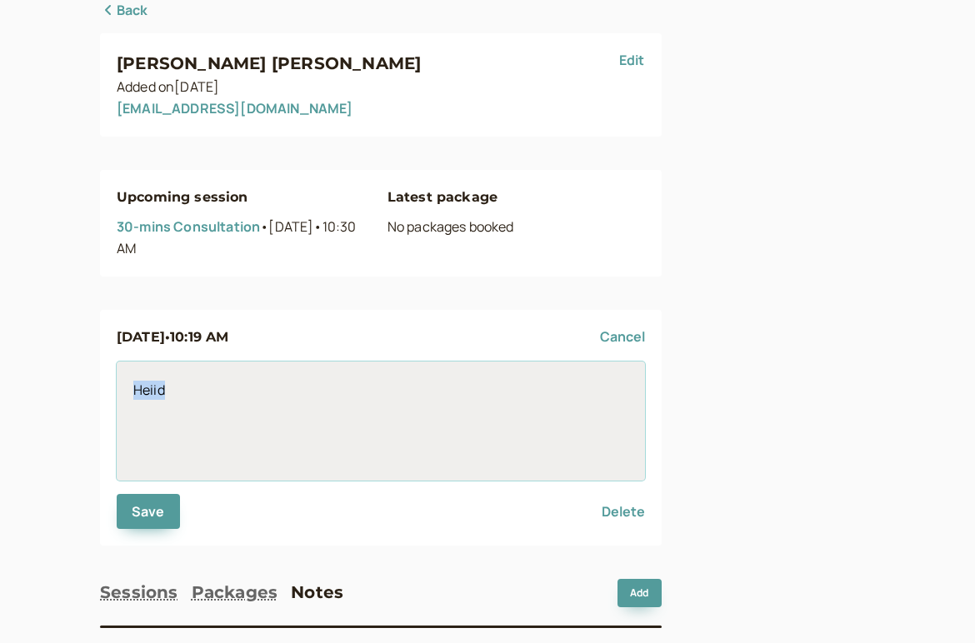
click at [156, 392] on span "Heiid" at bounding box center [149, 390] width 32 height 18
click at [191, 399] on div "Heiid" at bounding box center [381, 422] width 528 height 120
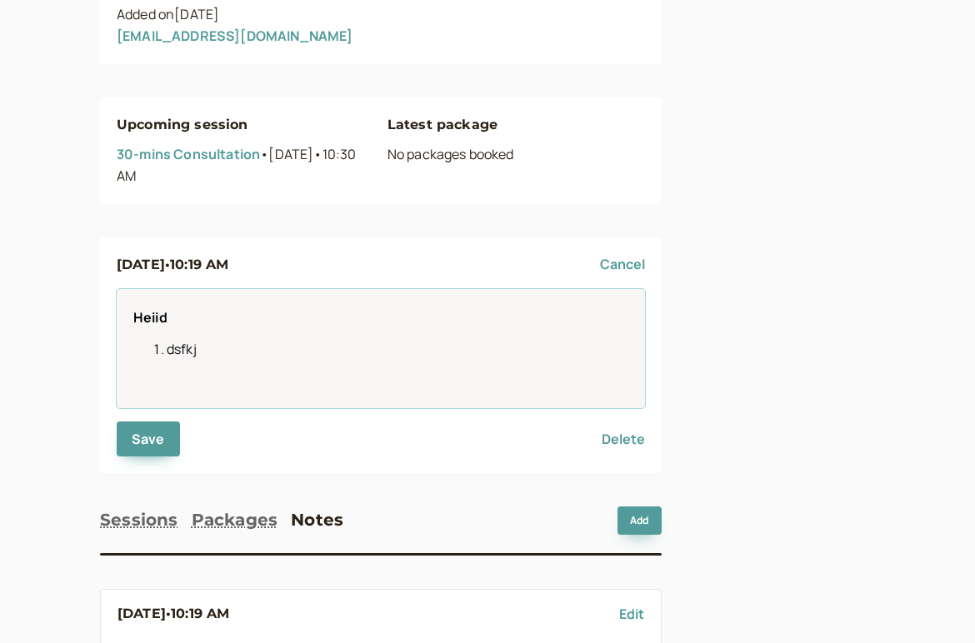
scroll to position [250, 0]
